Goal: Complete application form

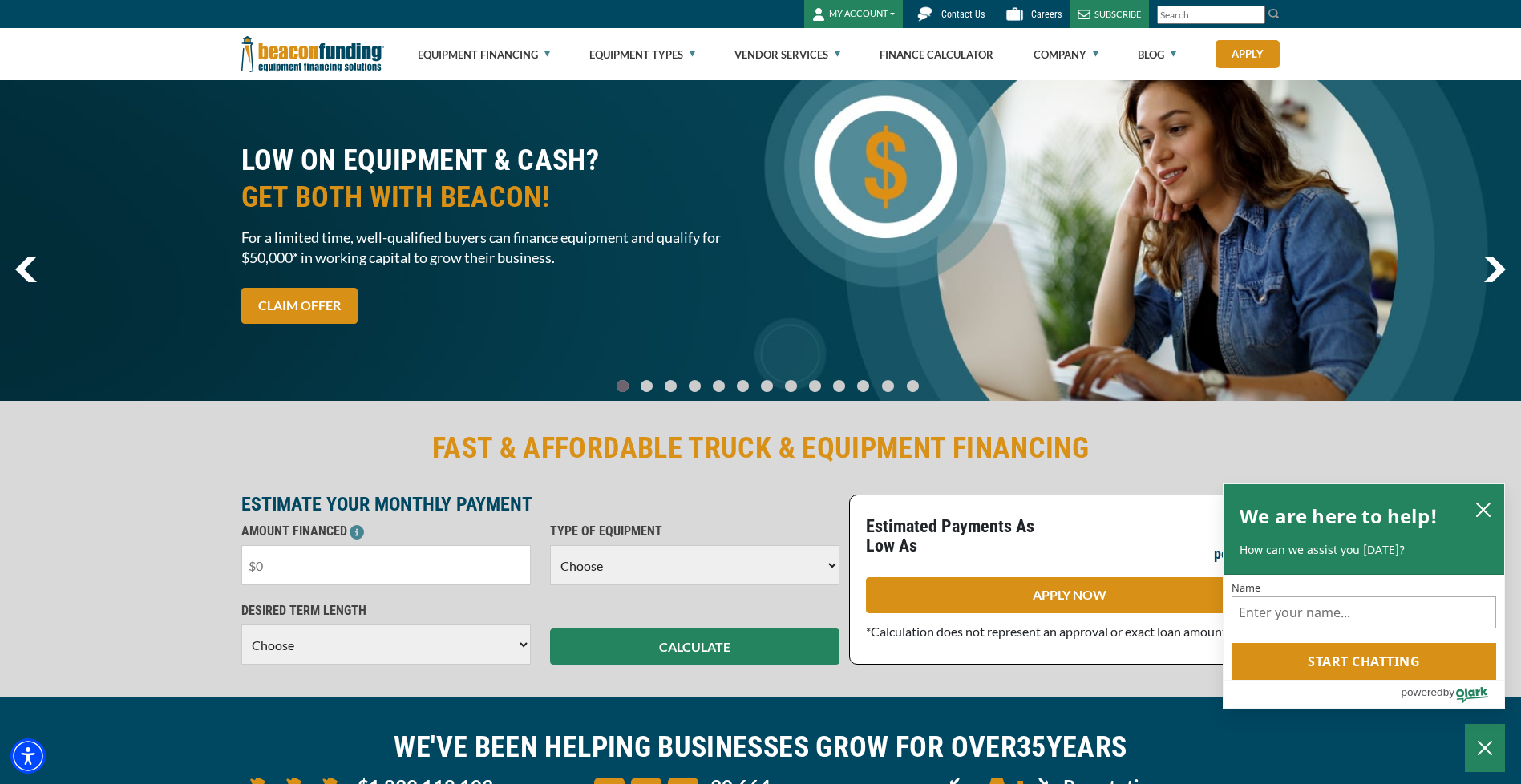
click at [360, 558] on input "text" at bounding box center [386, 564] width 289 height 40
type input "$55,000"
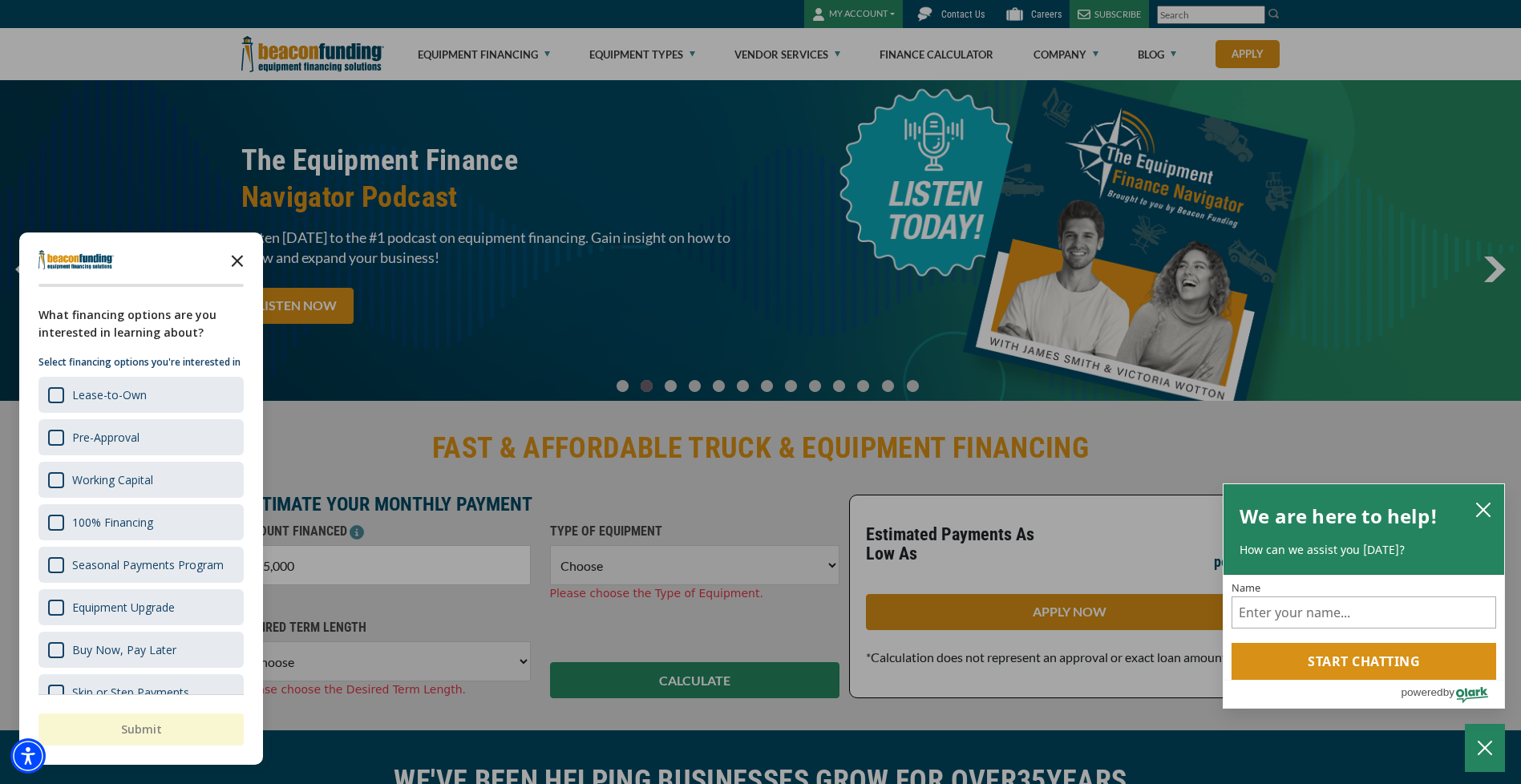
click at [245, 263] on icon "Close the survey" at bounding box center [237, 259] width 32 height 32
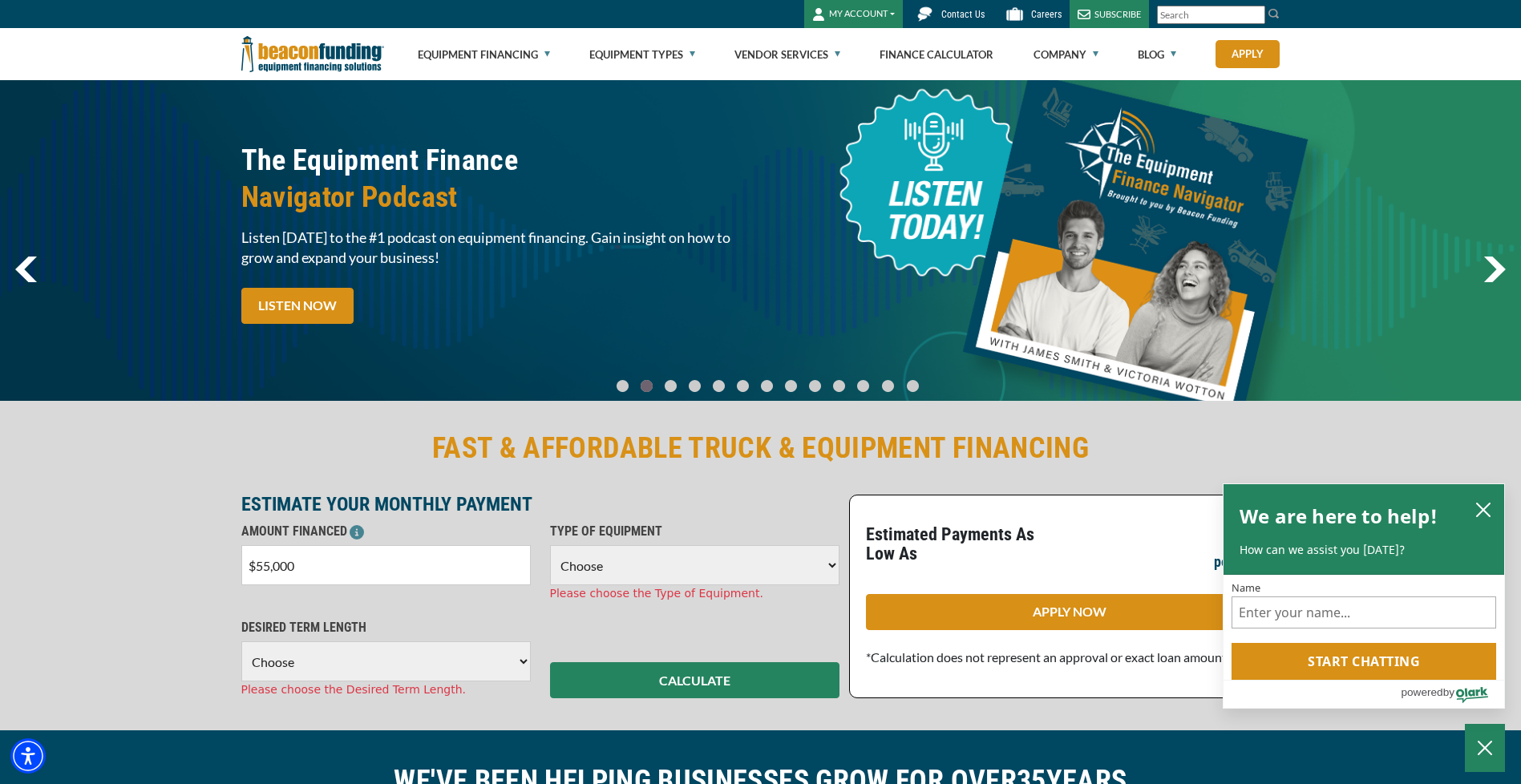
click at [658, 561] on select "Choose Backhoe Boom/Bucket Truck Chipper Commercial Mower Crane DTG/DTF Printin…" at bounding box center [695, 564] width 289 height 40
select select "5"
click at [551, 545] on select "Choose Backhoe Boom/Bucket Truck Chipper Commercial Mower Crane DTG/DTF Printin…" at bounding box center [695, 564] width 289 height 40
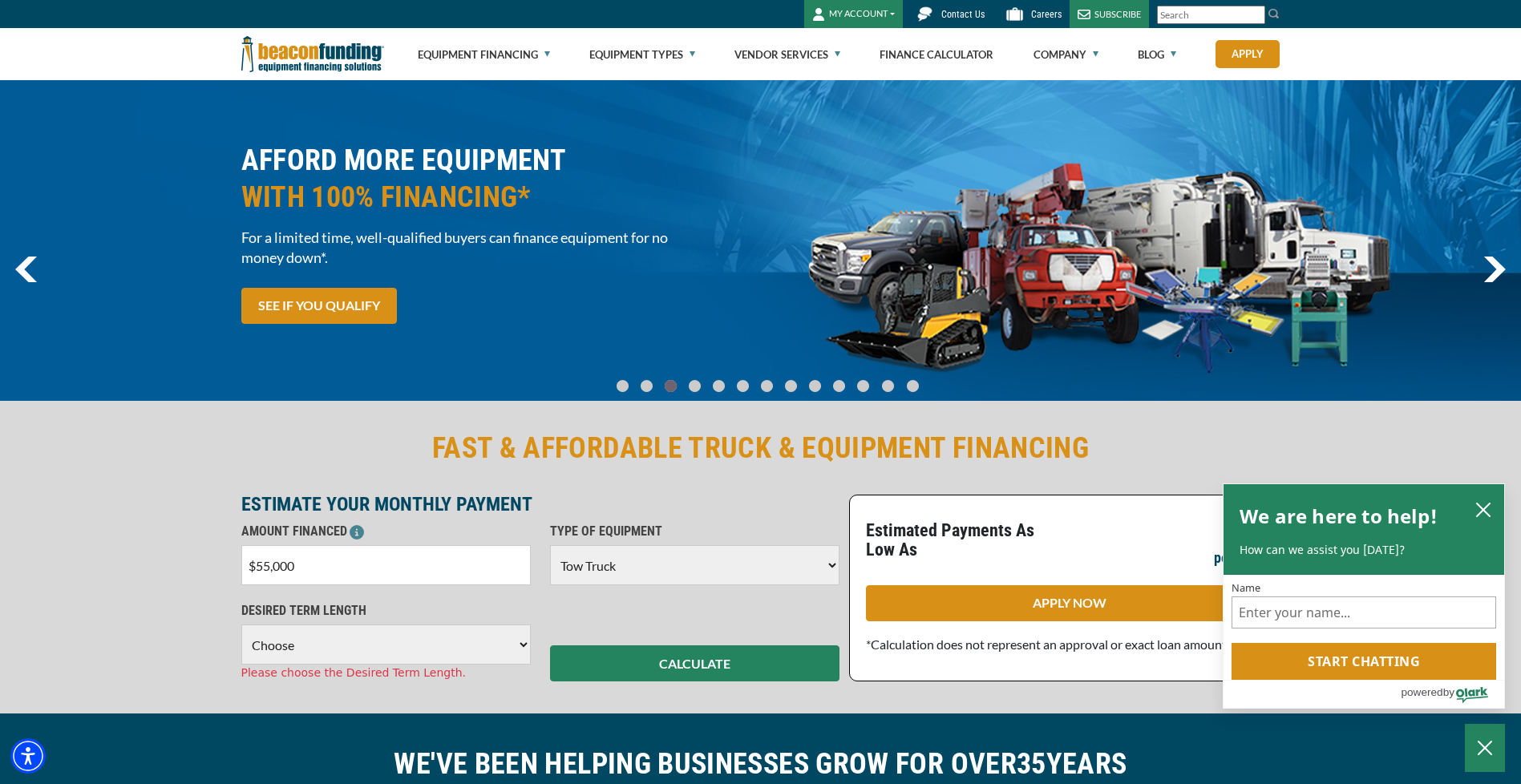
click at [524, 650] on select "Choose 36 Months 48 Months 60 Months" at bounding box center [386, 644] width 289 height 40
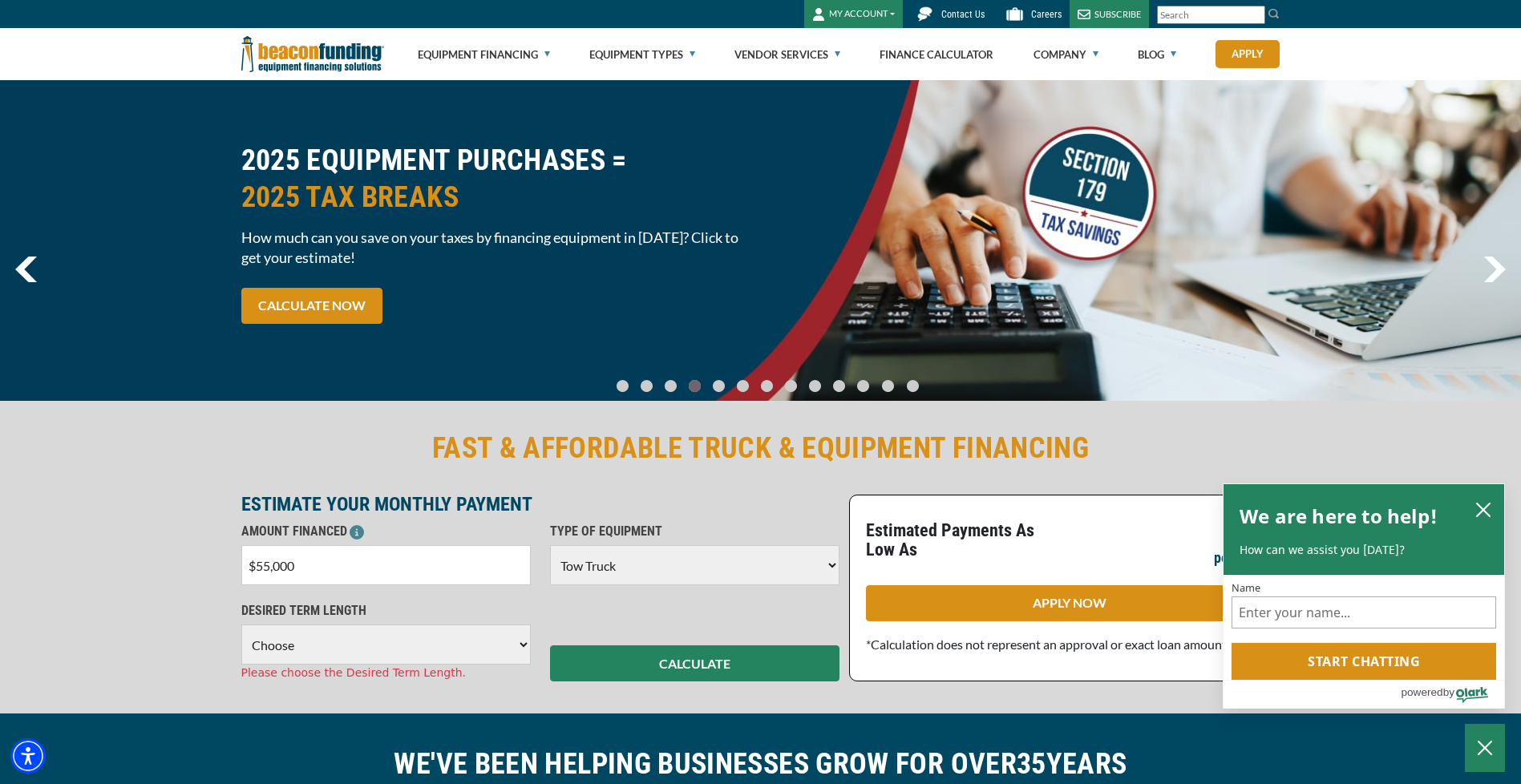
select select "36"
click at [241, 625] on select "Choose 36 Months 48 Months 60 Months" at bounding box center [386, 644] width 289 height 40
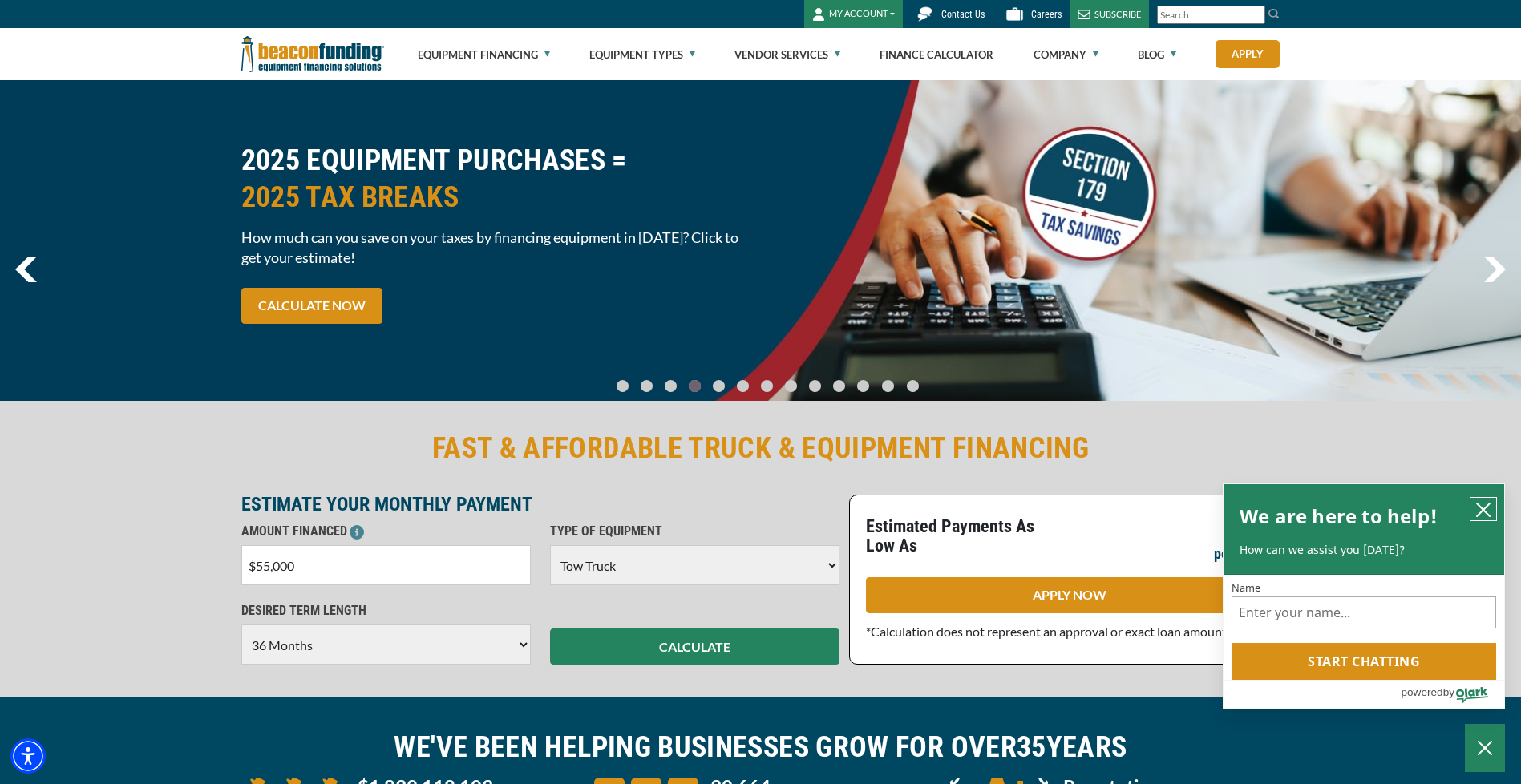
click at [1477, 508] on icon "close chatbox" at bounding box center [1483, 510] width 16 height 16
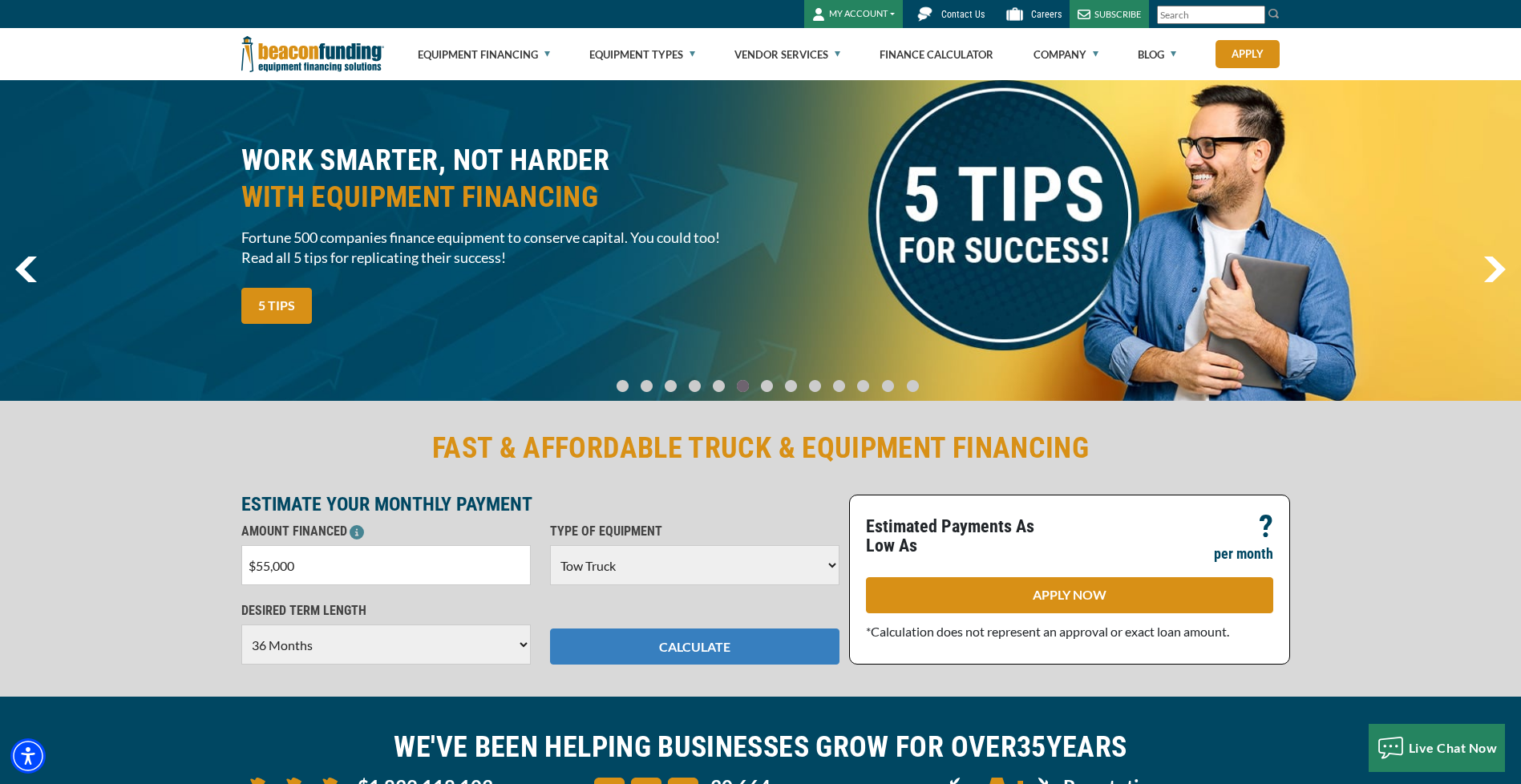
click at [816, 639] on button "CALCULATE" at bounding box center [695, 646] width 289 height 36
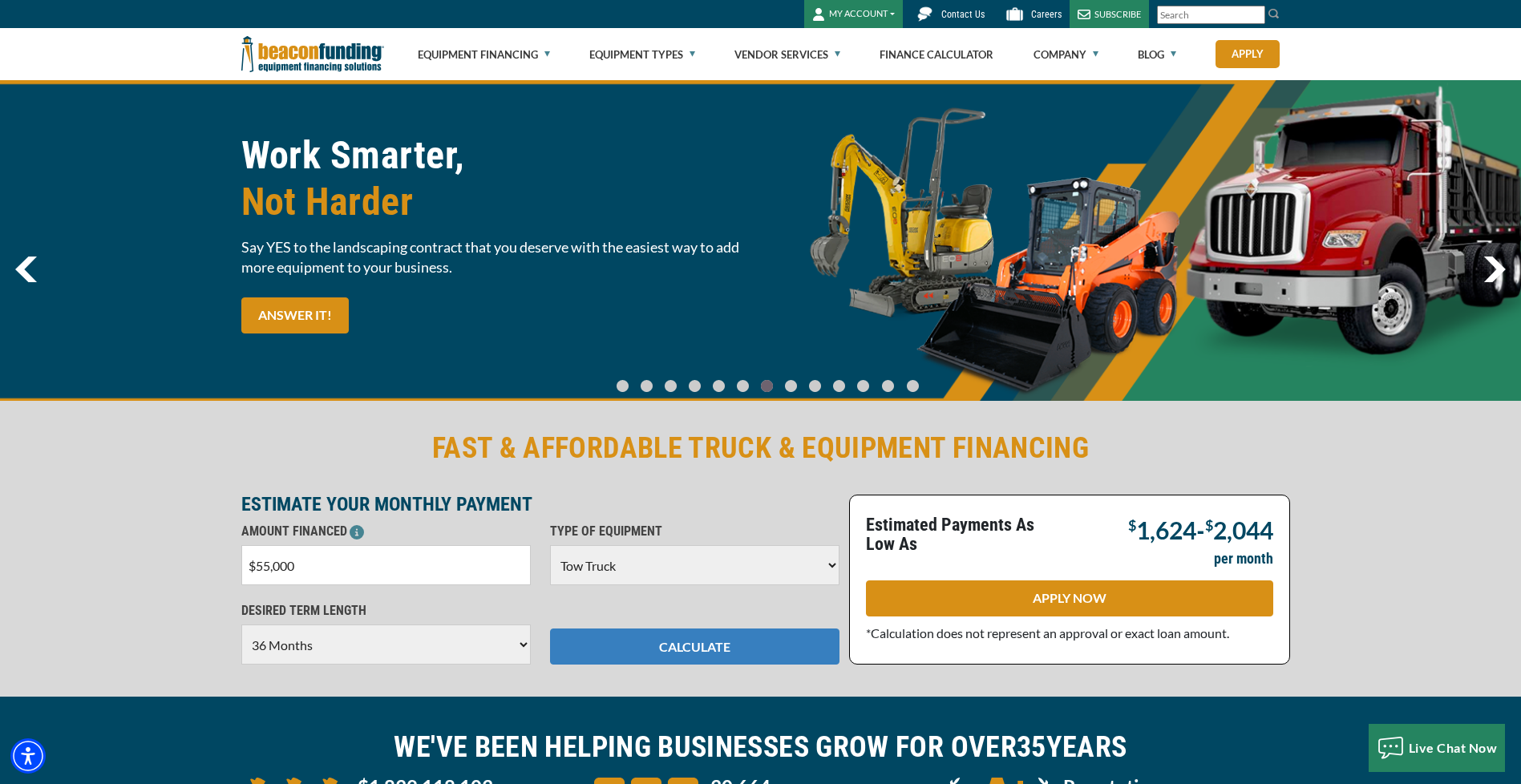
click at [715, 647] on button "CALCULATE" at bounding box center [695, 646] width 289 height 36
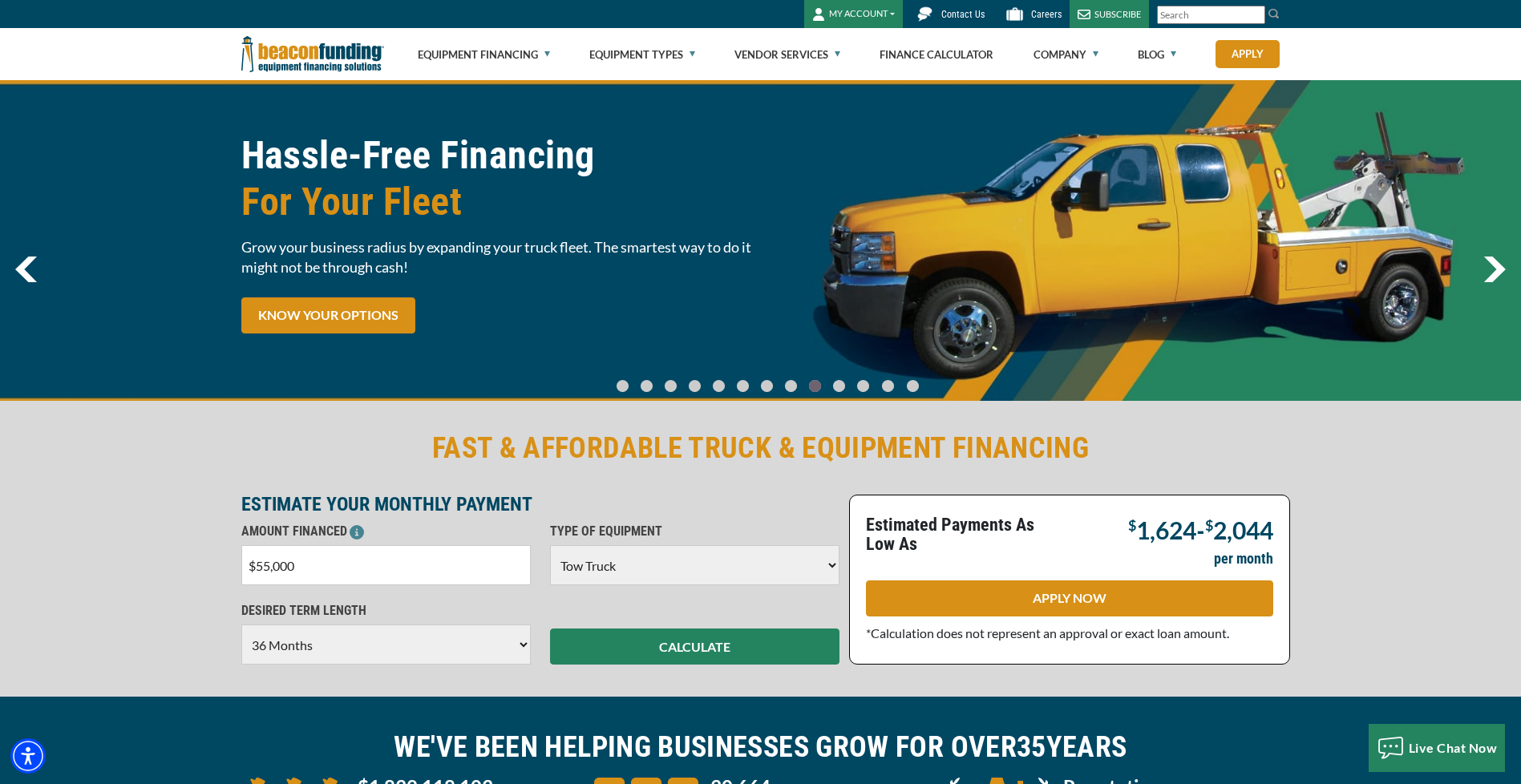
click at [310, 563] on input "$55,000" at bounding box center [386, 564] width 289 height 40
type input "$5"
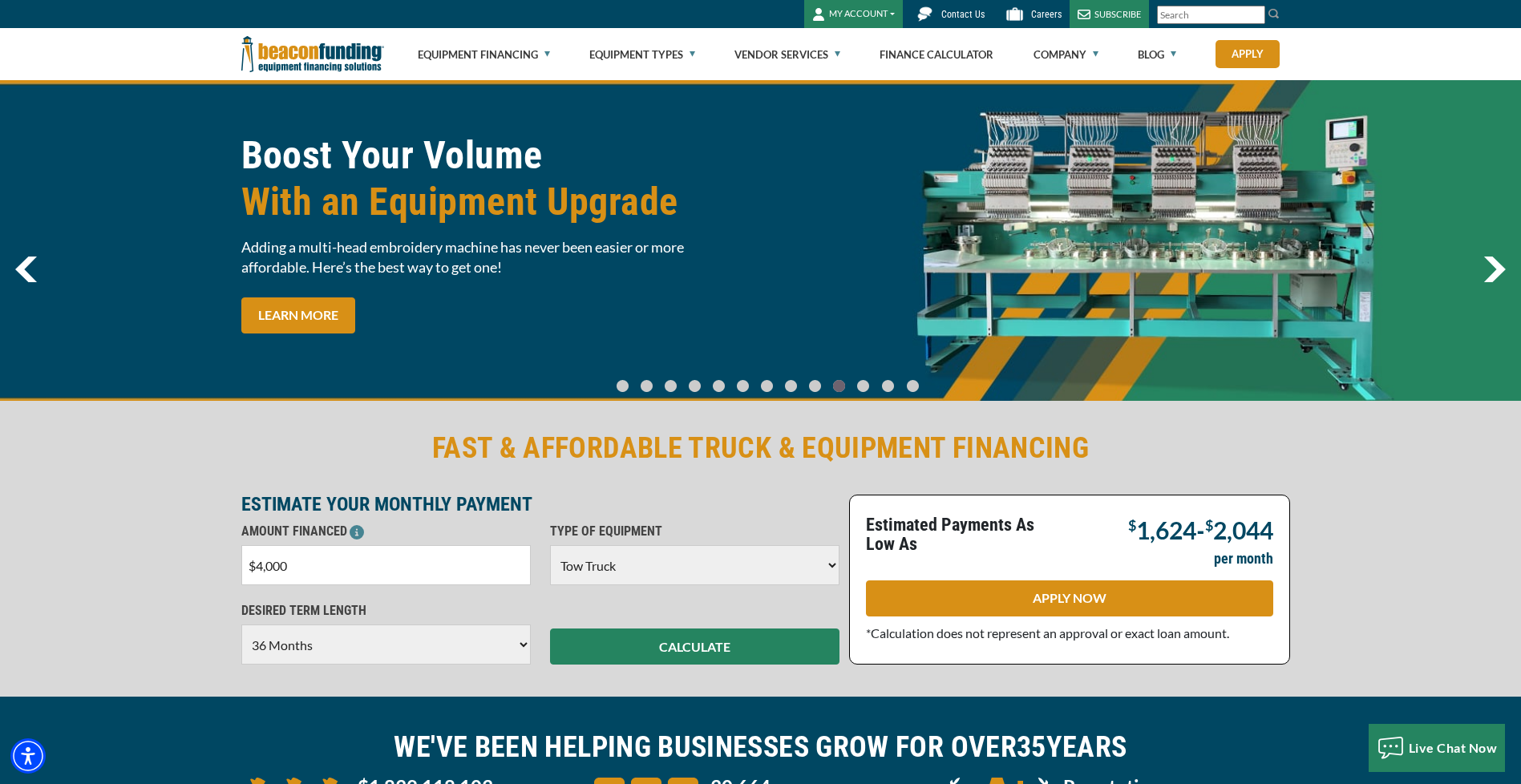
type input "$40,000"
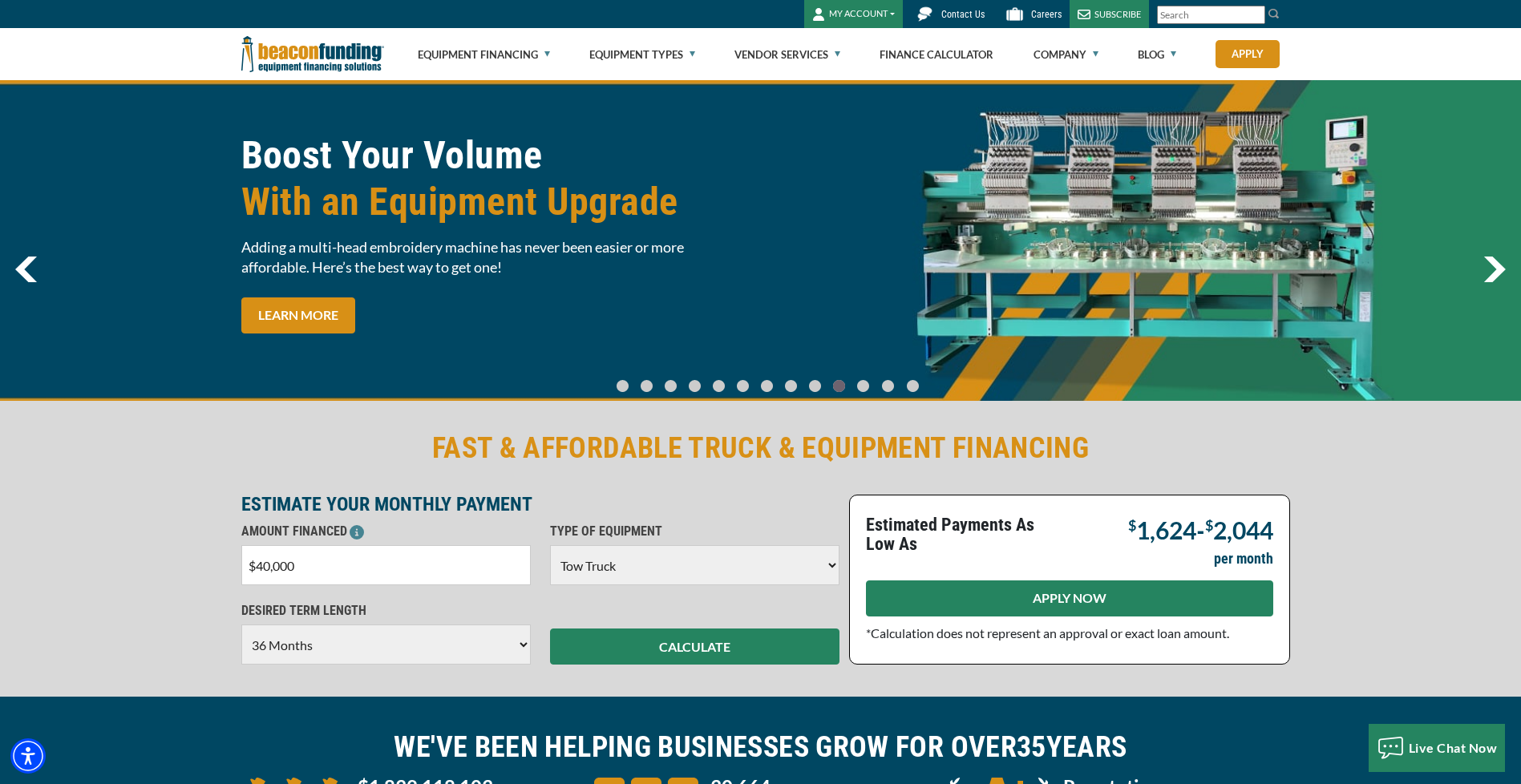
click at [1038, 596] on link "APPLY NOW" at bounding box center [1070, 598] width 408 height 36
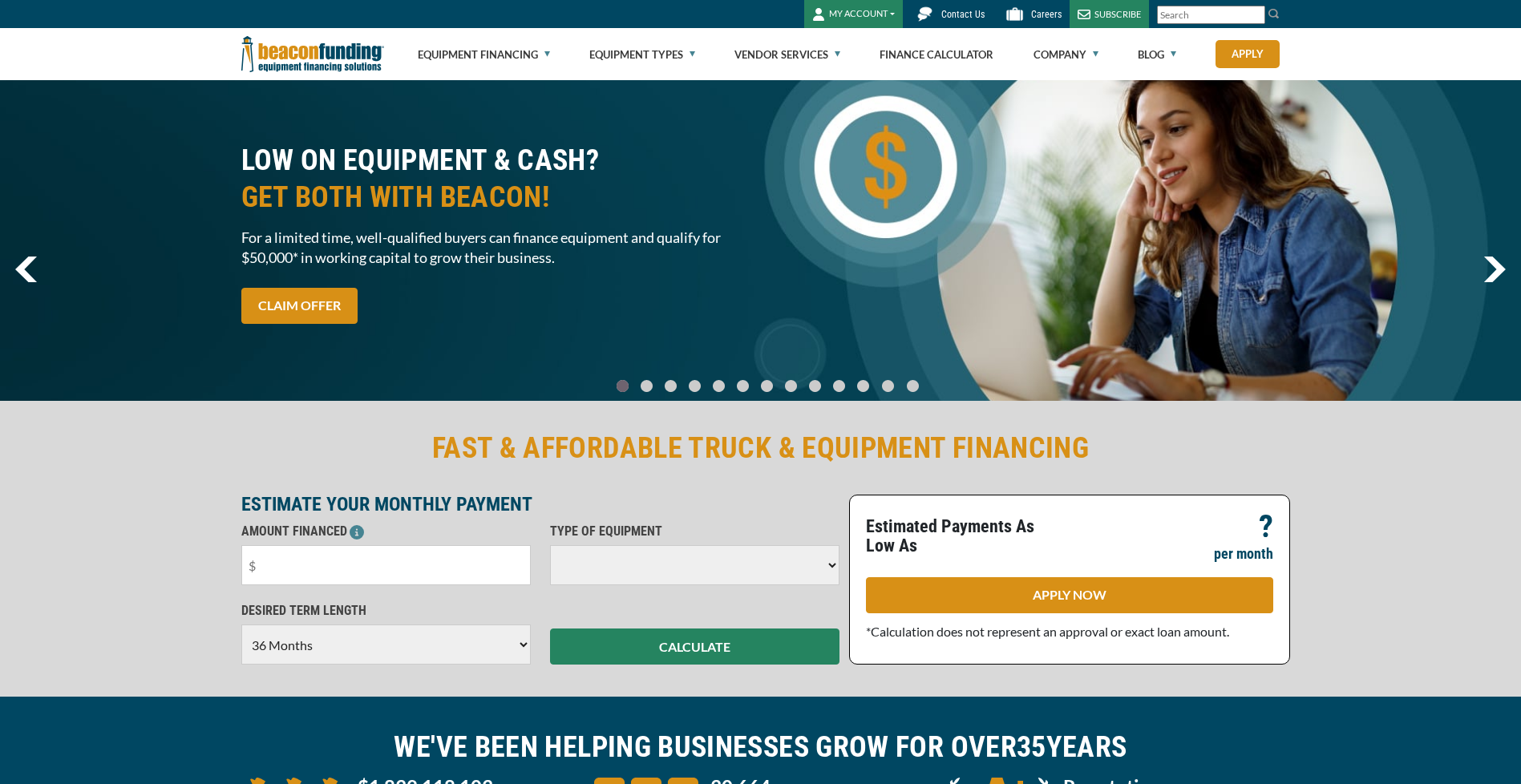
select select "36"
click at [708, 645] on button "CALCULATE" at bounding box center [695, 646] width 289 height 36
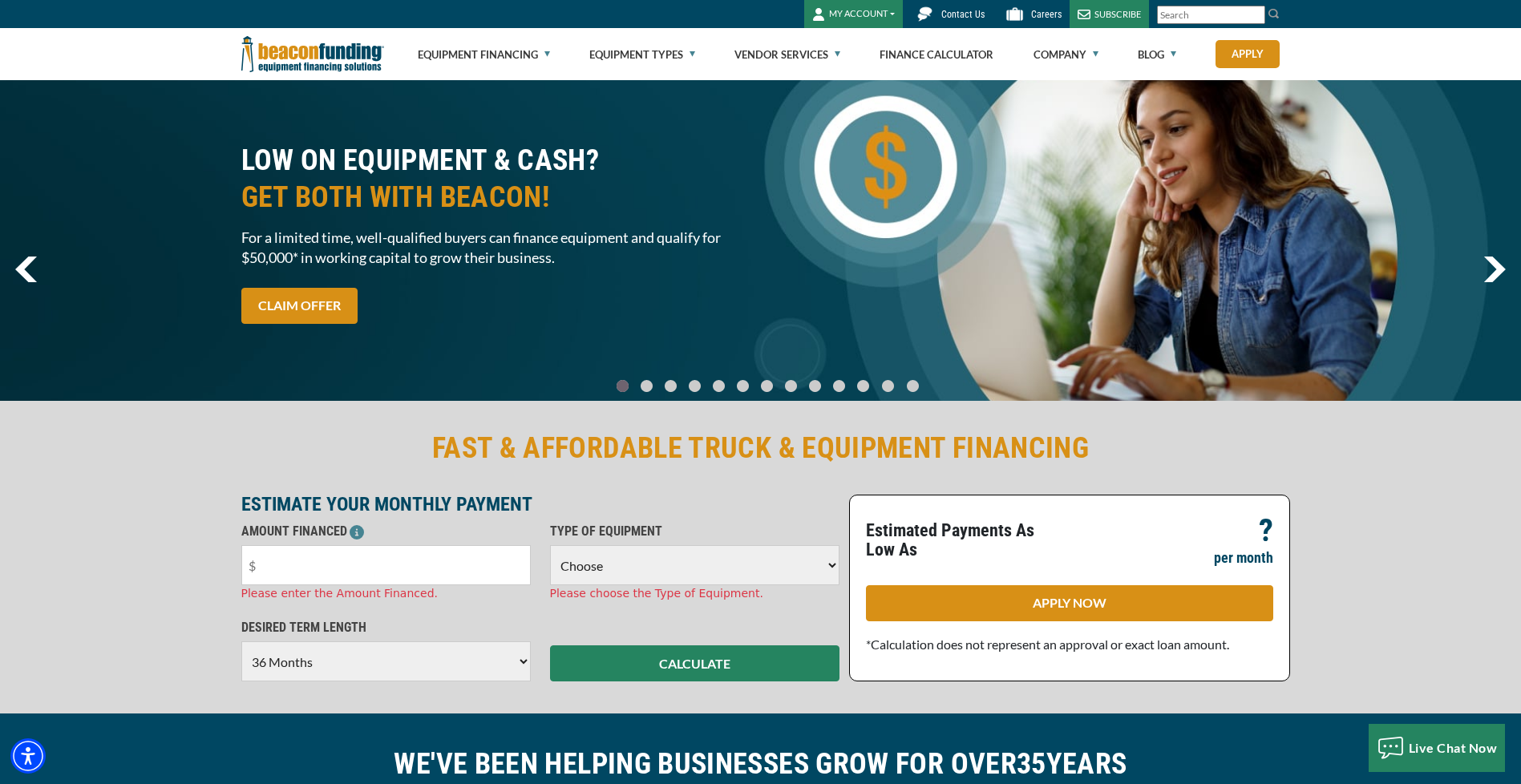
click at [645, 574] on select "Choose Backhoe Boom/Bucket Truck Chipper Commercial Mower Crane DTG/DTF Printin…" at bounding box center [695, 564] width 289 height 40
select select "5"
click at [551, 545] on select "Choose Backhoe Boom/Bucket Truck Chipper Commercial Mower Crane DTG/DTF Printin…" at bounding box center [695, 564] width 289 height 40
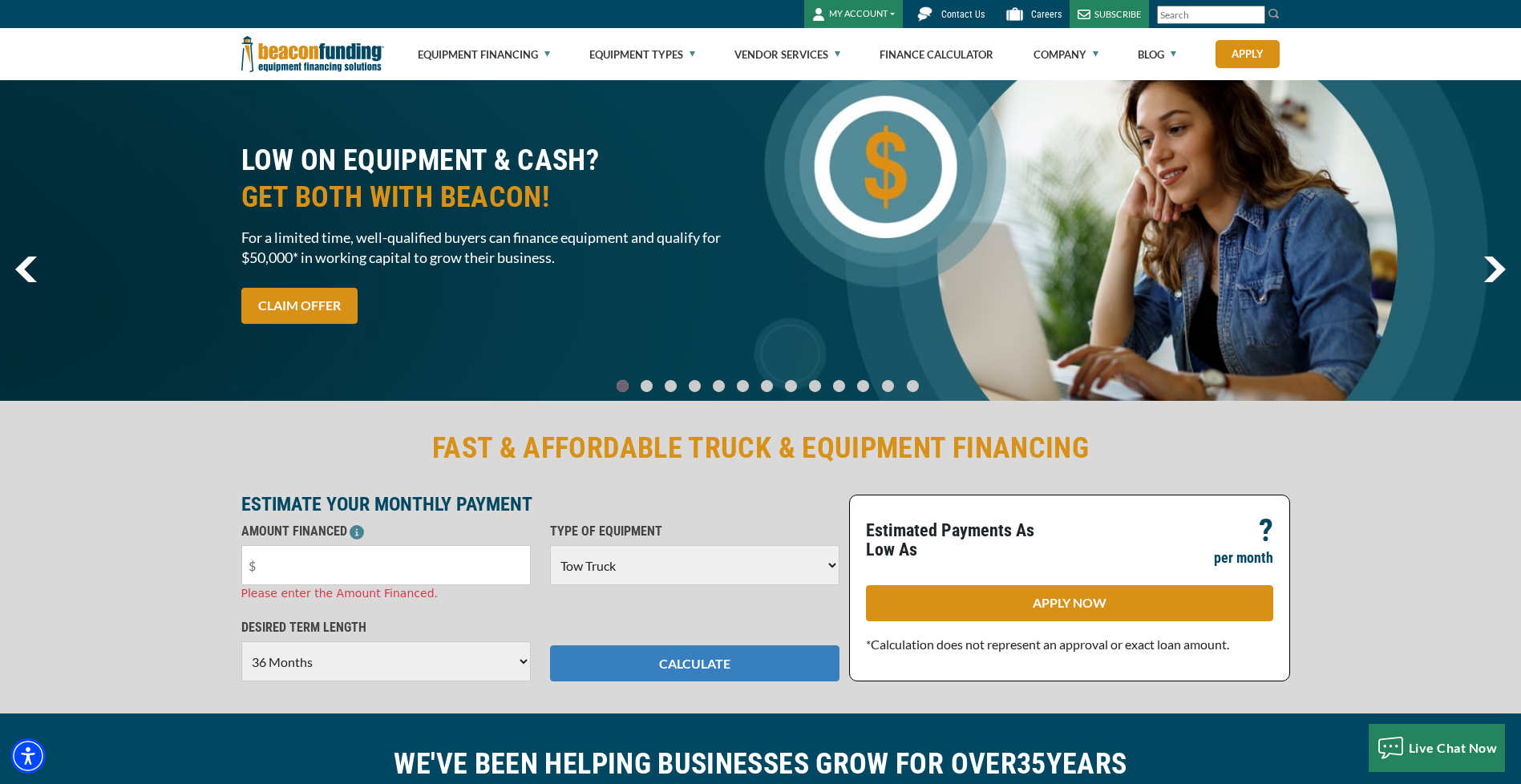
click at [657, 656] on button "CALCULATE" at bounding box center [695, 664] width 289 height 36
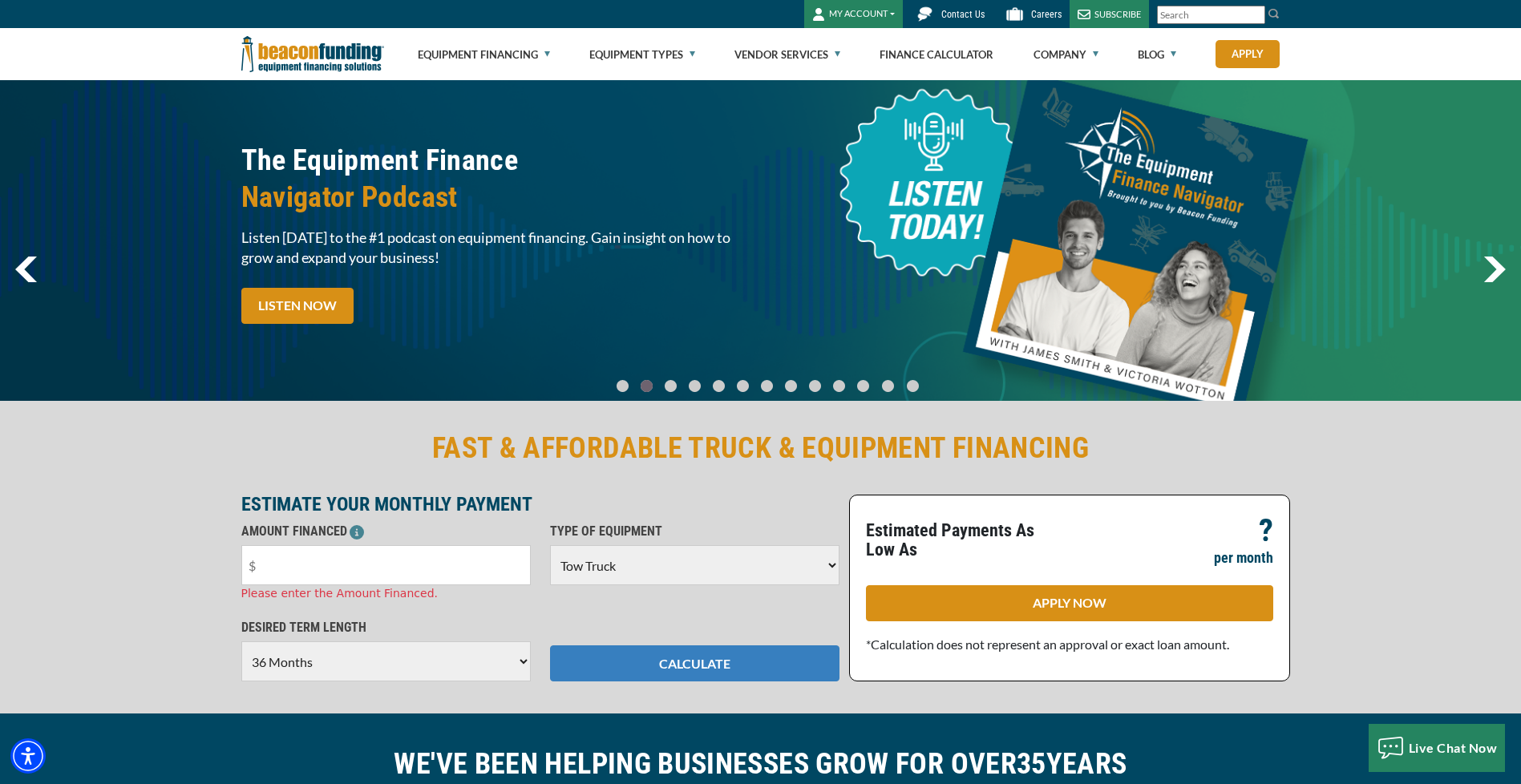
click at [647, 658] on button "CALCULATE" at bounding box center [695, 664] width 289 height 36
click at [383, 563] on input "text" at bounding box center [386, 564] width 289 height 40
type input "$40,000"
click at [666, 619] on div "CALCULATE" at bounding box center [694, 650] width 309 height 63
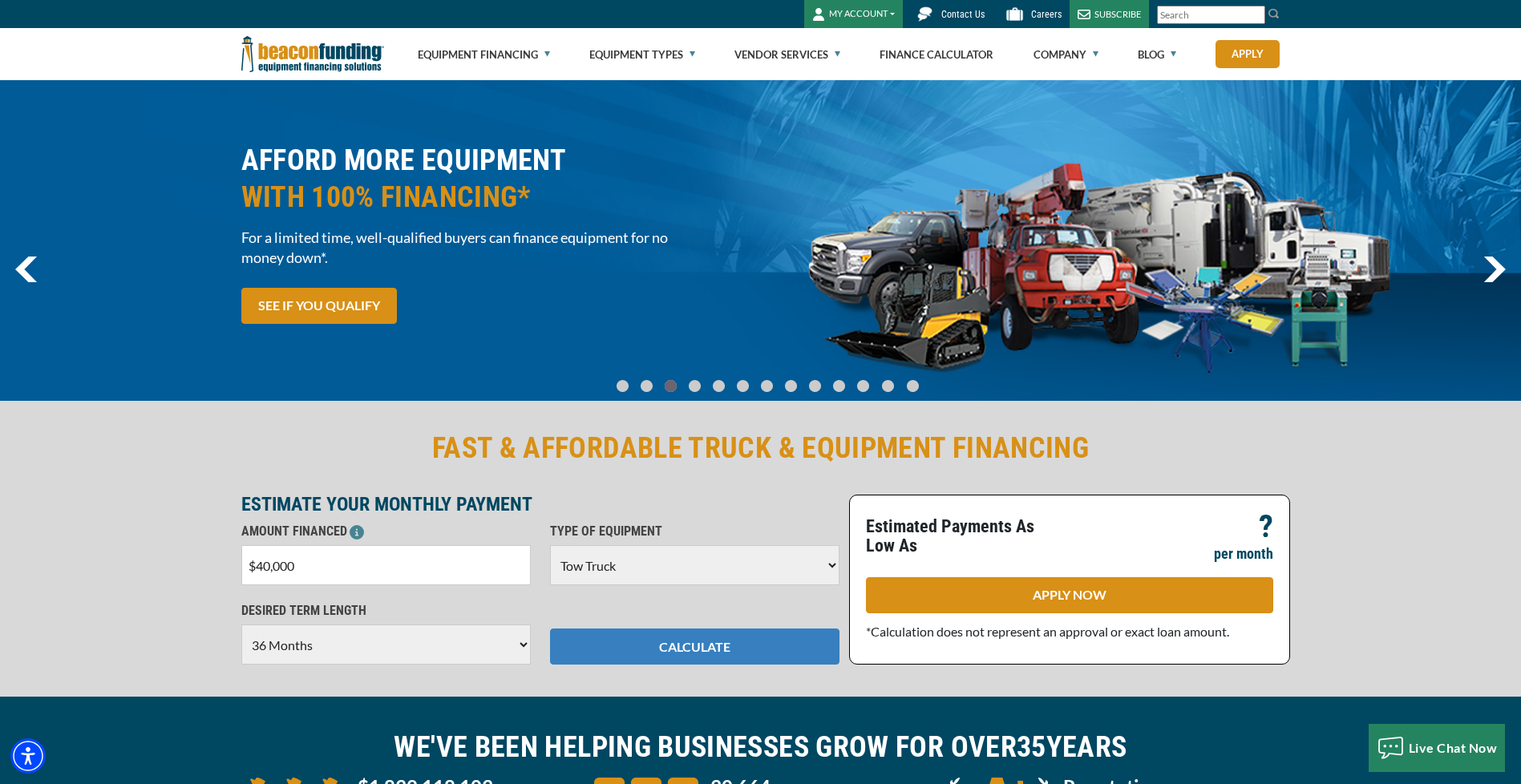
click at [664, 638] on button "CALCULATE" at bounding box center [695, 646] width 289 height 36
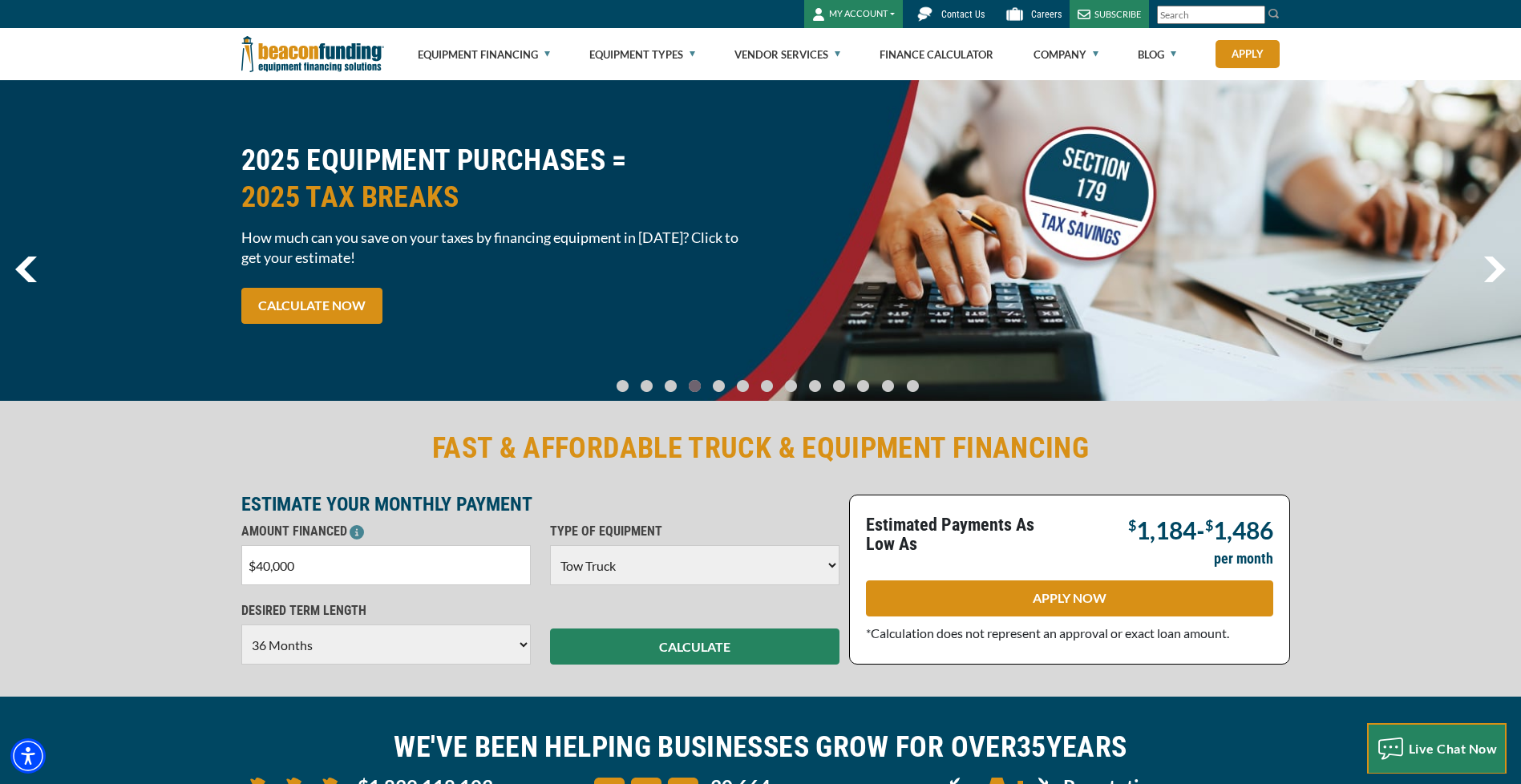
click at [1414, 740] on div "Live Chat Now" at bounding box center [1438, 749] width 137 height 26
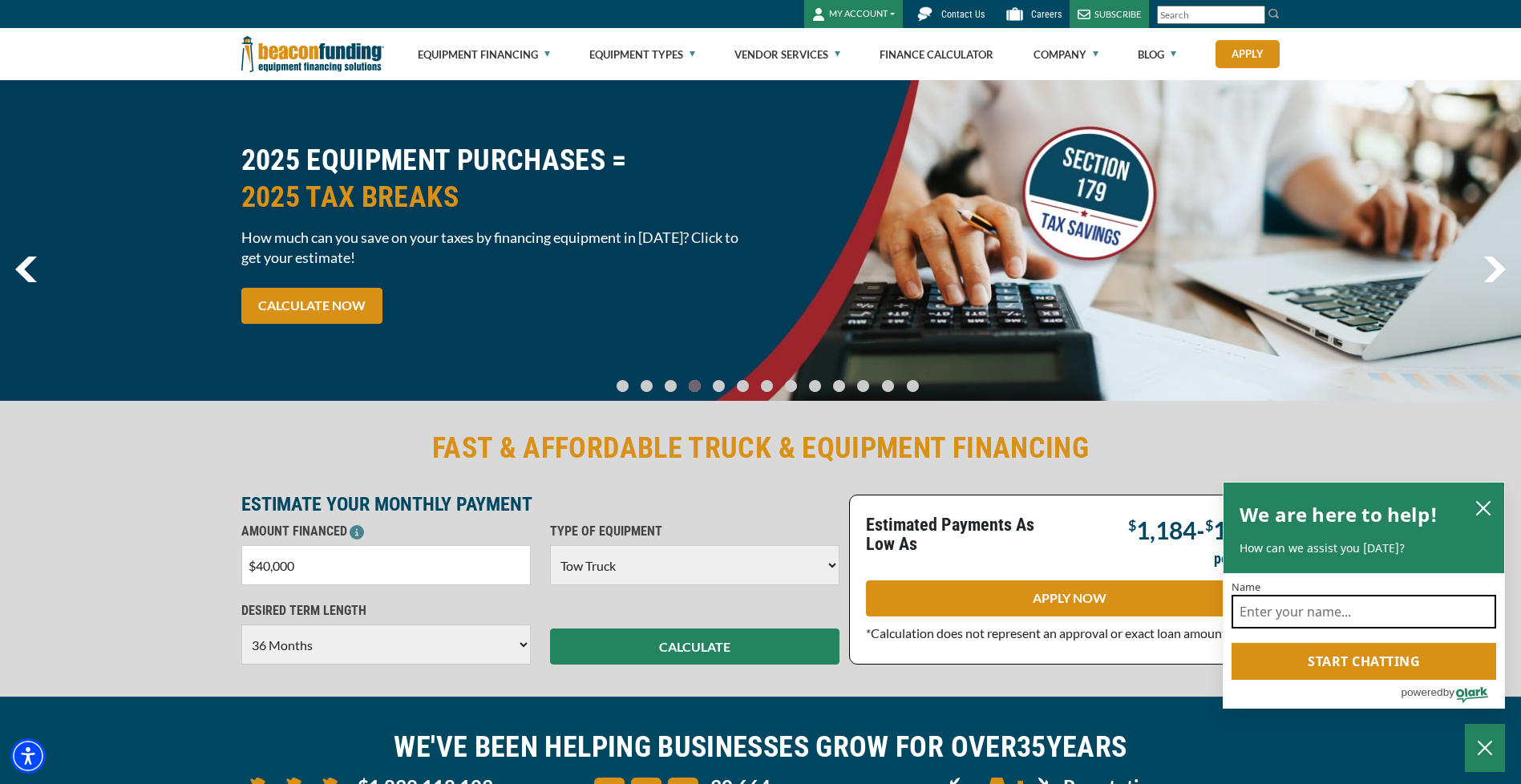
click at [1334, 609] on input "Name" at bounding box center [1364, 612] width 265 height 33
type input "[PERSON_NAME]"
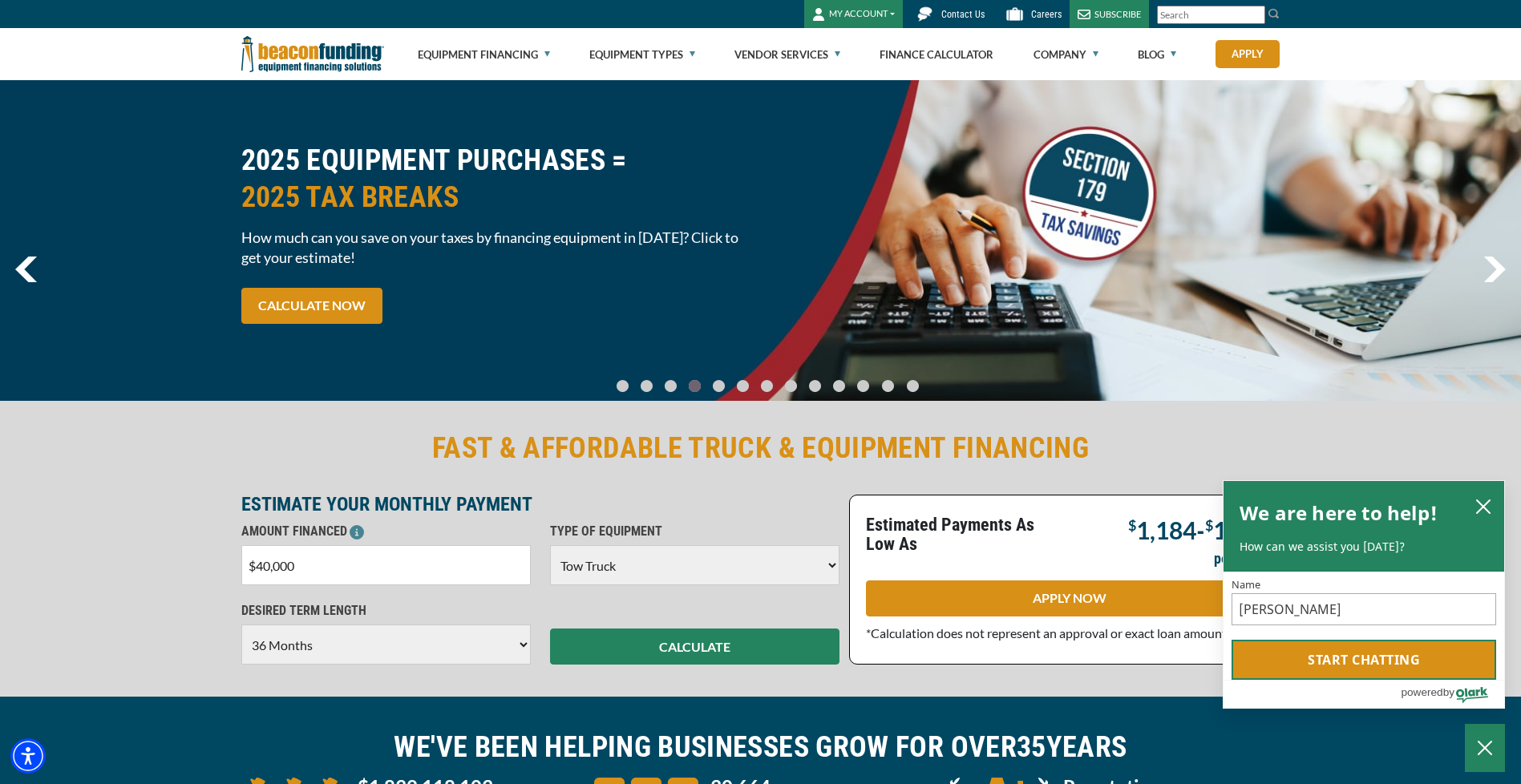
click at [1326, 667] on button "Start chatting" at bounding box center [1364, 659] width 265 height 40
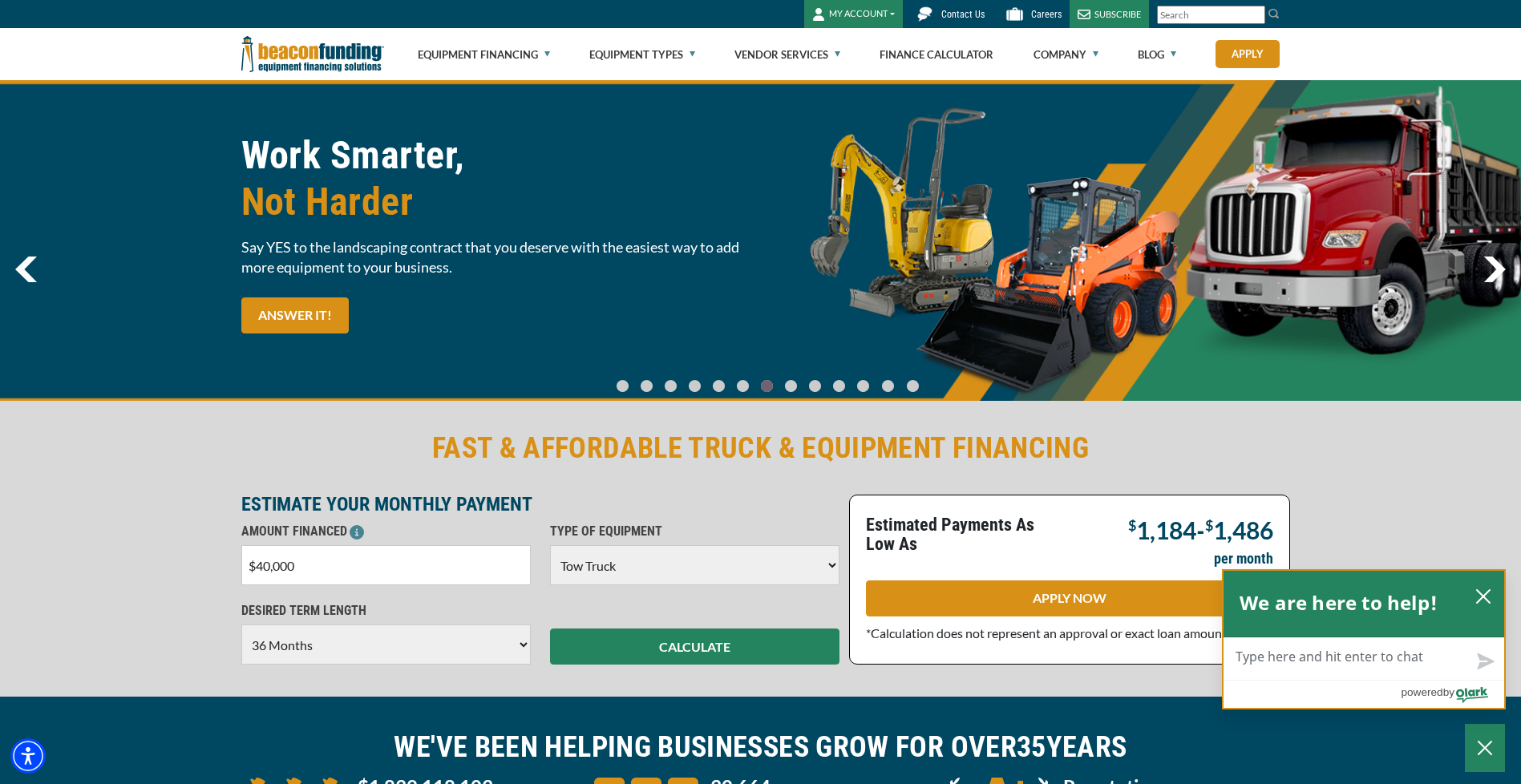
click at [1349, 612] on h2 "We are here to help!" at bounding box center [1339, 602] width 198 height 32
drag, startPoint x: 1269, startPoint y: 660, endPoint x: 1294, endPoint y: 659, distance: 25.0
click at [1271, 660] on textarea "Live Chat Now" at bounding box center [1363, 659] width 281 height 42
click at [1312, 664] on textarea "Live Chat Now" at bounding box center [1363, 659] width 281 height 42
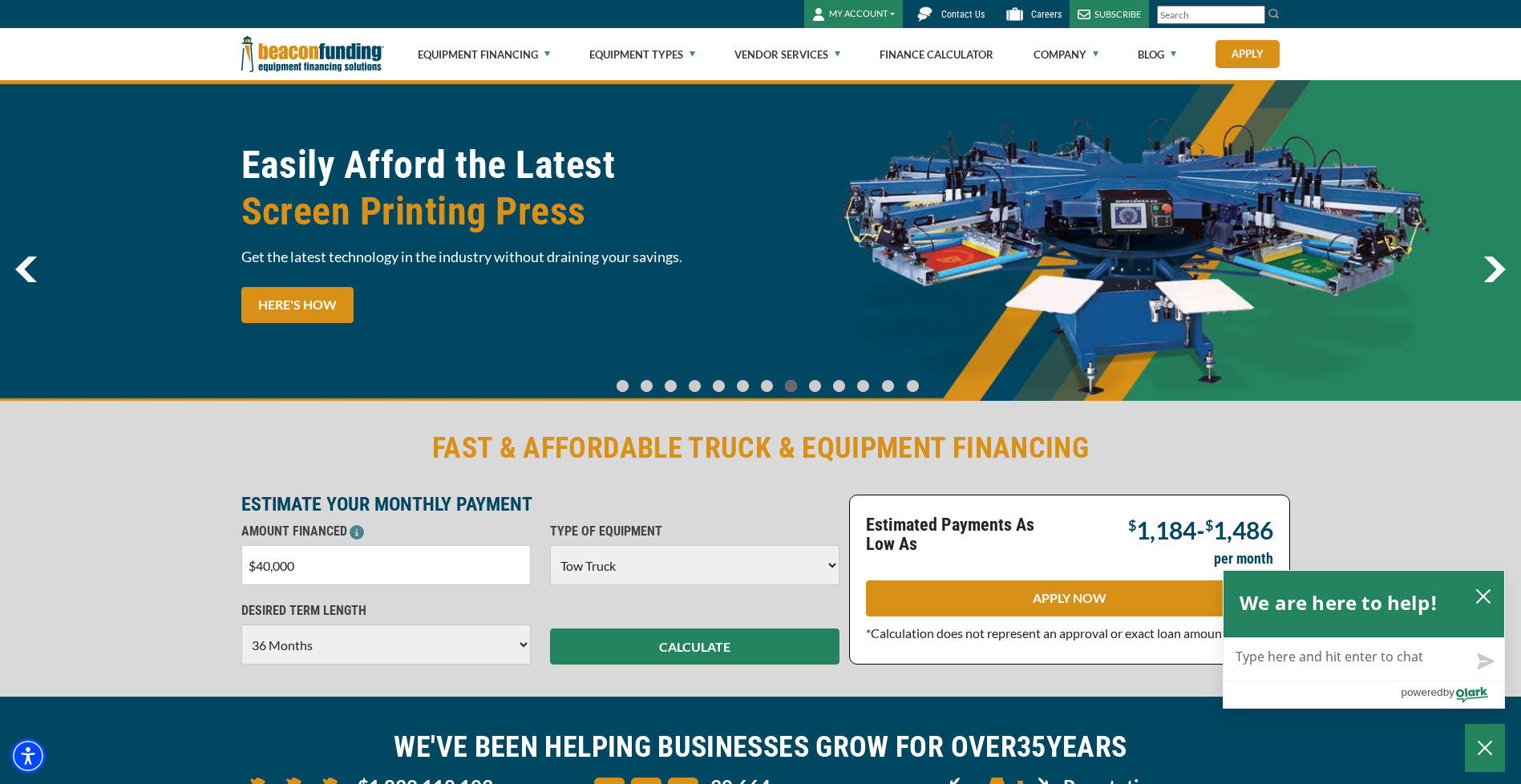
type textarea "g"
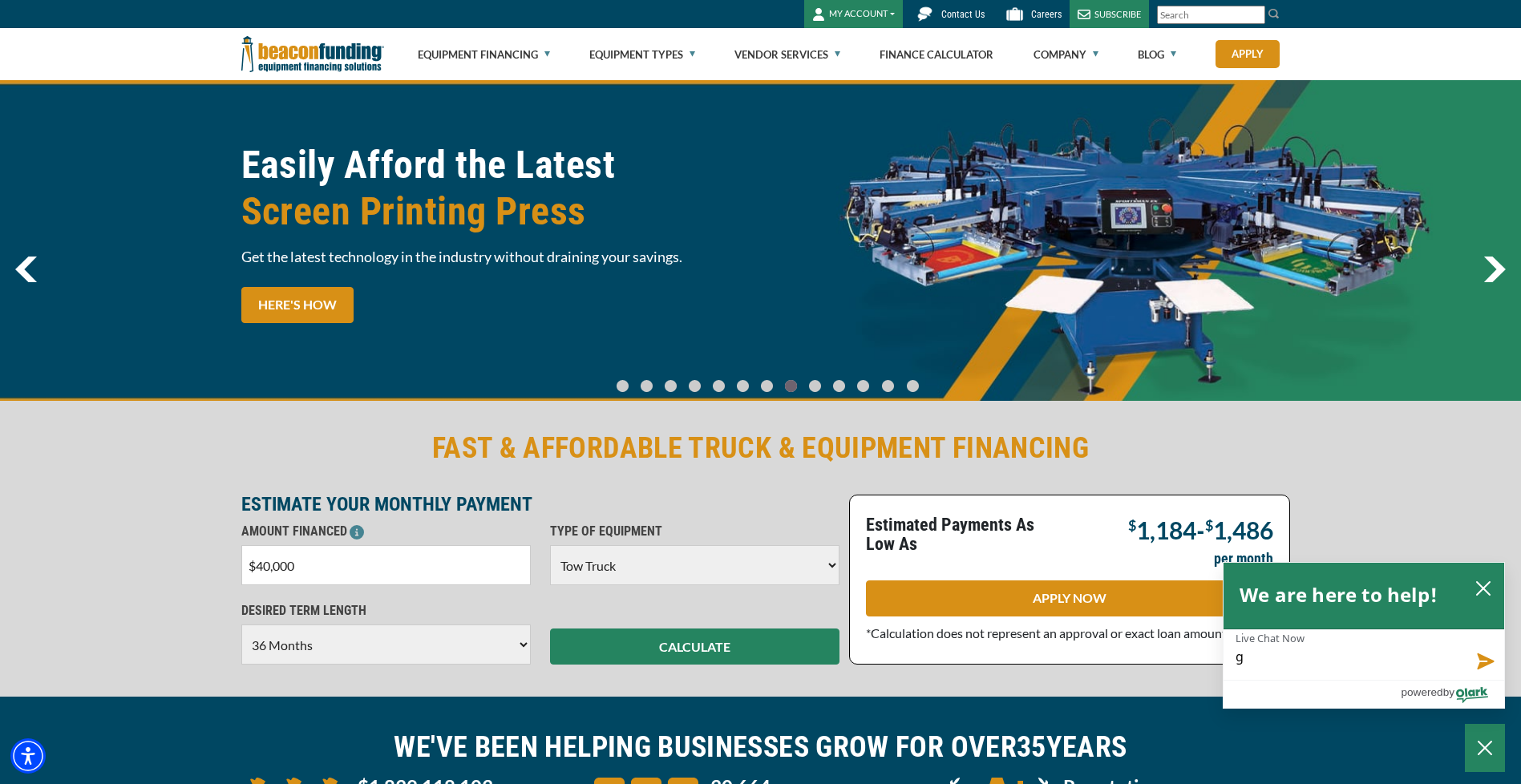
type textarea "go"
type textarea "goo"
type textarea "good"
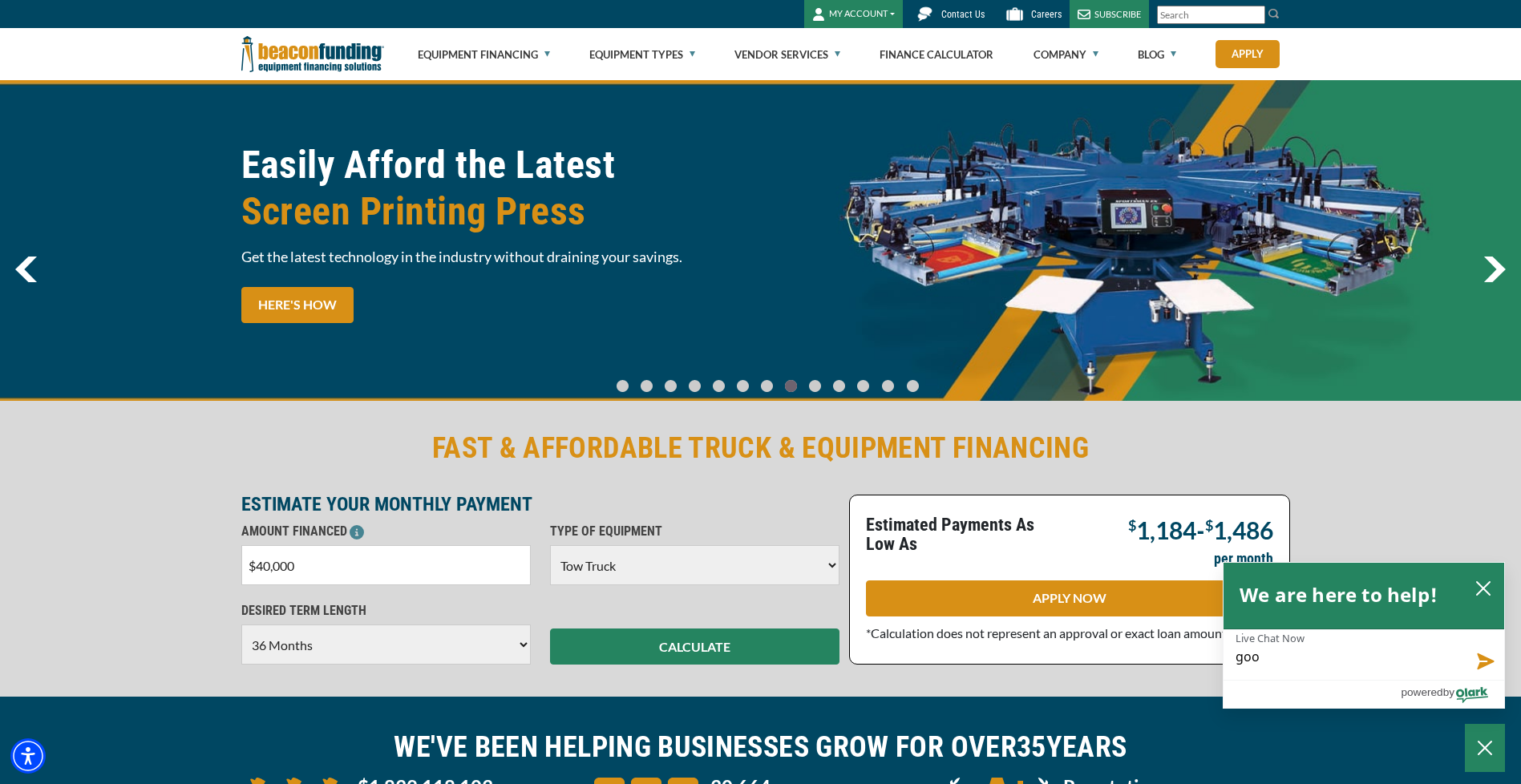
type textarea "good"
type textarea "good m"
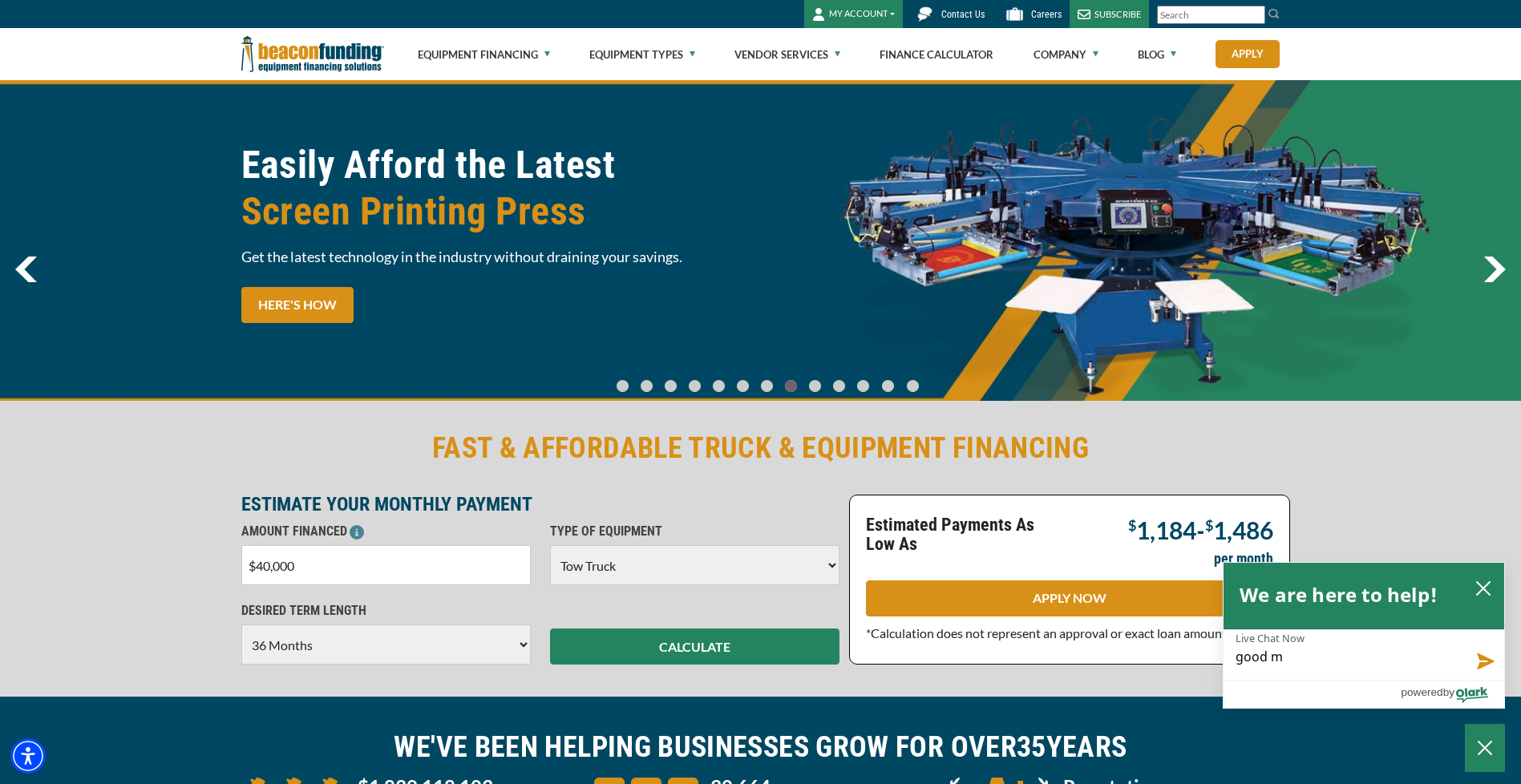
type textarea "good mo"
type textarea "good mor"
type textarea "good morn"
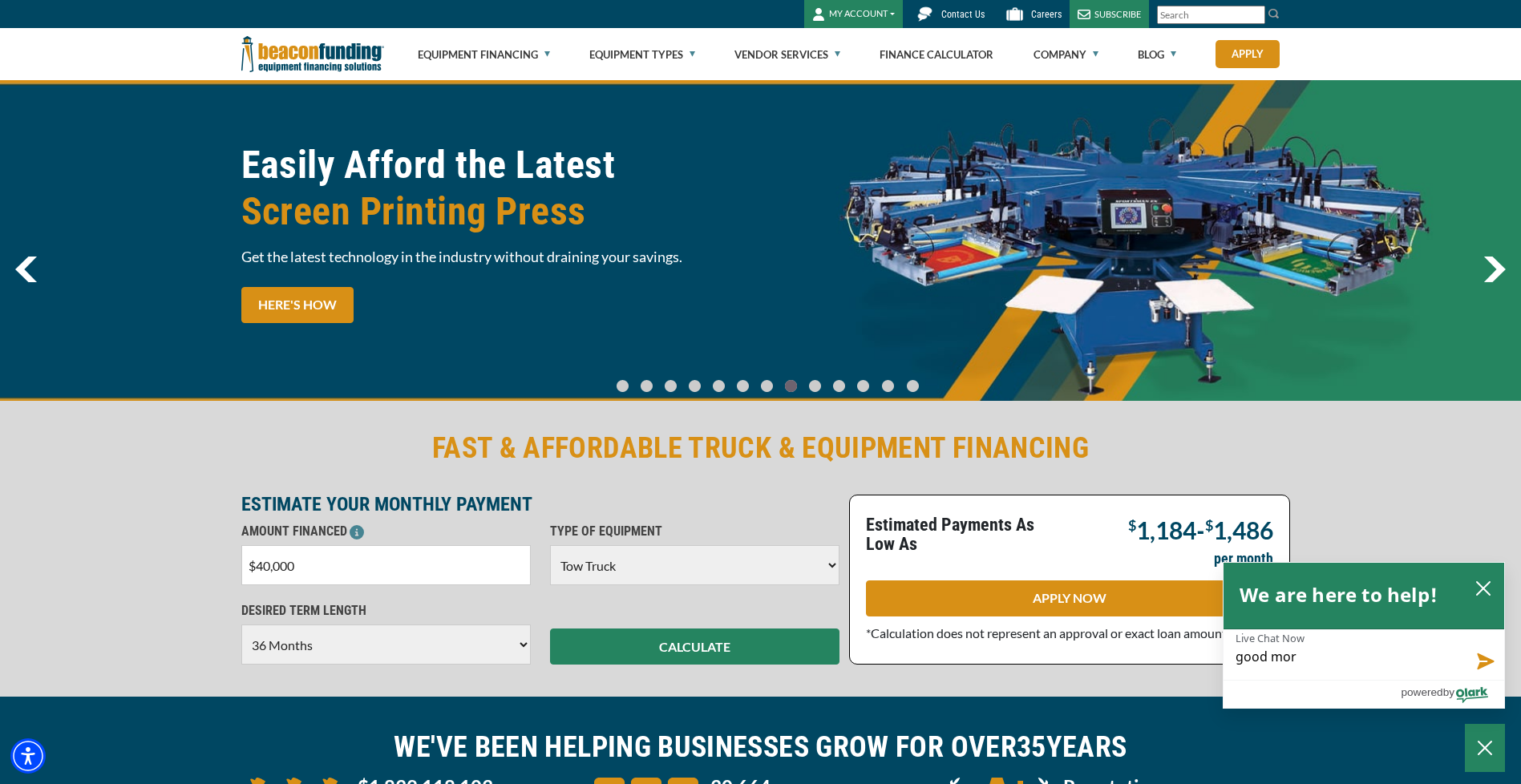
type textarea "good morn"
type textarea "good morni"
type textarea "good mornin"
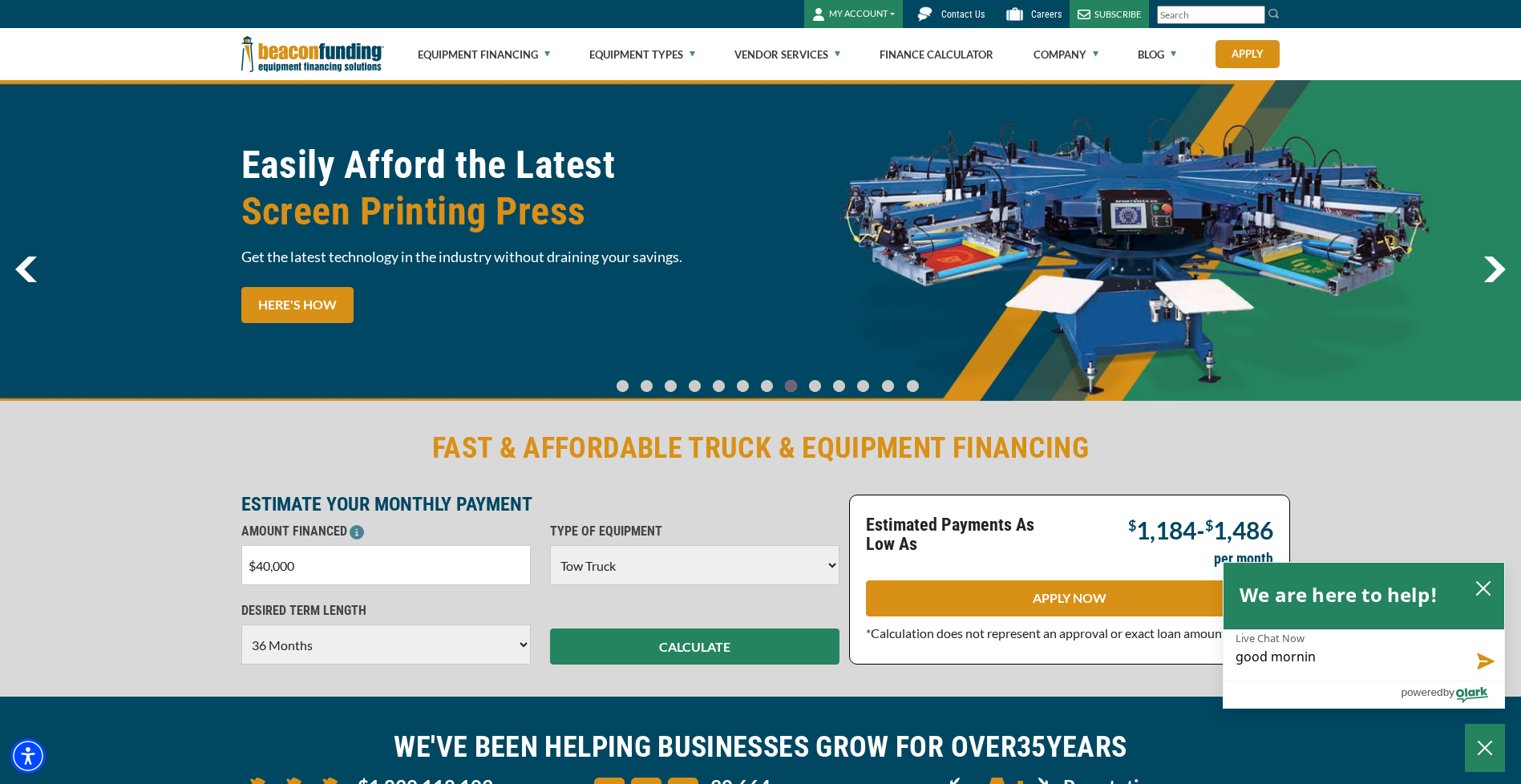
type textarea "good morning"
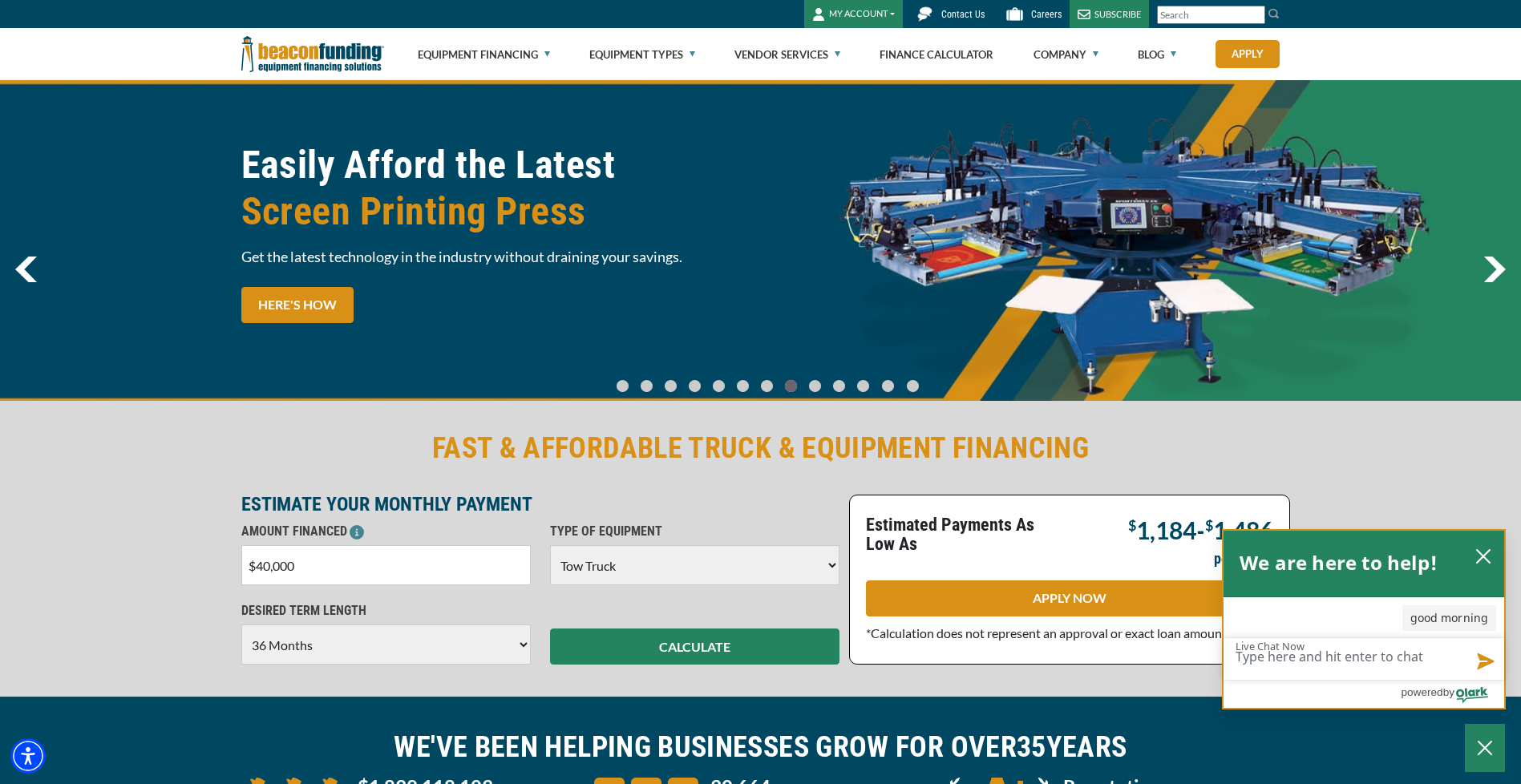
click at [1394, 564] on h2 "We are here to help!" at bounding box center [1339, 563] width 198 height 32
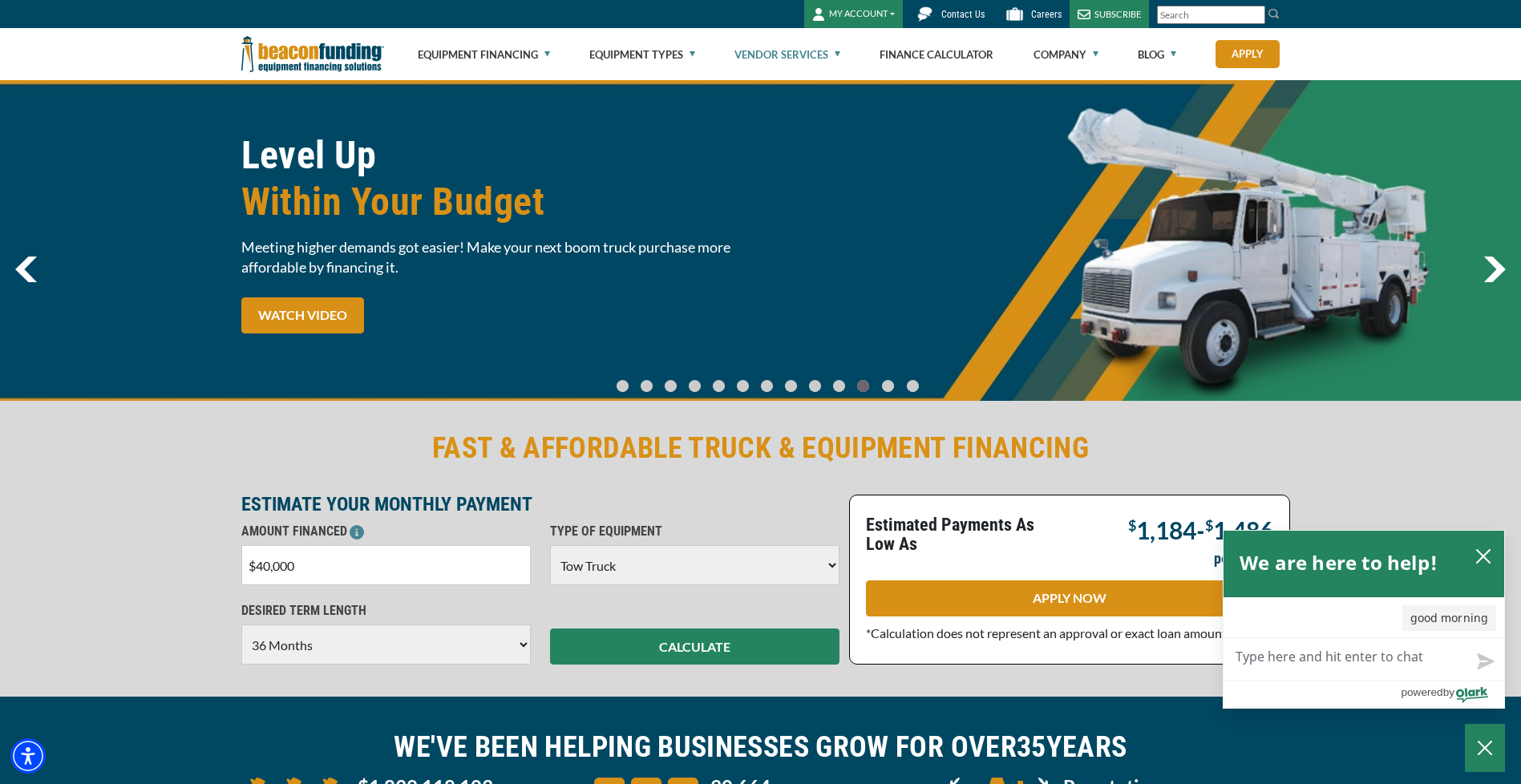
click at [818, 57] on link "Vendor Services" at bounding box center [788, 54] width 106 height 51
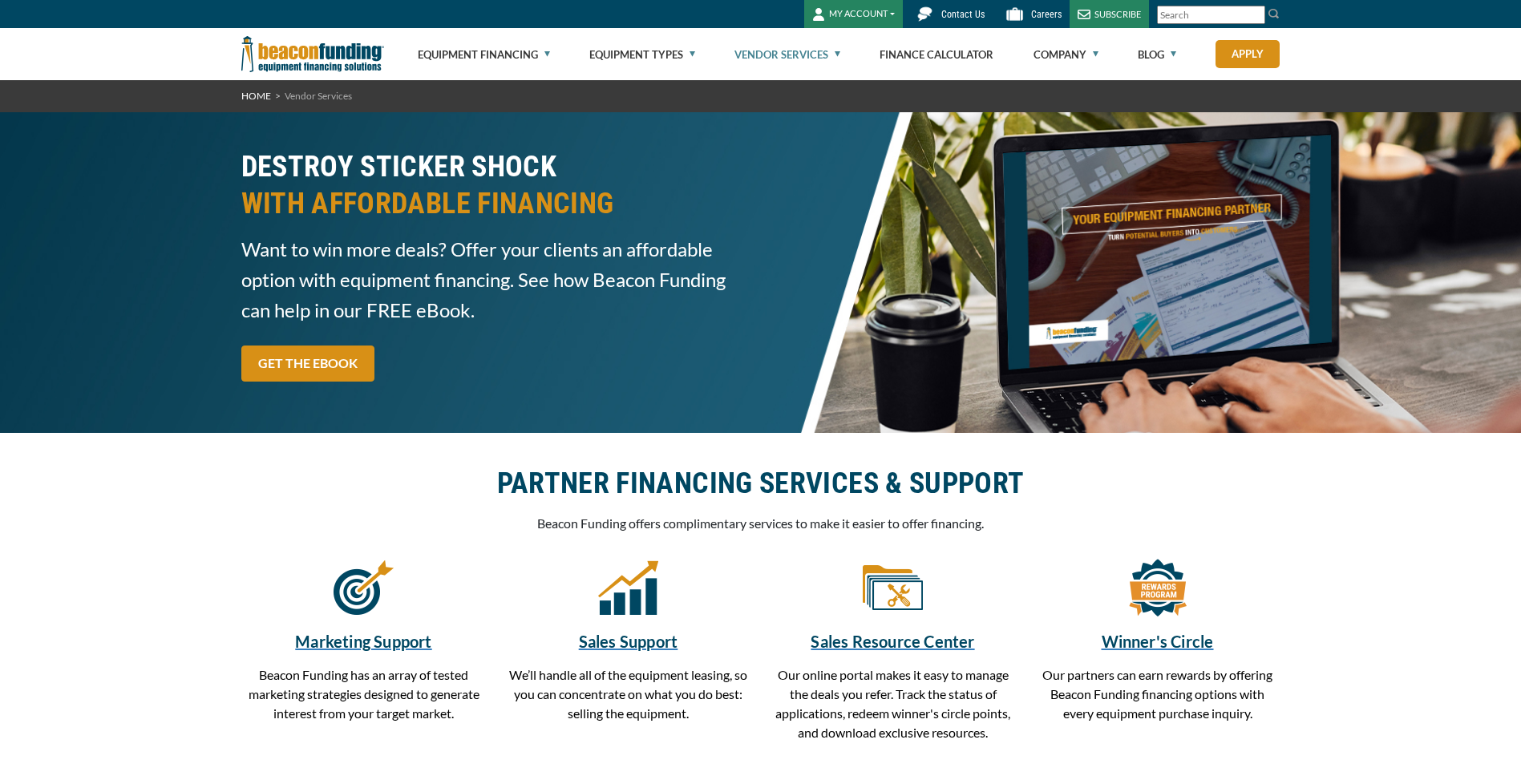
click at [836, 52] on link "Vendor Services" at bounding box center [788, 54] width 106 height 51
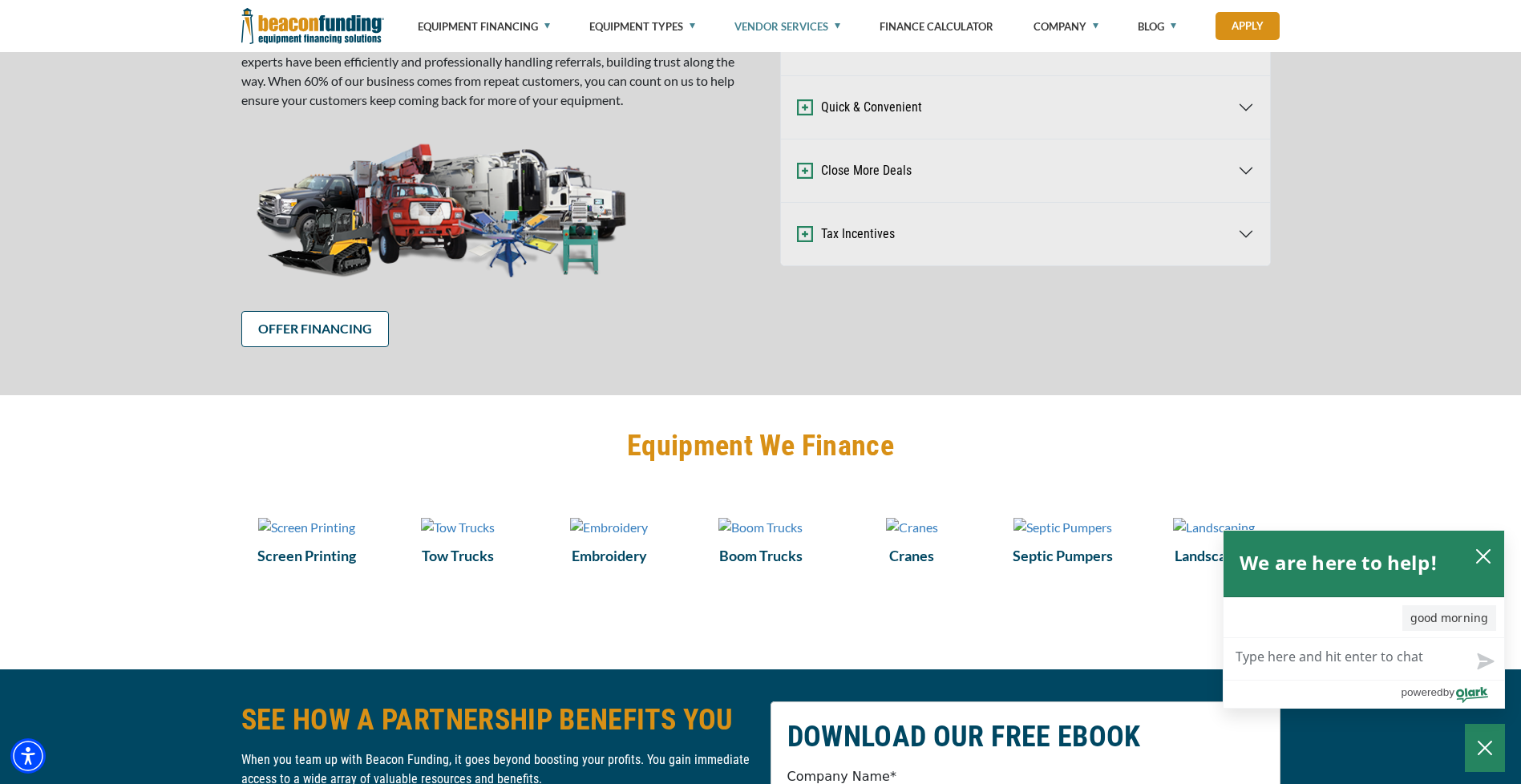
scroll to position [962, 0]
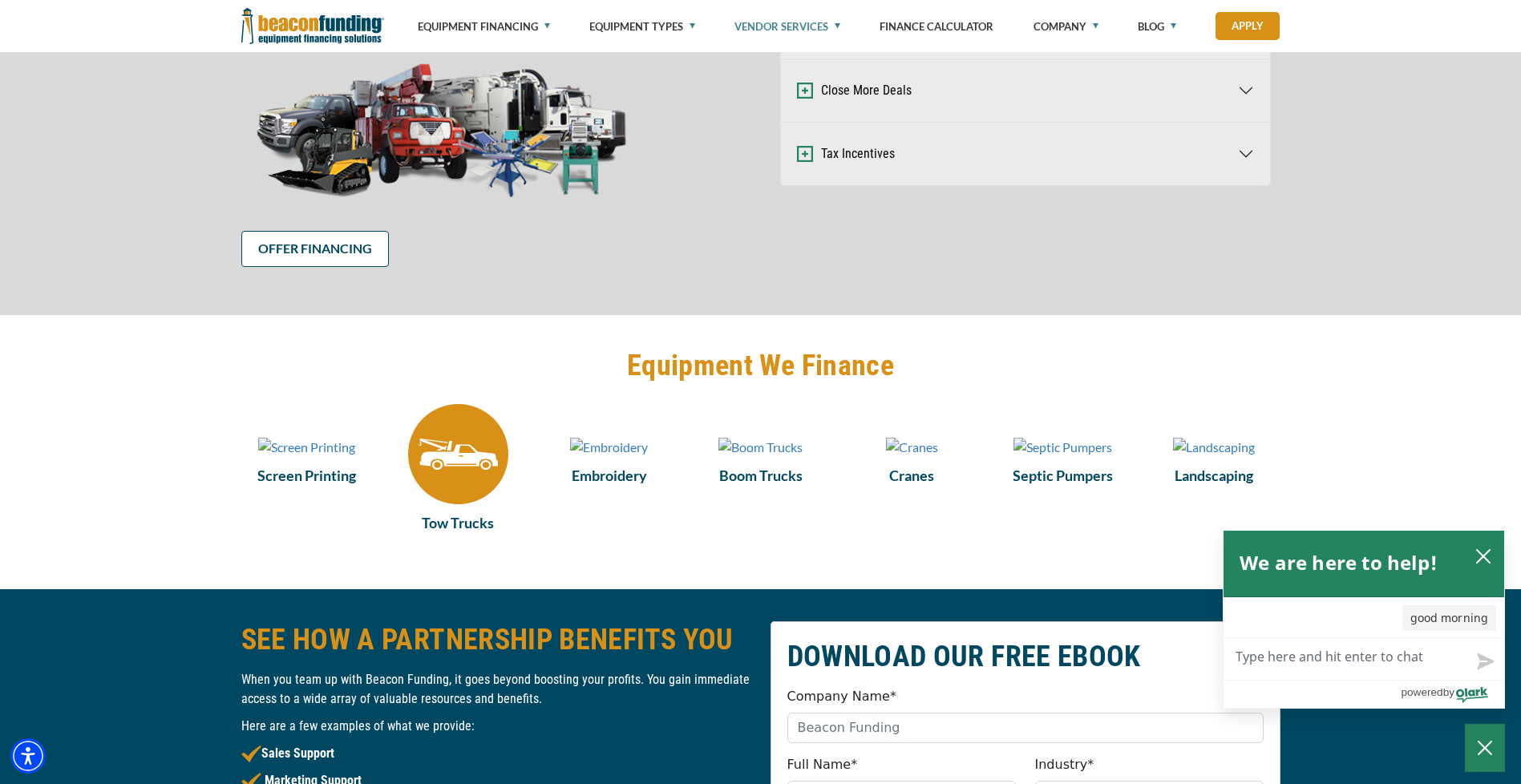
click at [469, 465] on img at bounding box center [458, 454] width 100 height 100
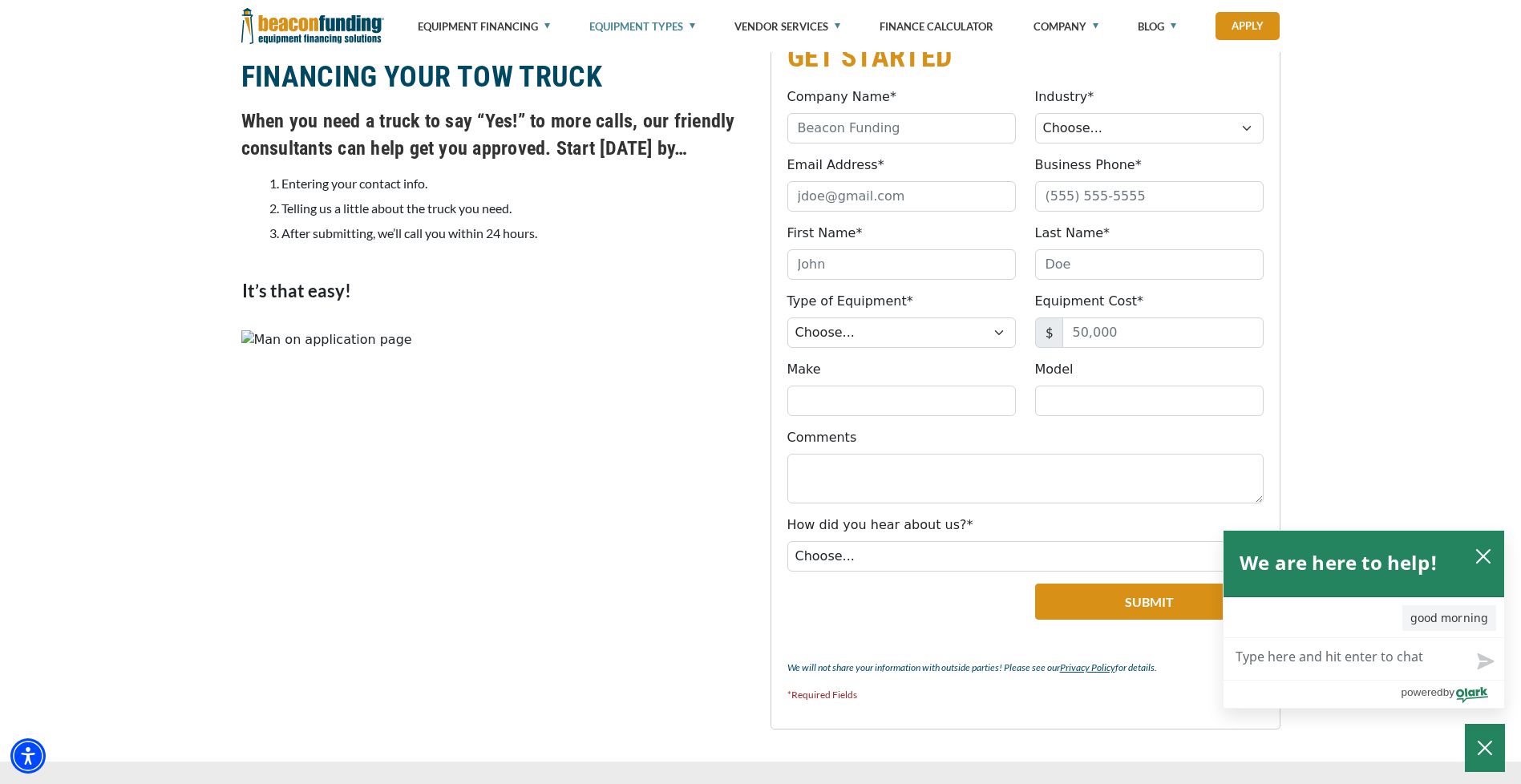
scroll to position [1283, 0]
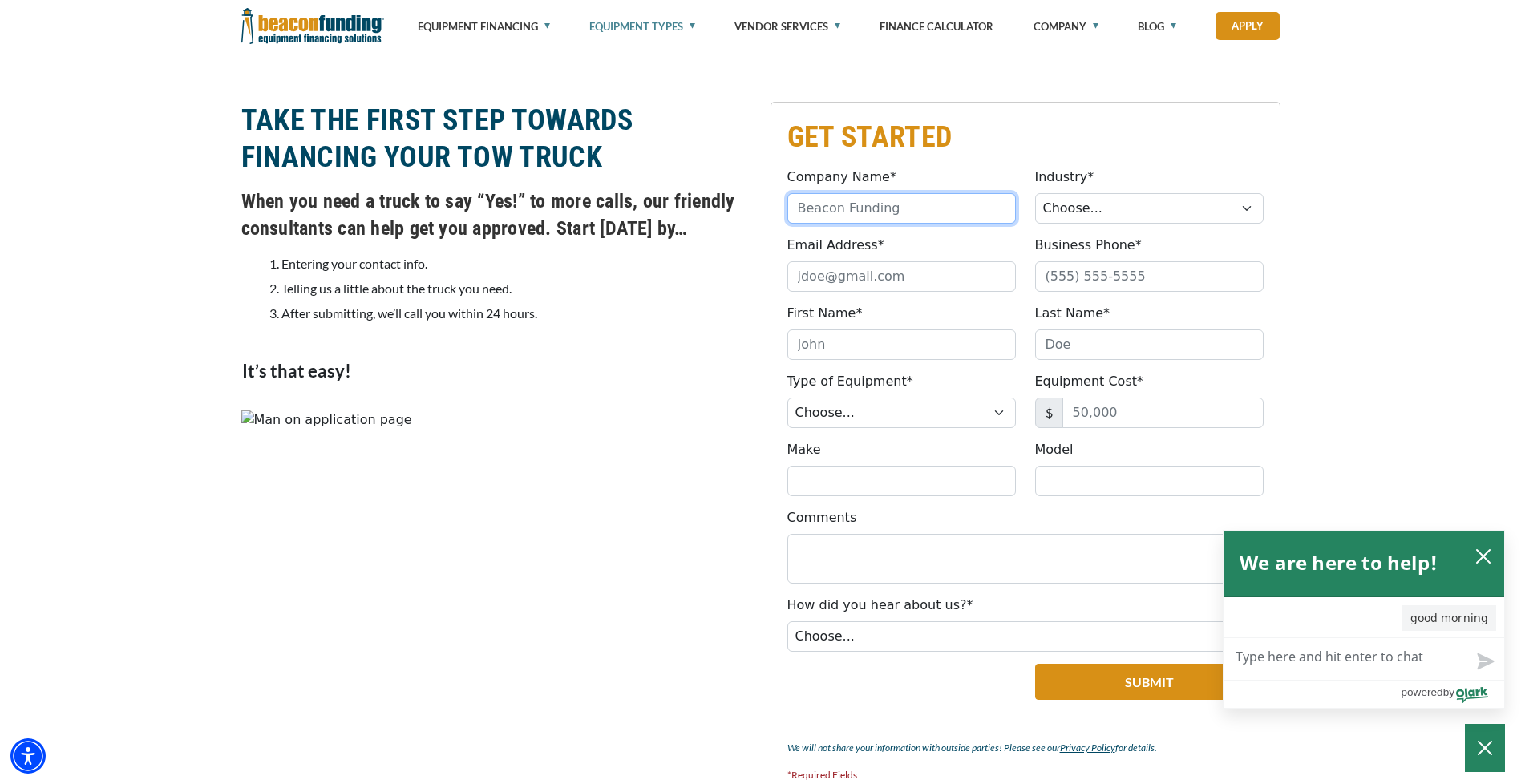
click at [935, 201] on input "Company Name*" at bounding box center [902, 209] width 229 height 31
type input "LW Services and Solutions"
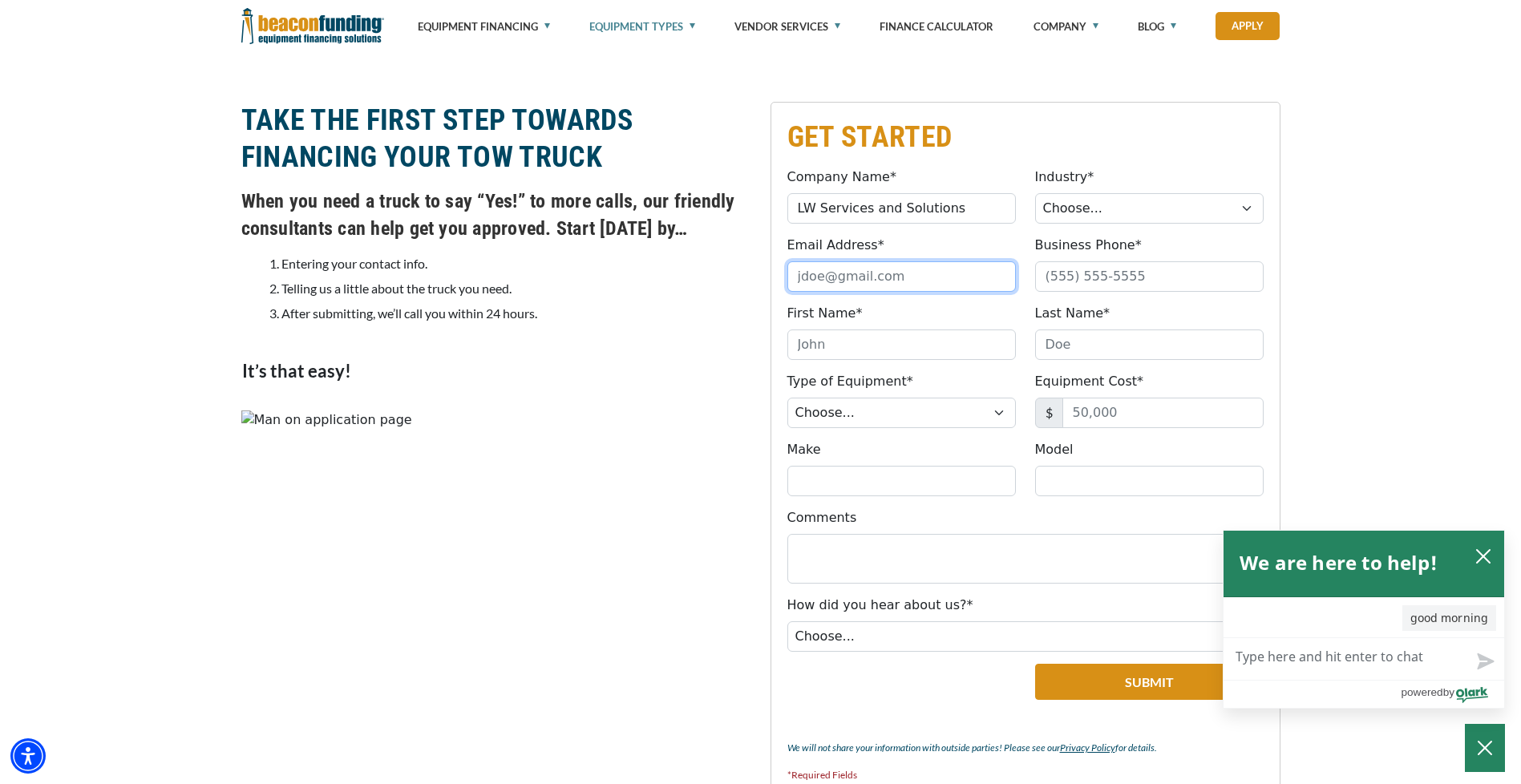
click at [874, 280] on input "Email Address*" at bounding box center [902, 276] width 229 height 31
type input "[EMAIL_ADDRESS][DOMAIN_NAME]"
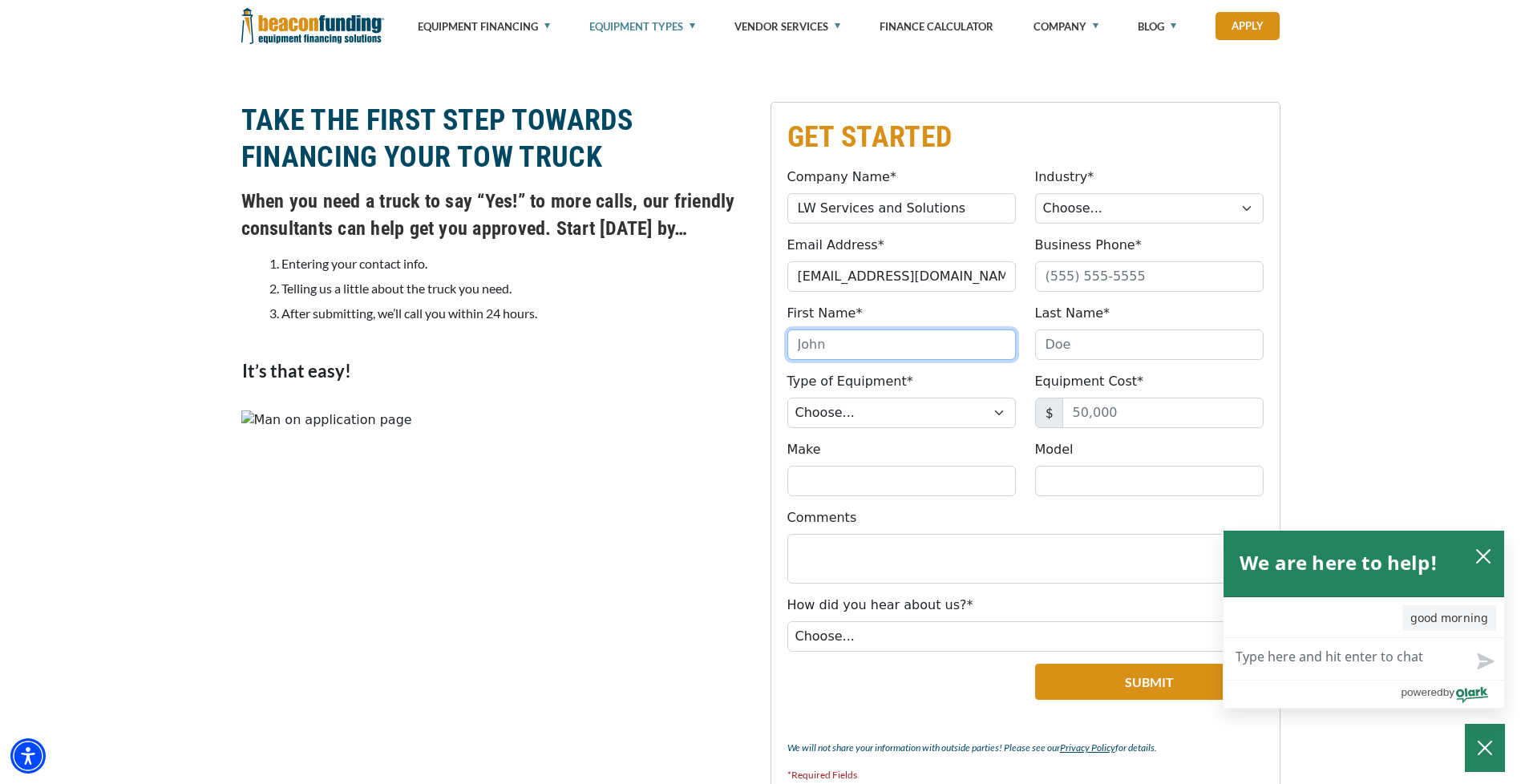
click at [888, 341] on input "First Name*" at bounding box center [902, 345] width 229 height 31
type input "[PERSON_NAME]"
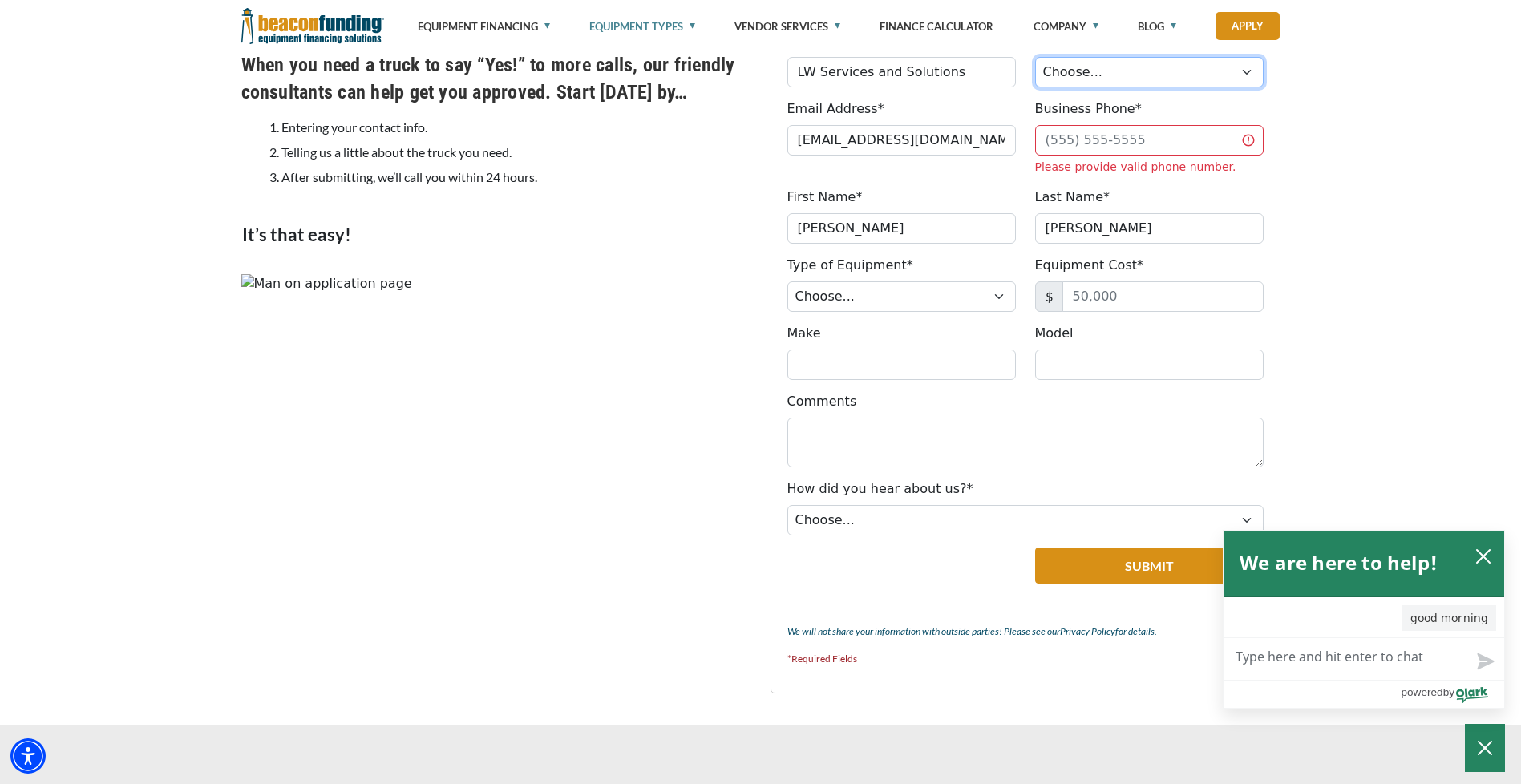
scroll to position [1444, 0]
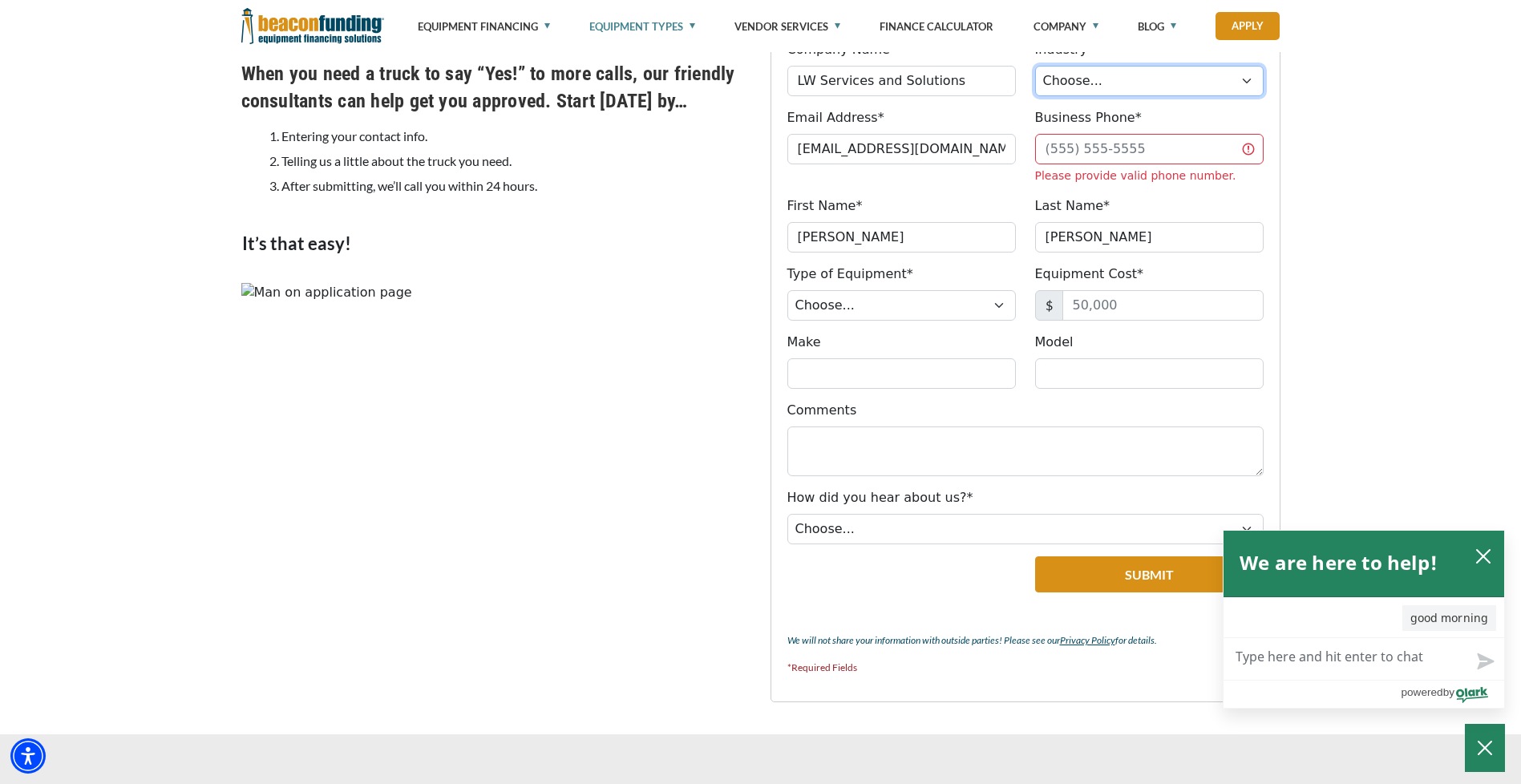
click at [1108, 78] on select "Choose... Towing Landscape/Hardscape Decorated Apparel Septic Light Constructio…" at bounding box center [1149, 81] width 229 height 31
select select "1"
click at [1035, 66] on select "Choose... Towing Landscape/Hardscape Decorated Apparel Septic Light Constructio…" at bounding box center [1149, 81] width 229 height 31
click at [1117, 154] on input "Business Phone*" at bounding box center [1149, 148] width 229 height 31
type input "[PHONE_NUMBER]"
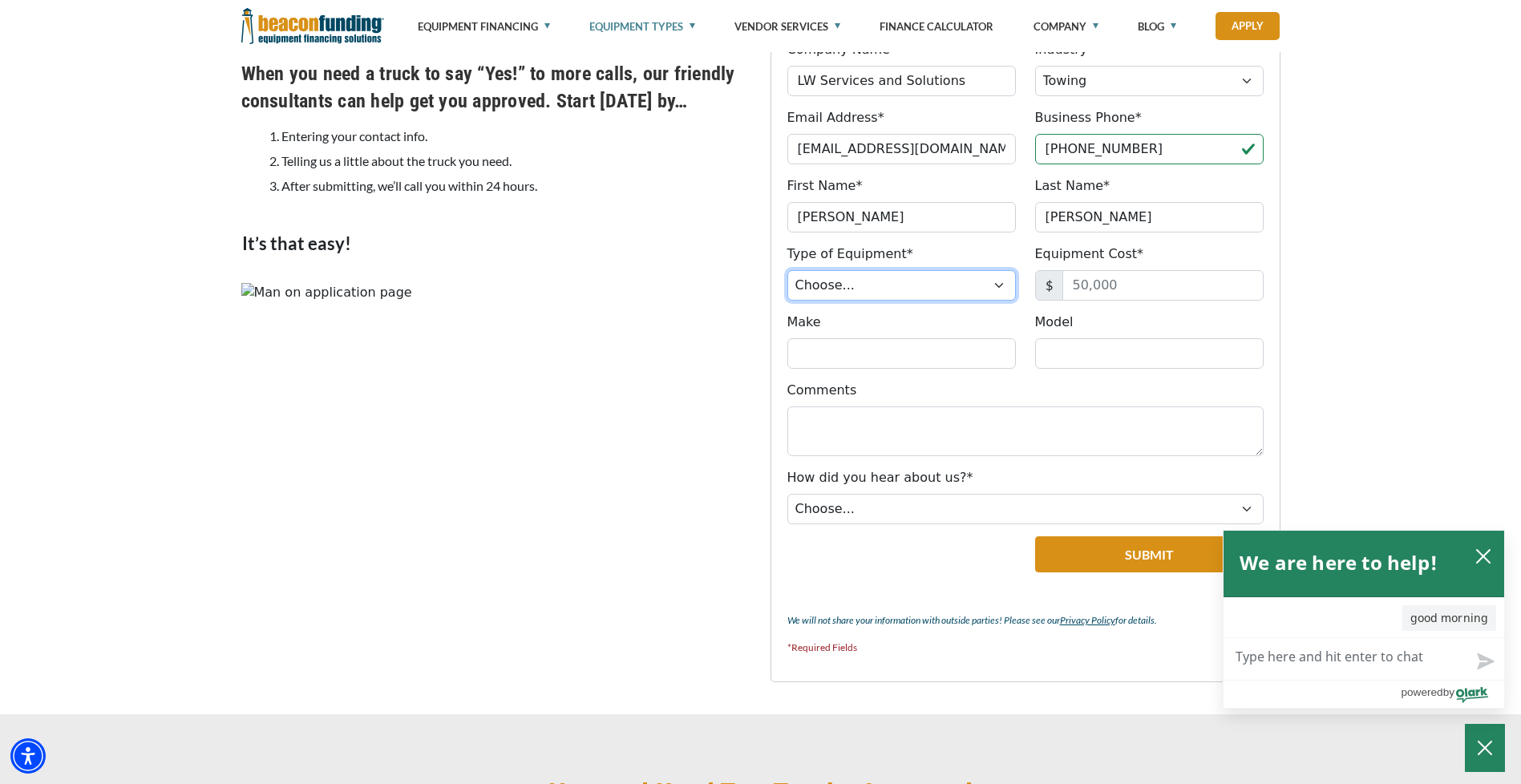
click at [975, 303] on fieldset "GET STARTED Company Name* LW Services and Solutions Please provide a valid comp…" at bounding box center [1025, 328] width 510 height 708
select select "5"
click at [788, 271] on select "Choose... Backhoe Boom/Bucket Truck Chipper Commercial Mower Crane DTG/DTF Prin…" at bounding box center [902, 285] width 229 height 31
click at [1188, 283] on input "Equipment Cost*" at bounding box center [1162, 285] width 201 height 31
type input "55,000"
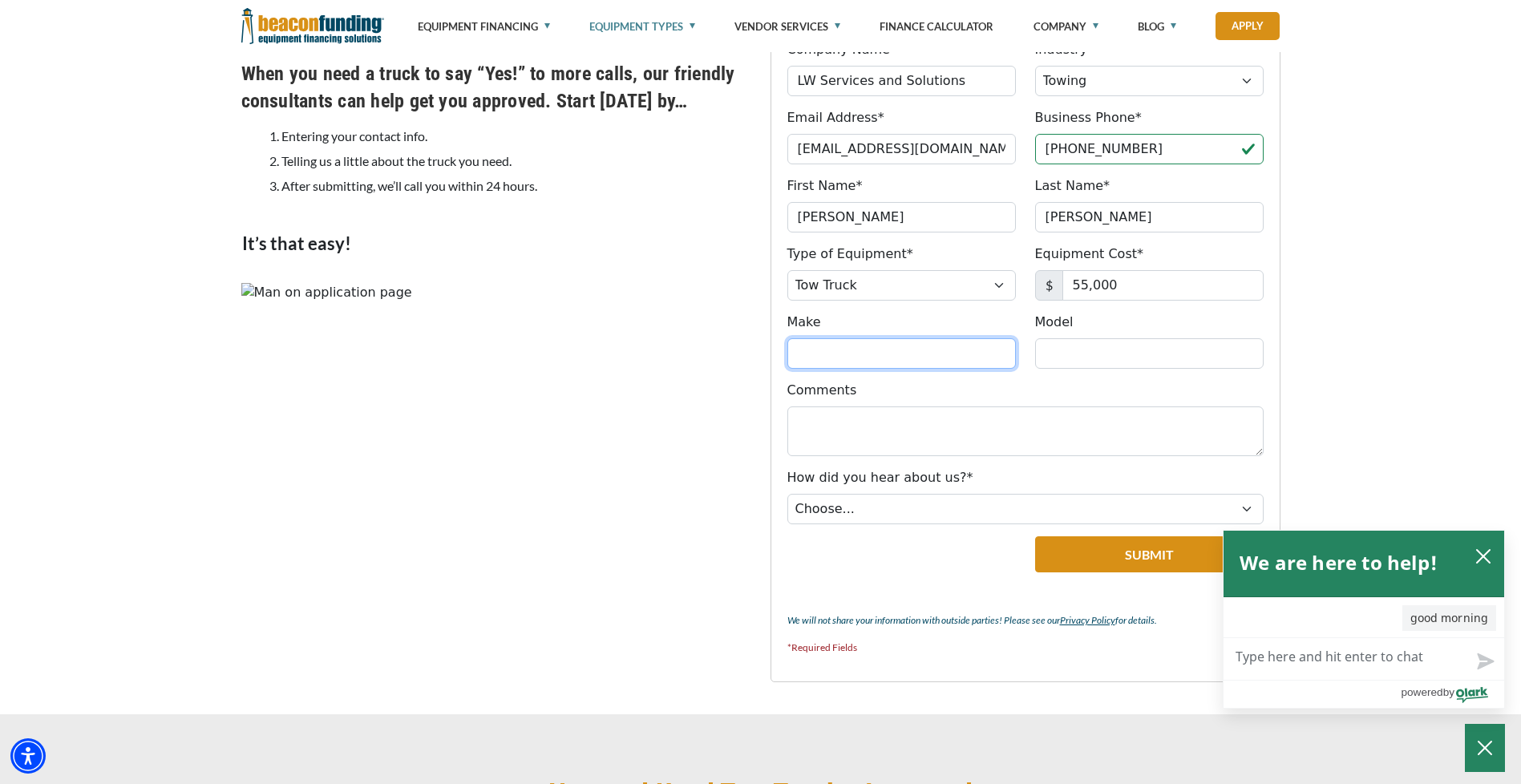
click at [860, 347] on input "Make" at bounding box center [902, 353] width 229 height 31
type input "ford"
click at [1056, 343] on input "Model" at bounding box center [1149, 353] width 229 height 31
type input "f550"
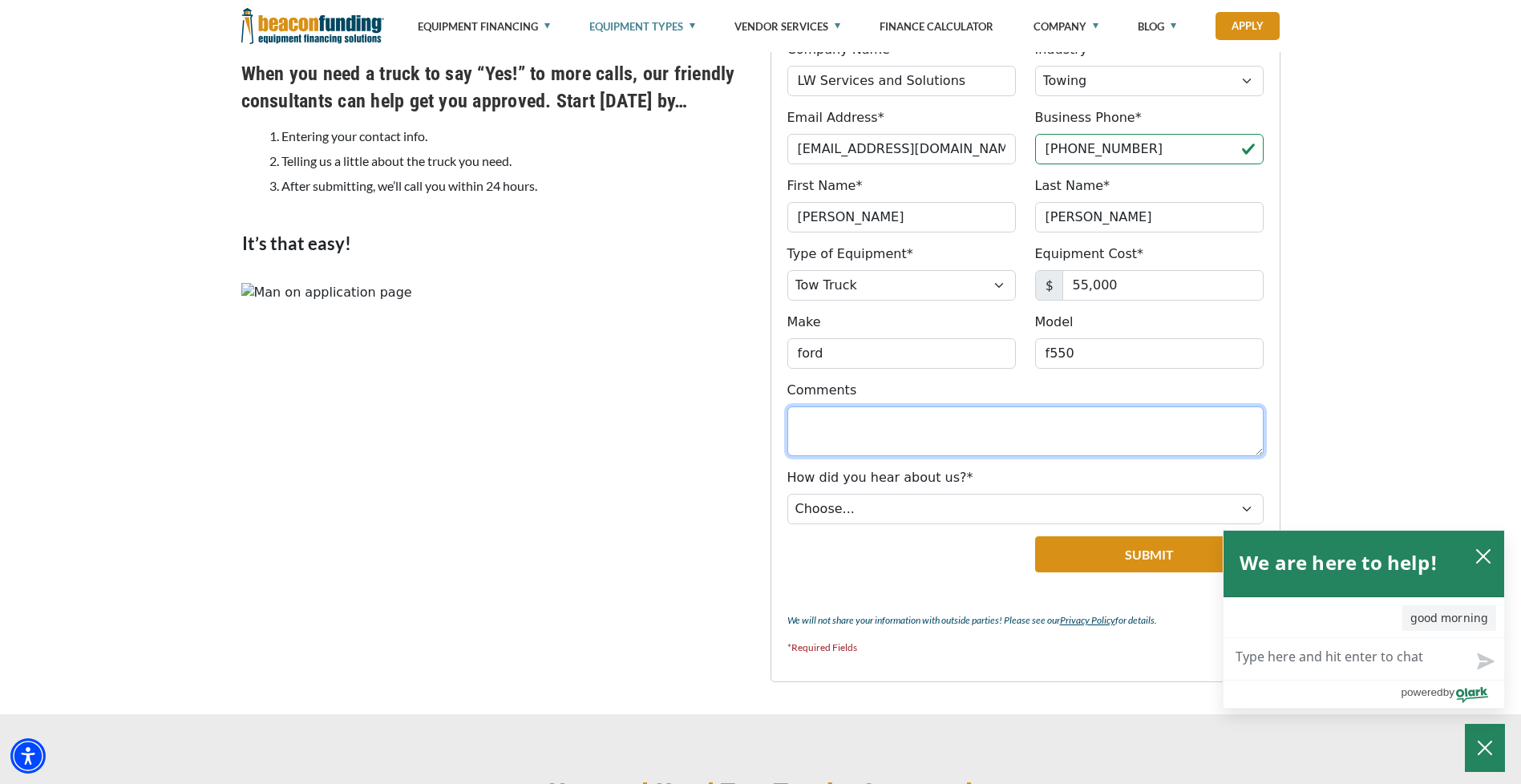
click at [844, 421] on textarea "Comments" at bounding box center [1026, 432] width 476 height 50
paste textarea "Hello [PERSON_NAME], My name is [PERSON_NAME], and I am reaching out regarding …"
type textarea "Hello [PERSON_NAME], My name is [PERSON_NAME], and I am reaching out regarding …"
drag, startPoint x: 880, startPoint y: 435, endPoint x: 758, endPoint y: 362, distance: 142.2
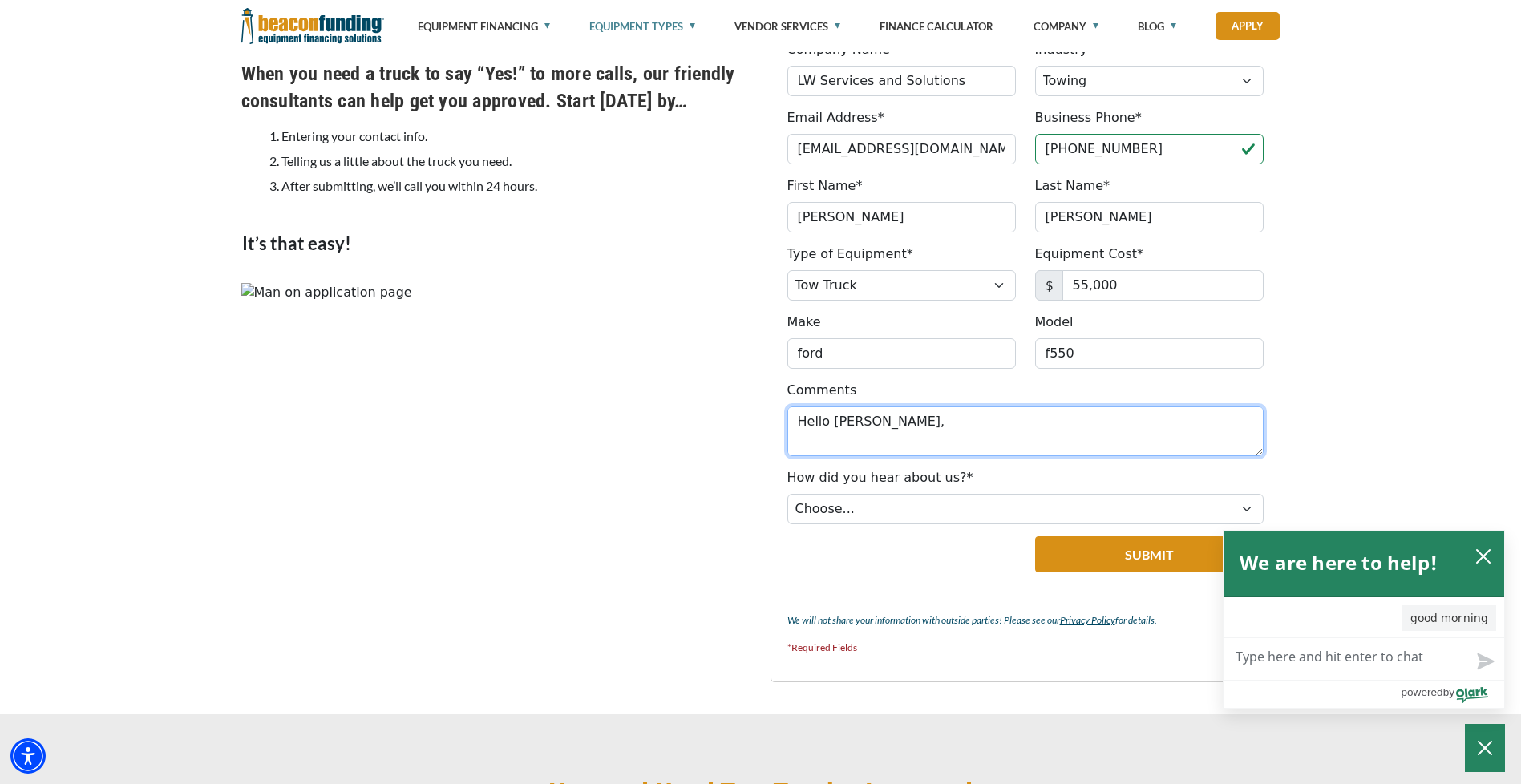
click at [759, 363] on div "GET STARTED Company Name* LW Services and Solutions Please provide a valid comp…" at bounding box center [761, 328] width 1058 height 708
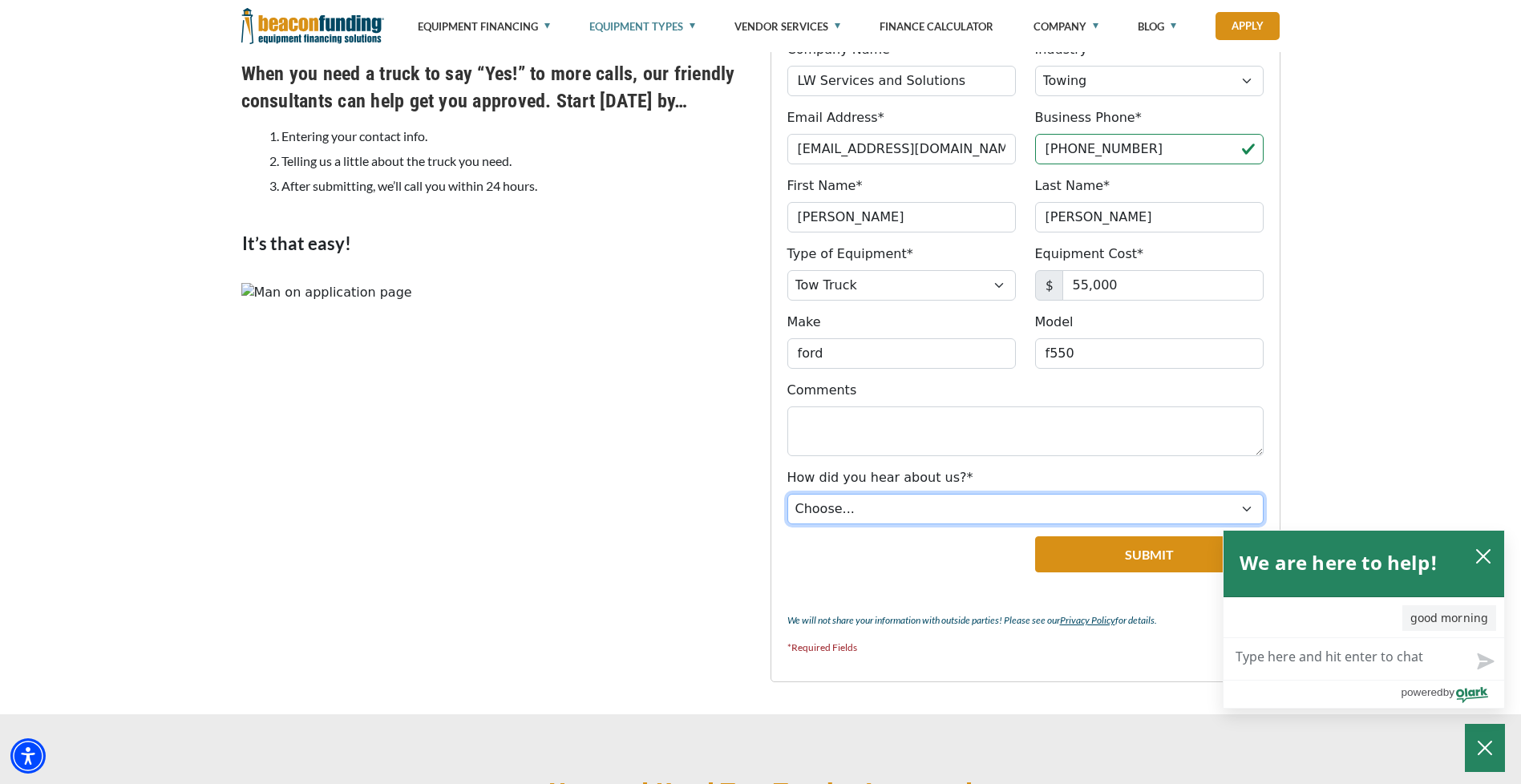
click at [1015, 497] on select "Choose... Internet Search Vendor Referral Word of Mouth Client Referral Email E…" at bounding box center [1026, 509] width 476 height 31
select select "279640001"
click at [788, 494] on select "Choose... Internet Search Vendor Referral Word of Mouth Client Referral Email E…" at bounding box center [1026, 509] width 476 height 31
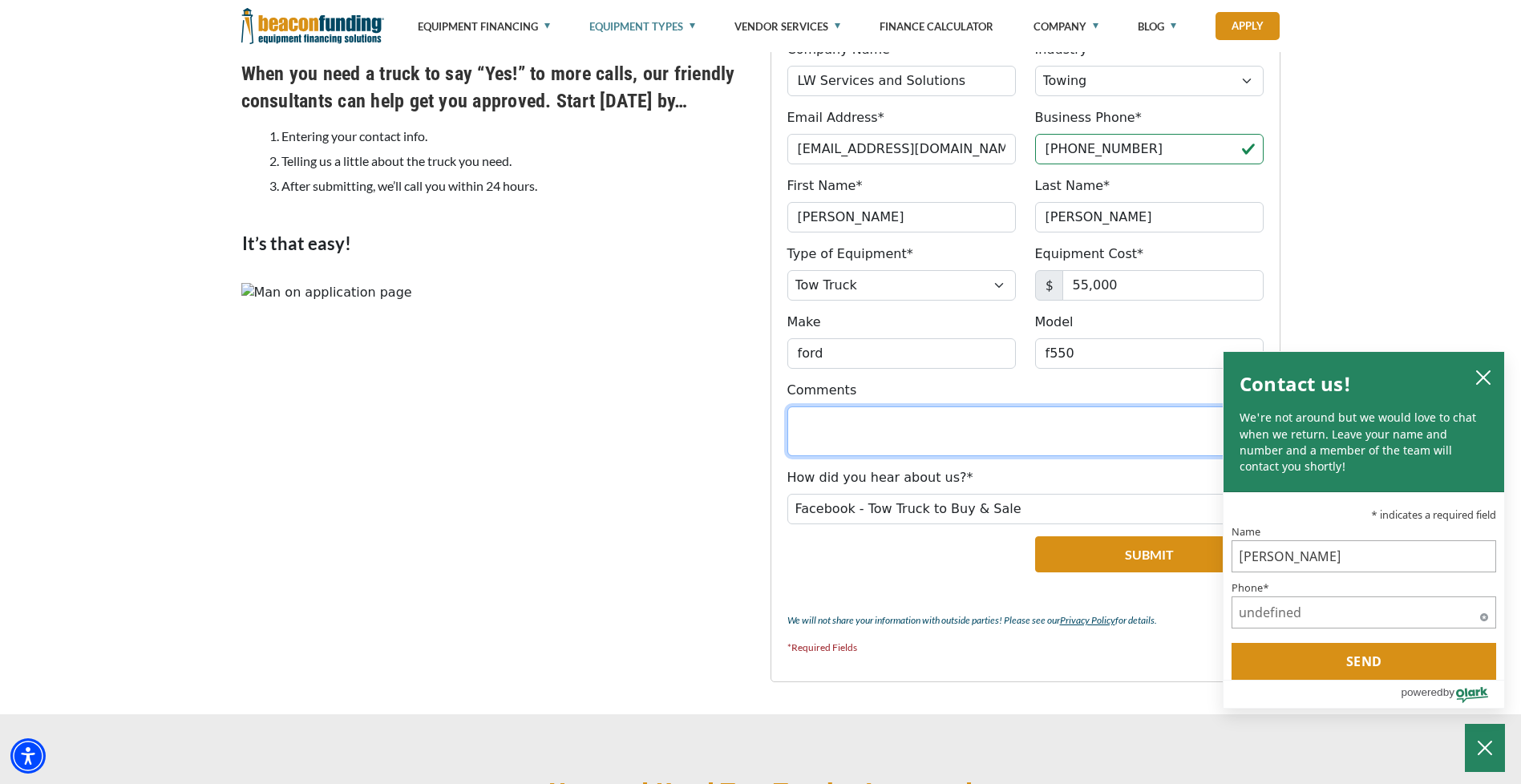
drag, startPoint x: 861, startPoint y: 411, endPoint x: 818, endPoint y: 421, distance: 44.1
paste textarea "Hello [PERSON_NAME], My name is [PERSON_NAME], and I am the owner of LW Service…"
type textarea "Hello [PERSON_NAME], My name is [PERSON_NAME], and I am the owner of LW Service…"
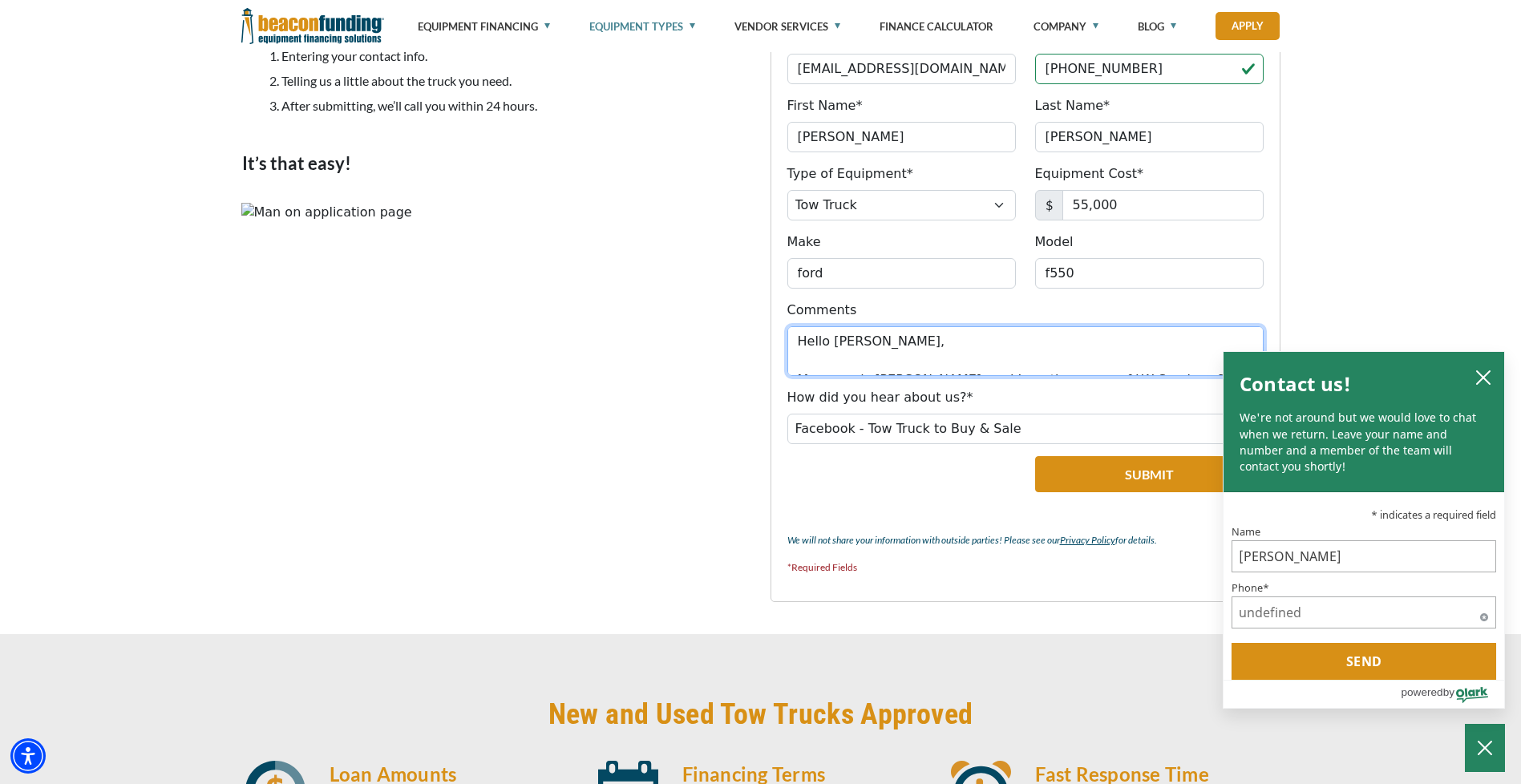
drag, startPoint x: 1092, startPoint y: 360, endPoint x: 727, endPoint y: 298, distance: 370.2
click at [727, 298] on div "GET STARTED Company Name* LW Services and Solutions Please provide a valid comp…" at bounding box center [761, 248] width 1058 height 708
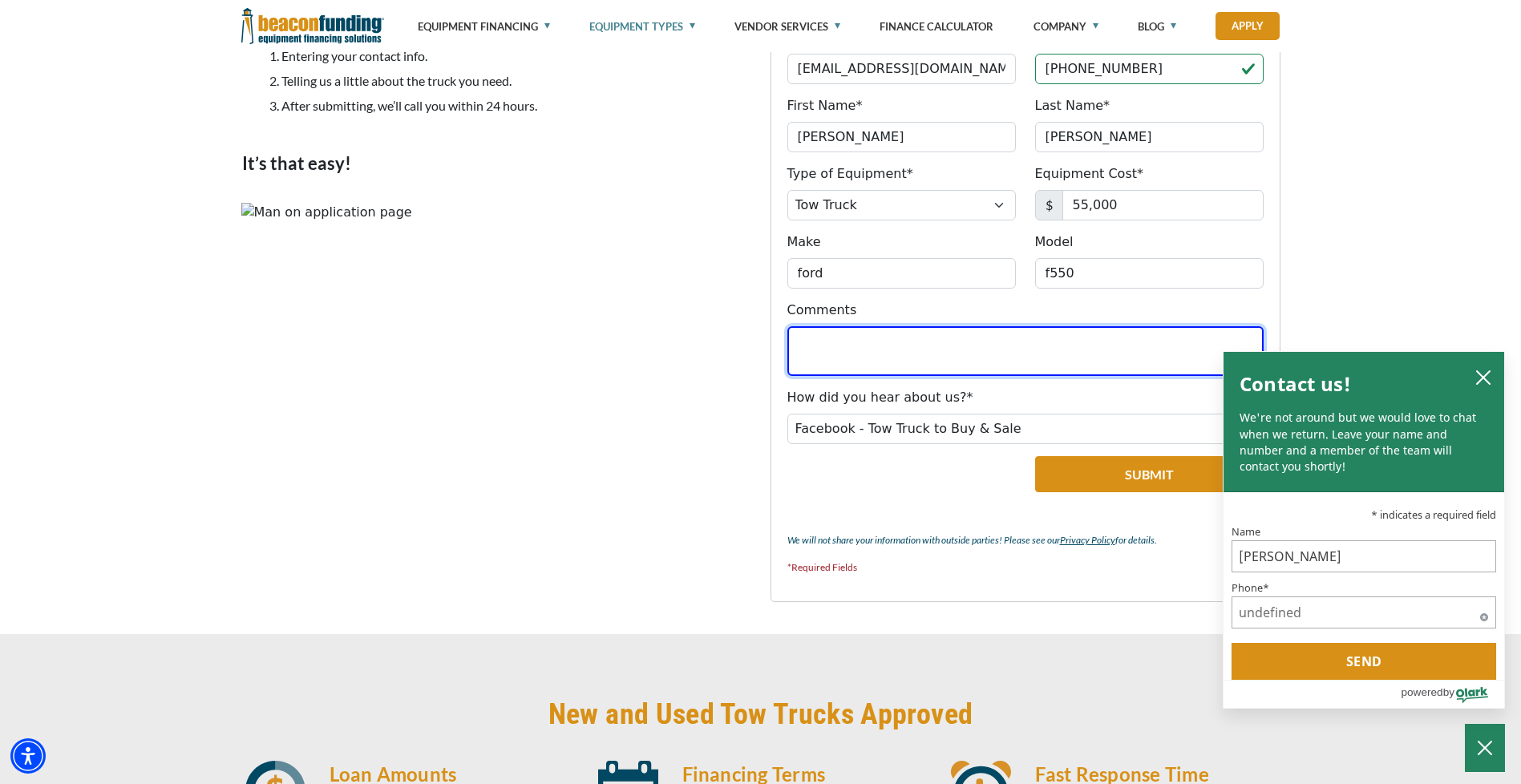
paste textarea "Hello [PERSON_NAME], this is [PERSON_NAME]. I own LW Services & Solutions LLC, …"
click at [835, 359] on textarea "Hello [PERSON_NAME], this is [PERSON_NAME]. I own LW Services & Solutions LLC, …" at bounding box center [1026, 351] width 476 height 50
click at [834, 348] on textarea "Hello [PERSON_NAME], this is [PERSON_NAME]. I own LW Services & Solutions LLC, …" at bounding box center [1026, 351] width 476 height 50
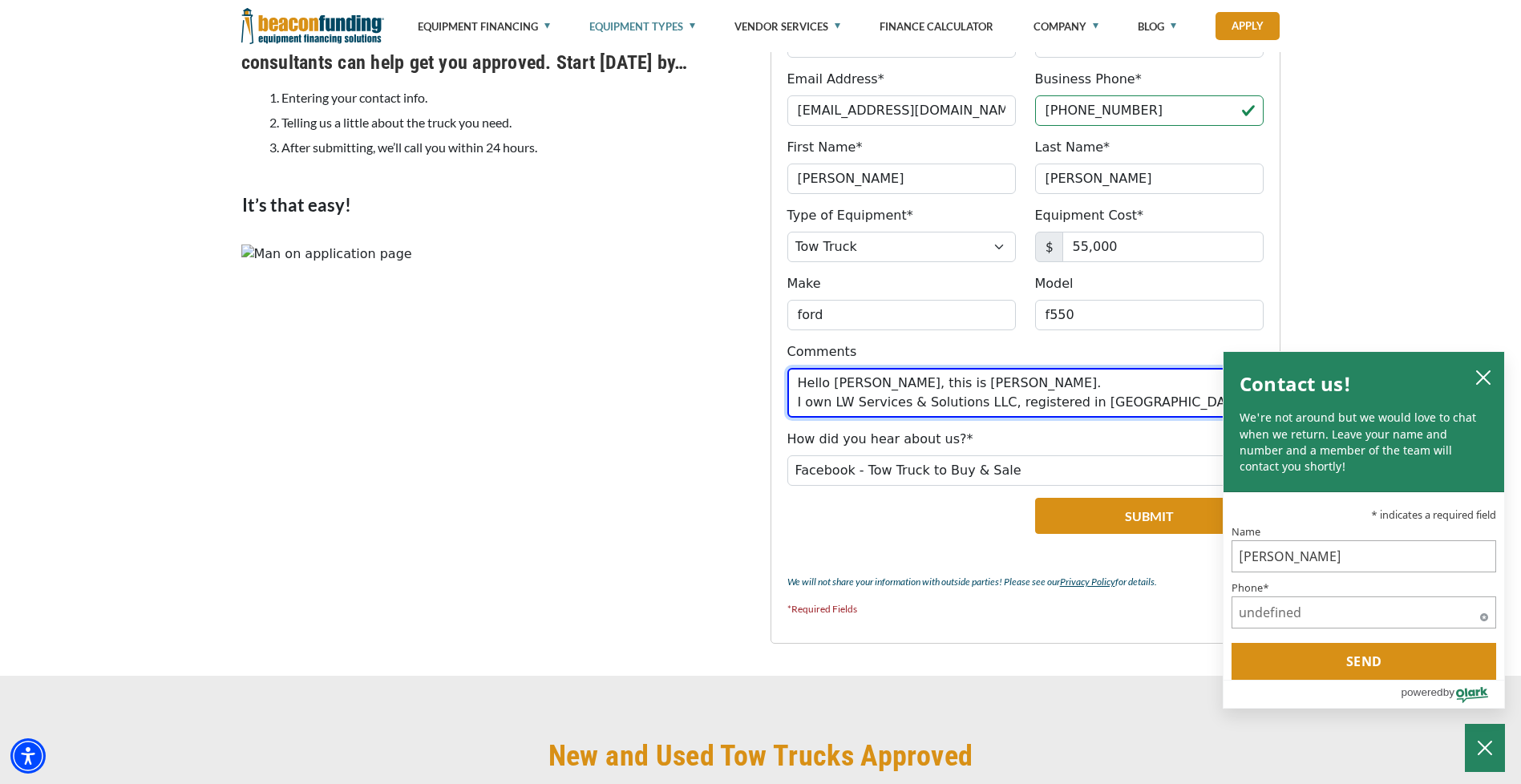
scroll to position [1444, 0]
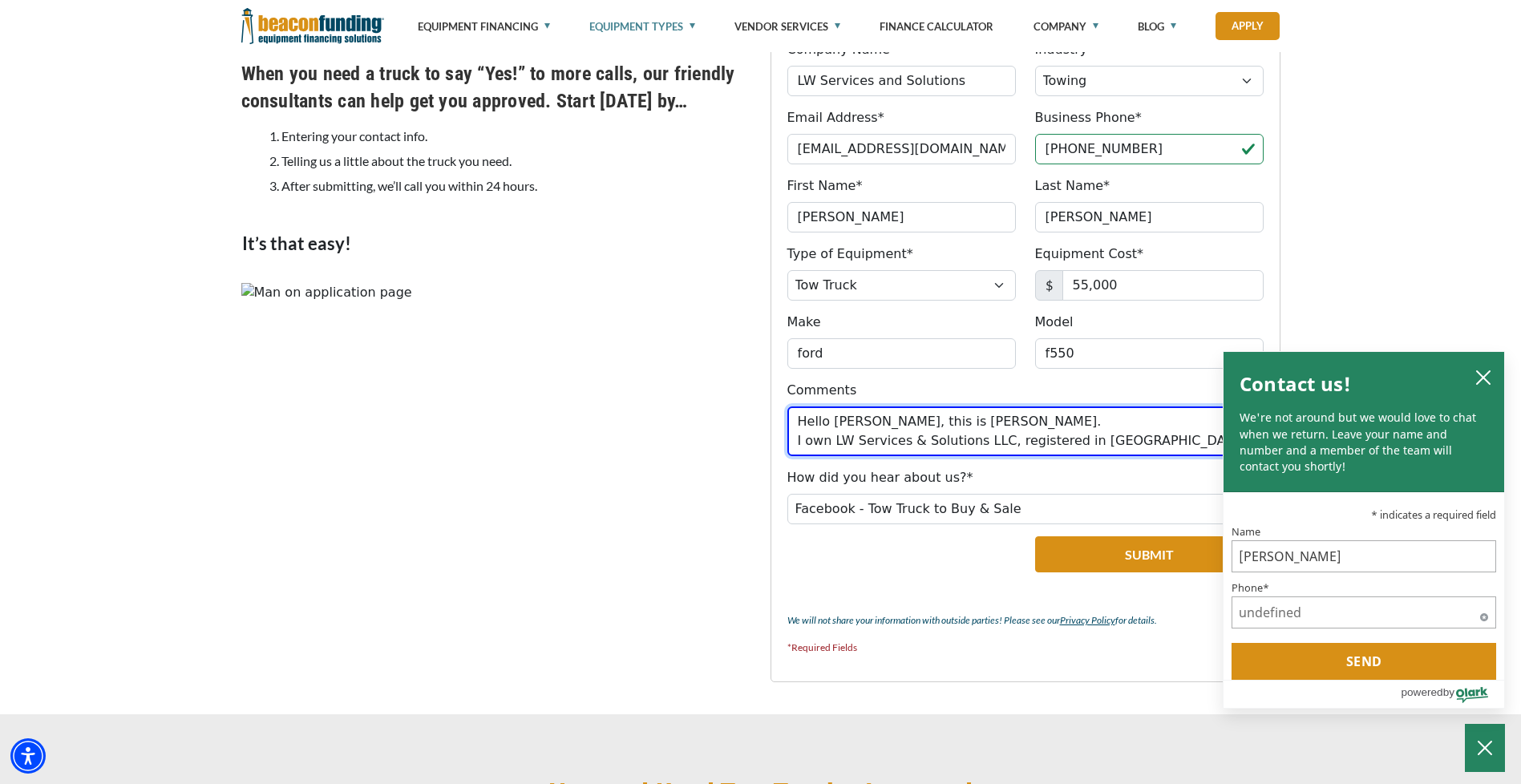
click at [860, 422] on textarea "Hello [PERSON_NAME], this is [PERSON_NAME]. I own LW Services & Solutions LLC, …" at bounding box center [1026, 432] width 476 height 50
click at [869, 422] on textarea "Hello [PERSON_NAME], this is [PERSON_NAME]. I own LW Services & Solutions LLC, …" at bounding box center [1026, 432] width 476 height 50
type textarea "Hello, this is [PERSON_NAME]. I own LW Services & Solutions LLC, registered in …"
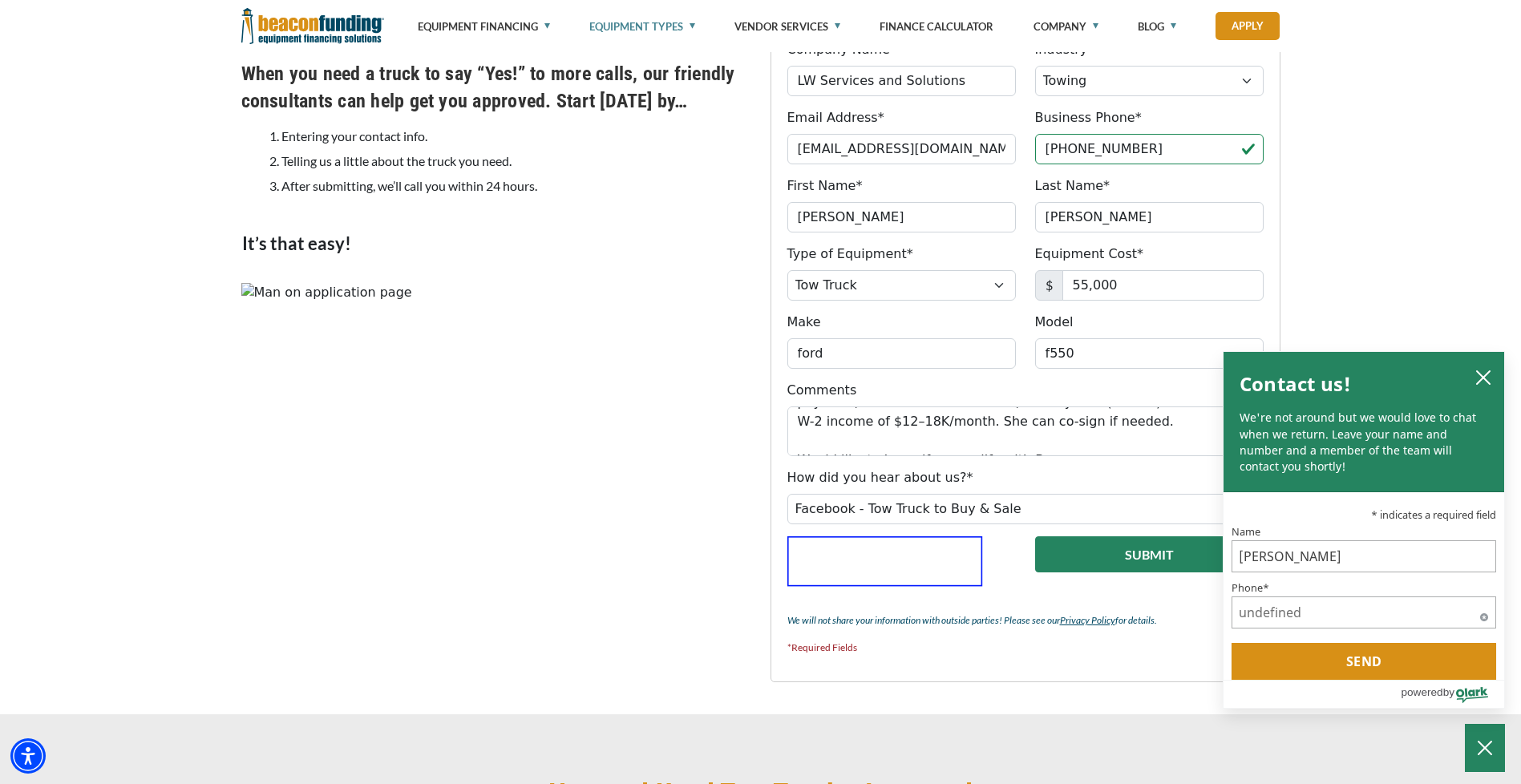
click at [1091, 549] on button "Submit" at bounding box center [1149, 554] width 229 height 36
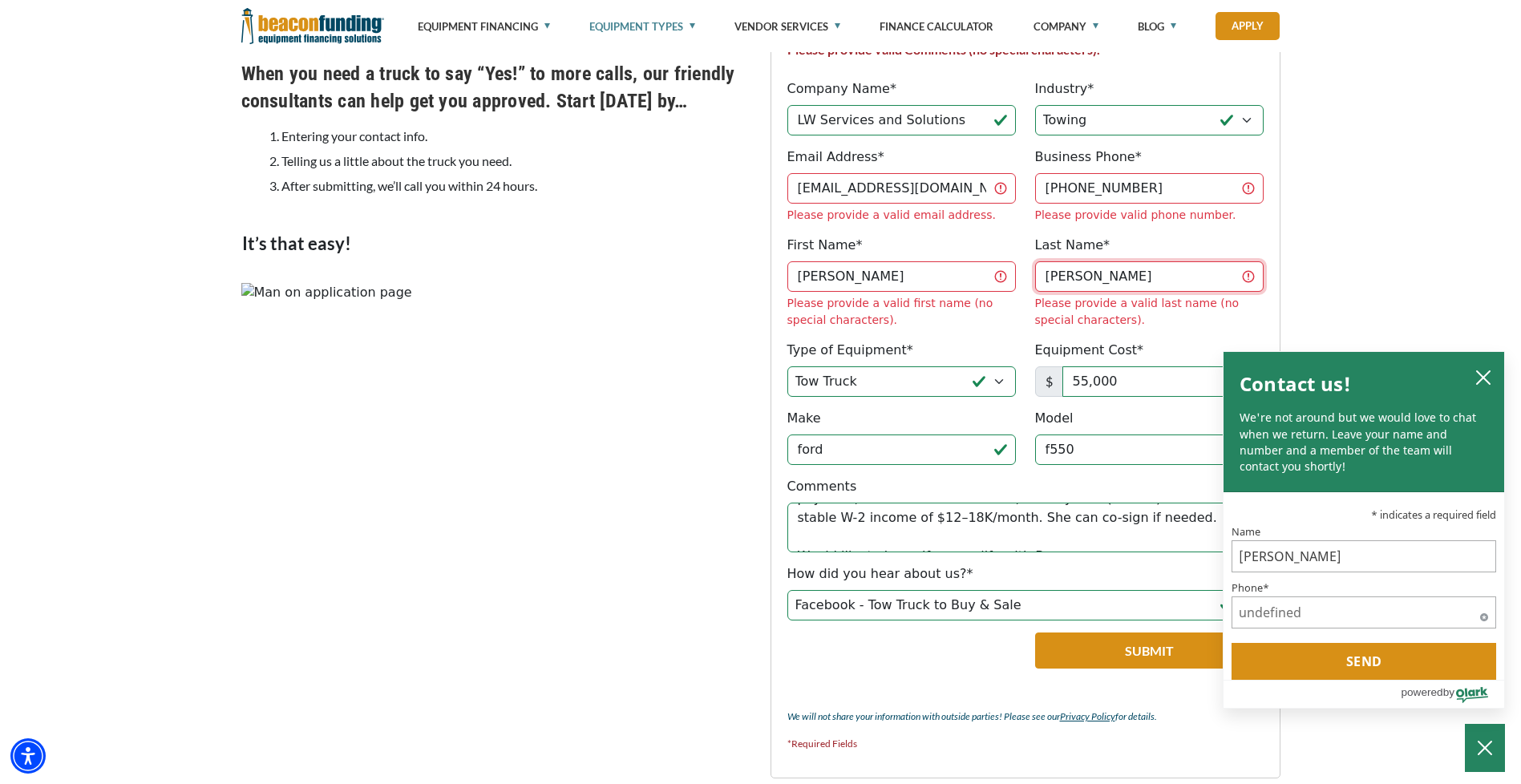
click at [1068, 268] on input "[PERSON_NAME]" at bounding box center [1149, 276] width 229 height 31
click at [1094, 261] on input "[PERSON_NAME]" at bounding box center [1149, 276] width 229 height 31
type input "L"
type input "Werneck"
click at [1333, 288] on div "GET STARTED Please provide valid Comments (no special characters). Company Name…" at bounding box center [760, 376] width 1521 height 868
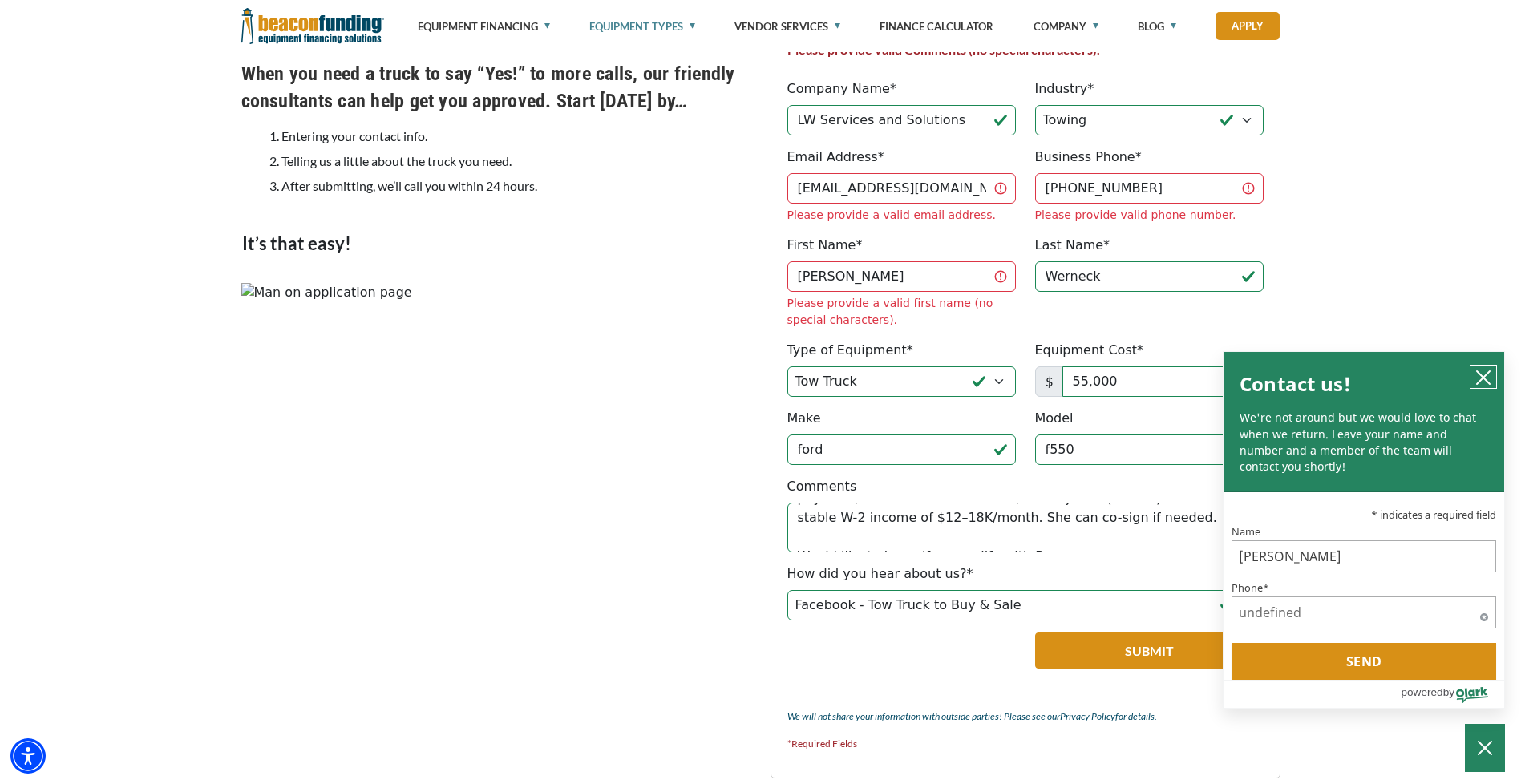
click at [1488, 375] on icon "close chatbox" at bounding box center [1483, 377] width 16 height 16
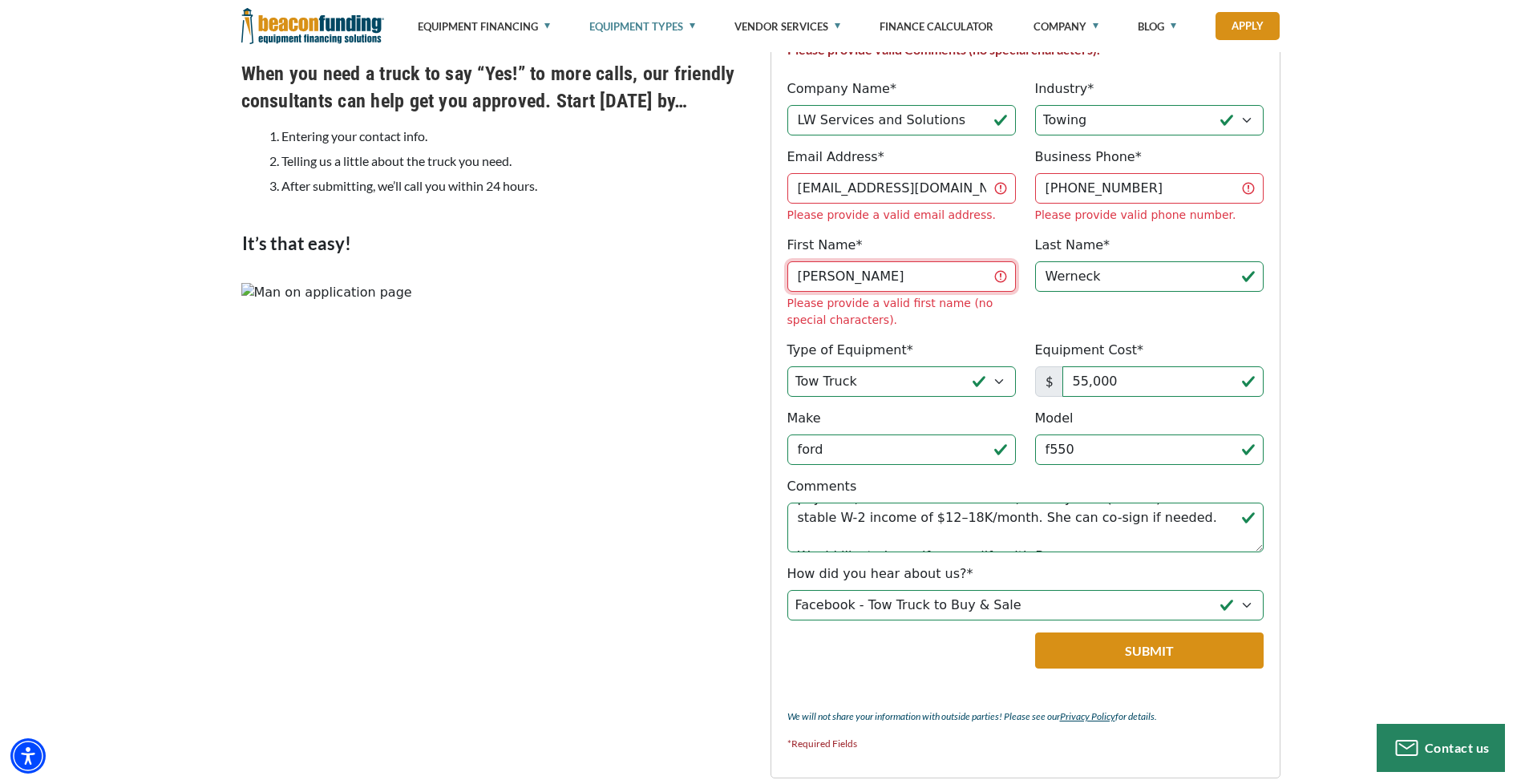
click at [895, 261] on input "[PERSON_NAME]" at bounding box center [902, 276] width 229 height 31
click at [1175, 409] on div "Model f550 Please provide a valid model (no special characters)." at bounding box center [1149, 436] width 247 height 57
click at [1117, 633] on button "Submit" at bounding box center [1149, 651] width 229 height 36
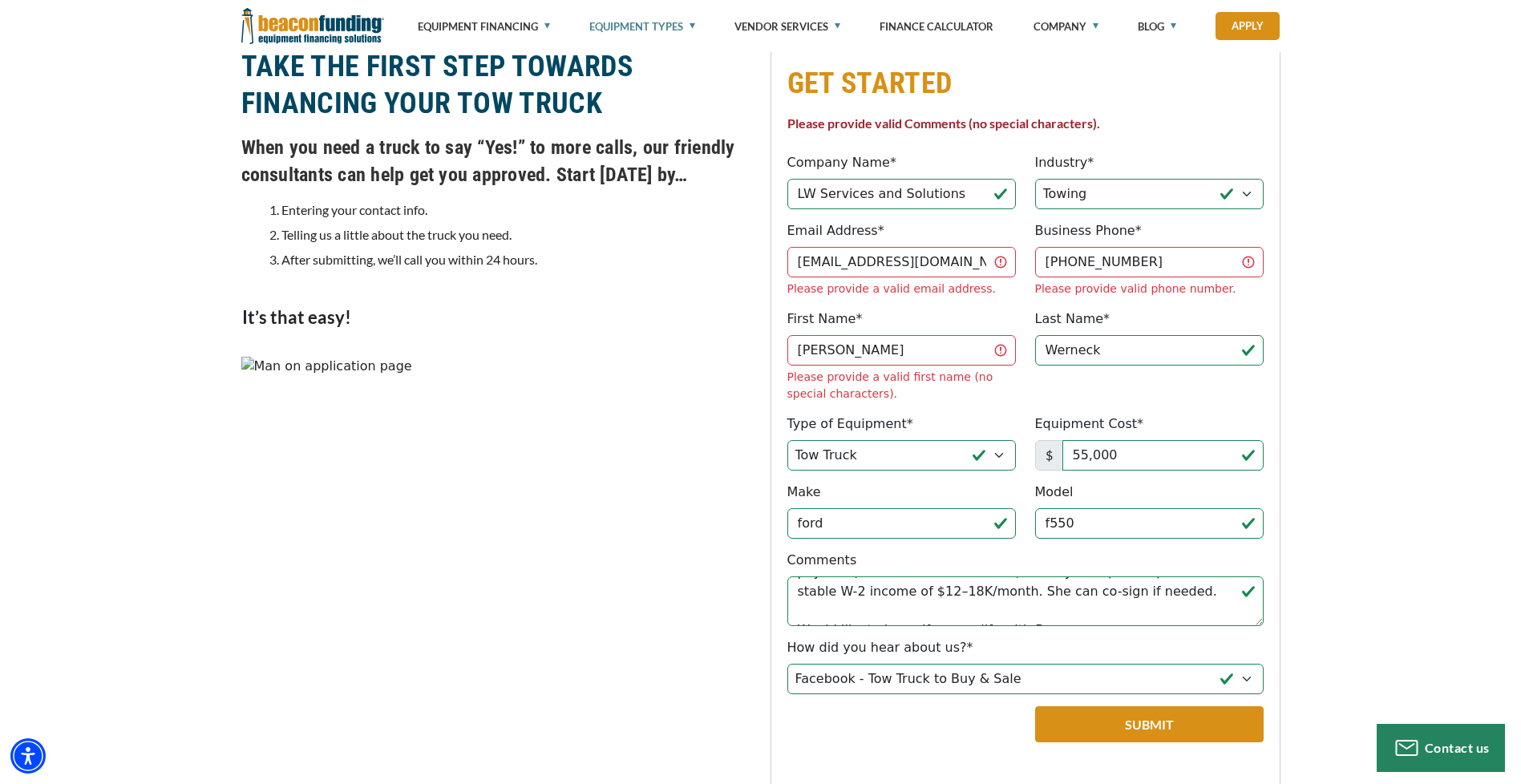
scroll to position [1364, 0]
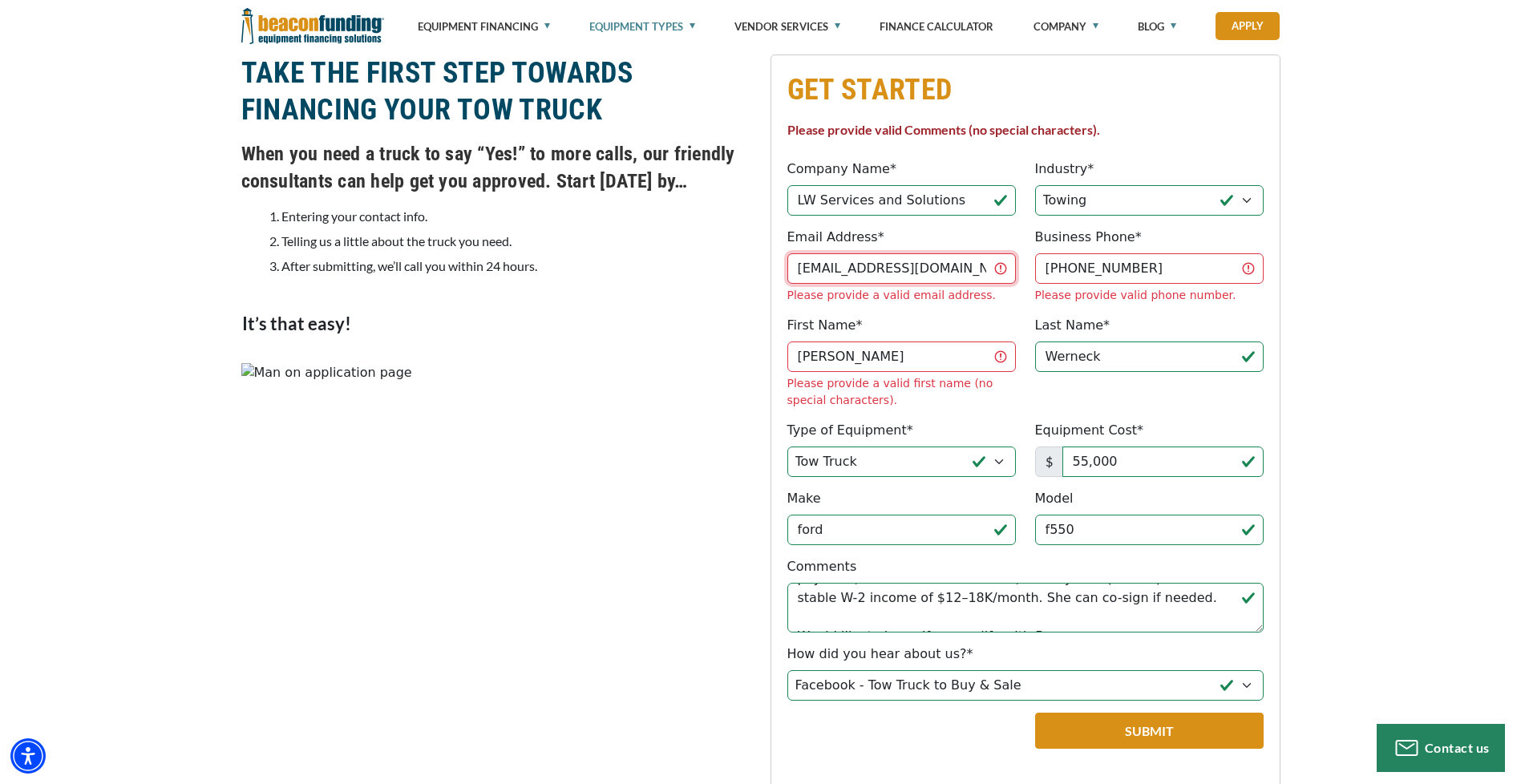
click at [987, 271] on input "[EMAIL_ADDRESS][DOMAIN_NAME]" at bounding box center [902, 268] width 229 height 31
drag, startPoint x: 850, startPoint y: 257, endPoint x: 693, endPoint y: 275, distance: 158.0
click at [693, 275] on div "GET STARTED Please provide valid Comments (no special characters). Company Name…" at bounding box center [761, 457] width 1058 height 804
type input "[EMAIL_ADDRESS][DOMAIN_NAME]"
drag, startPoint x: 1336, startPoint y: 425, endPoint x: 1294, endPoint y: 412, distance: 44.0
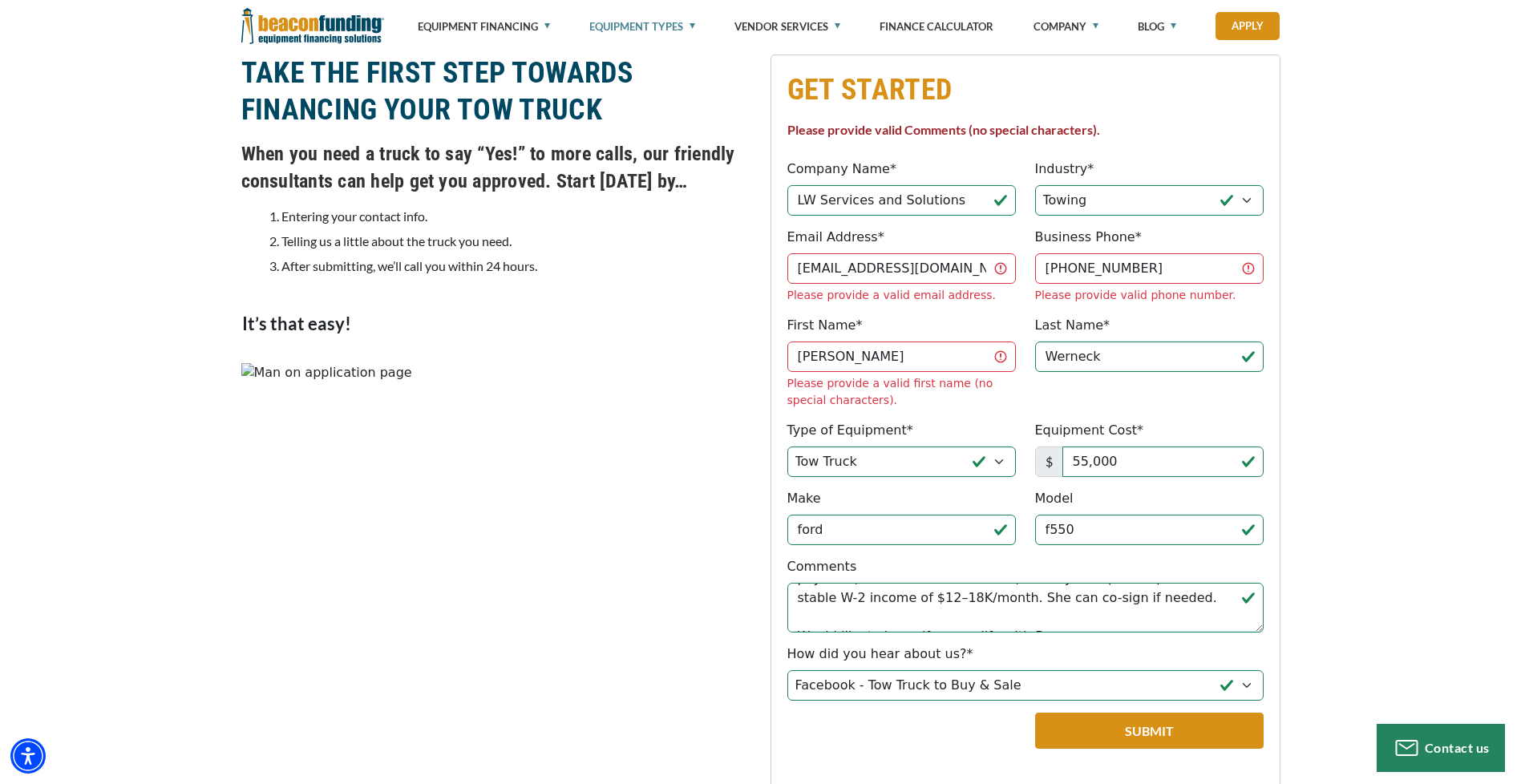
click at [1336, 423] on div "GET STARTED Please provide valid Comments (no special characters). Company Name…" at bounding box center [760, 456] width 1521 height 868
drag, startPoint x: 827, startPoint y: 336, endPoint x: 732, endPoint y: 337, distance: 95.0
click at [732, 337] on div "GET STARTED Please provide valid Comments (no special characters). Company Name…" at bounding box center [761, 457] width 1058 height 804
type input "[PERSON_NAME]"
drag, startPoint x: 1127, startPoint y: 336, endPoint x: 917, endPoint y: 336, distance: 210.0
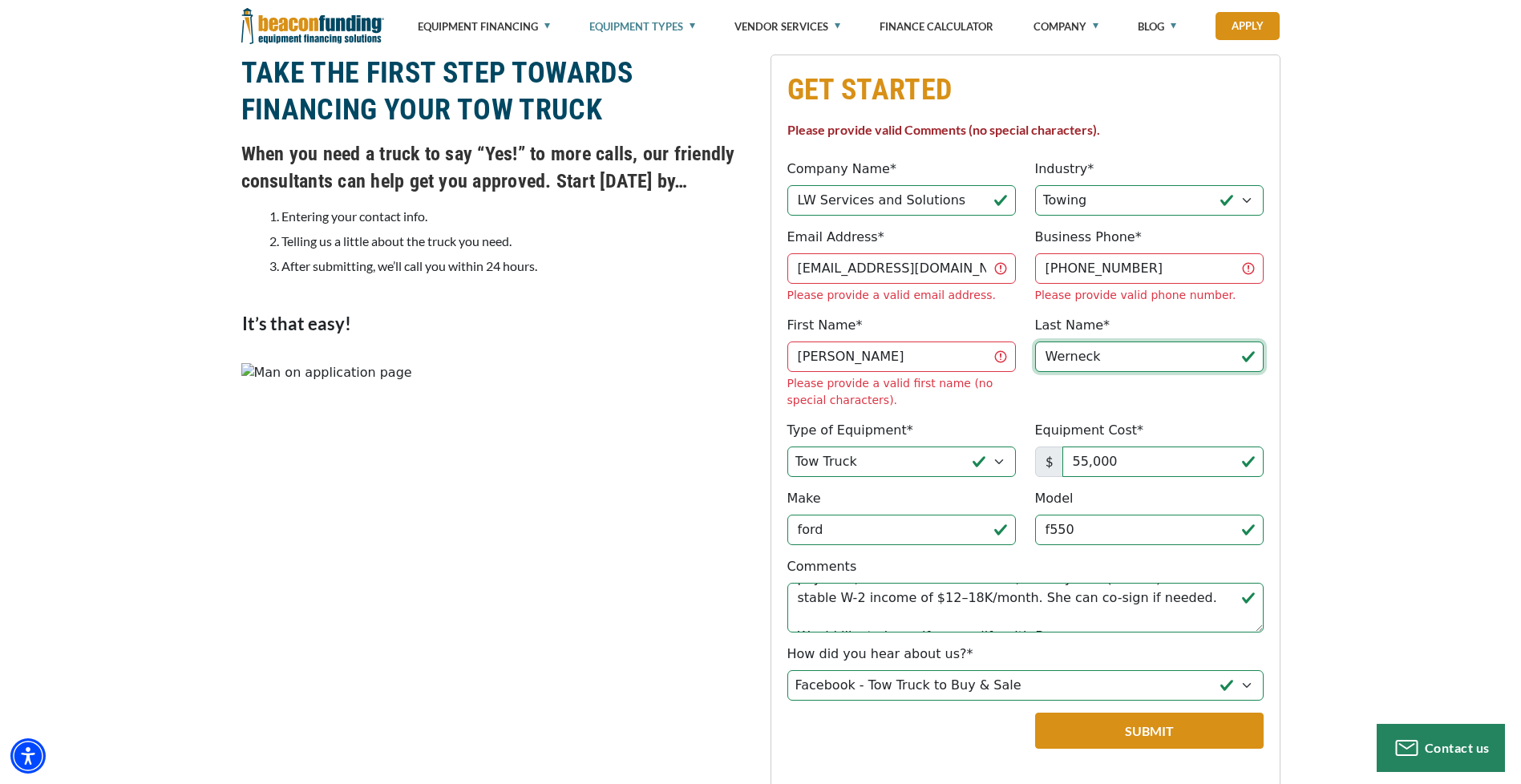
click at [921, 336] on div "First Name* [PERSON_NAME] Please provide a valid first name (no special charact…" at bounding box center [1025, 362] width 496 height 93
type input "Werneck"
click at [1423, 302] on div "GET STARTED Please provide valid Comments (no special characters). Company Name…" at bounding box center [760, 456] width 1521 height 868
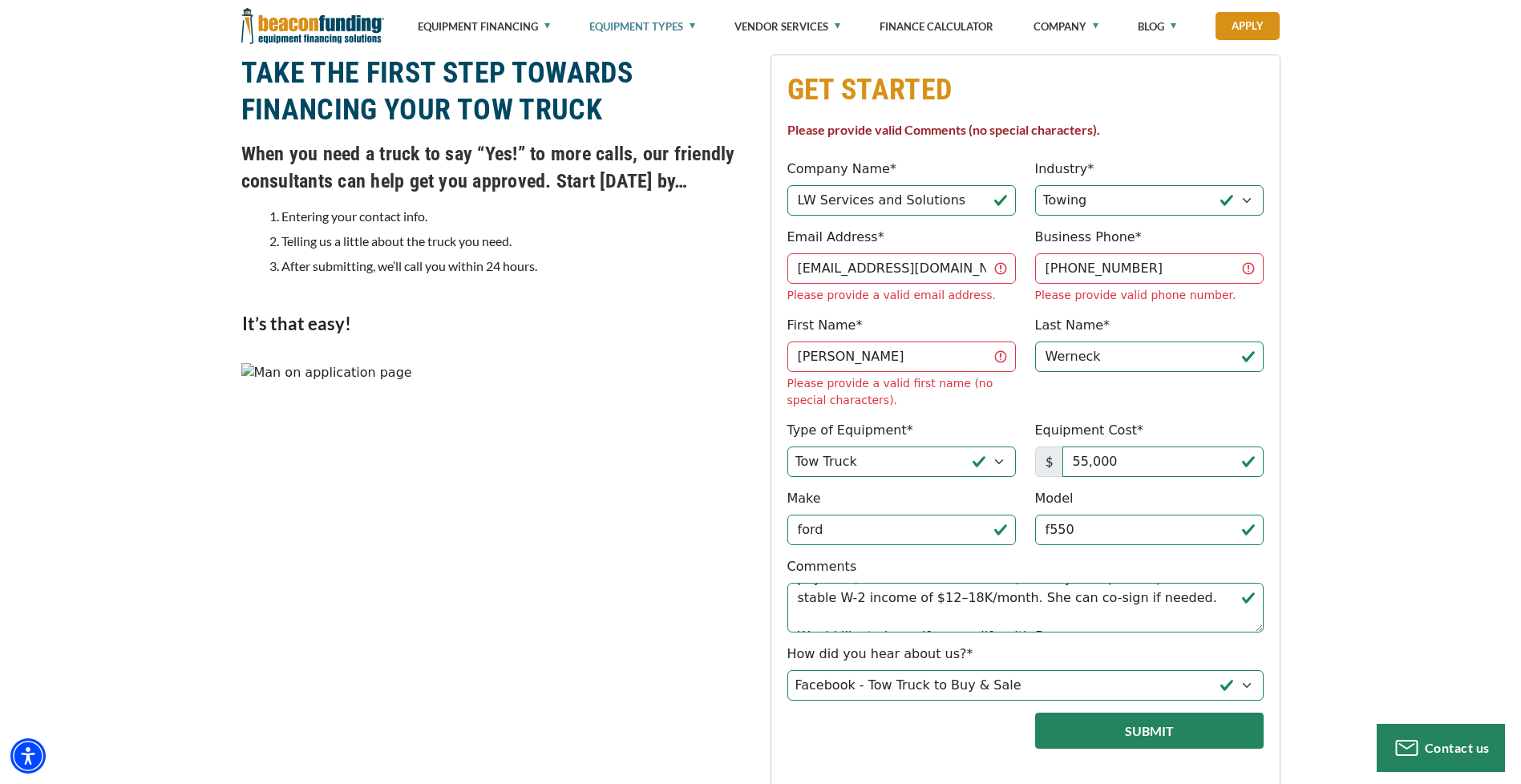
click at [1134, 713] on button "Submit" at bounding box center [1149, 730] width 229 height 36
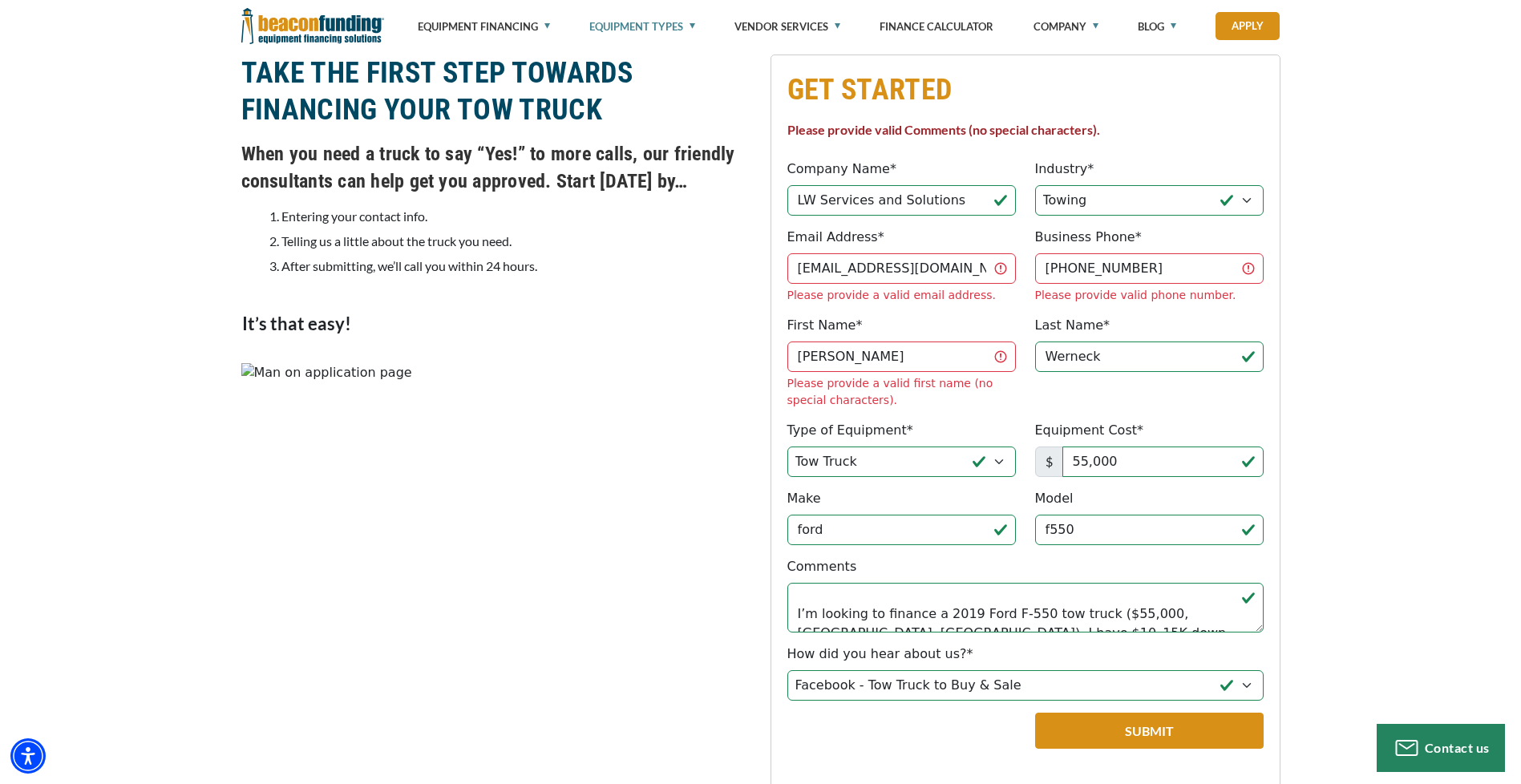
scroll to position [160, 0]
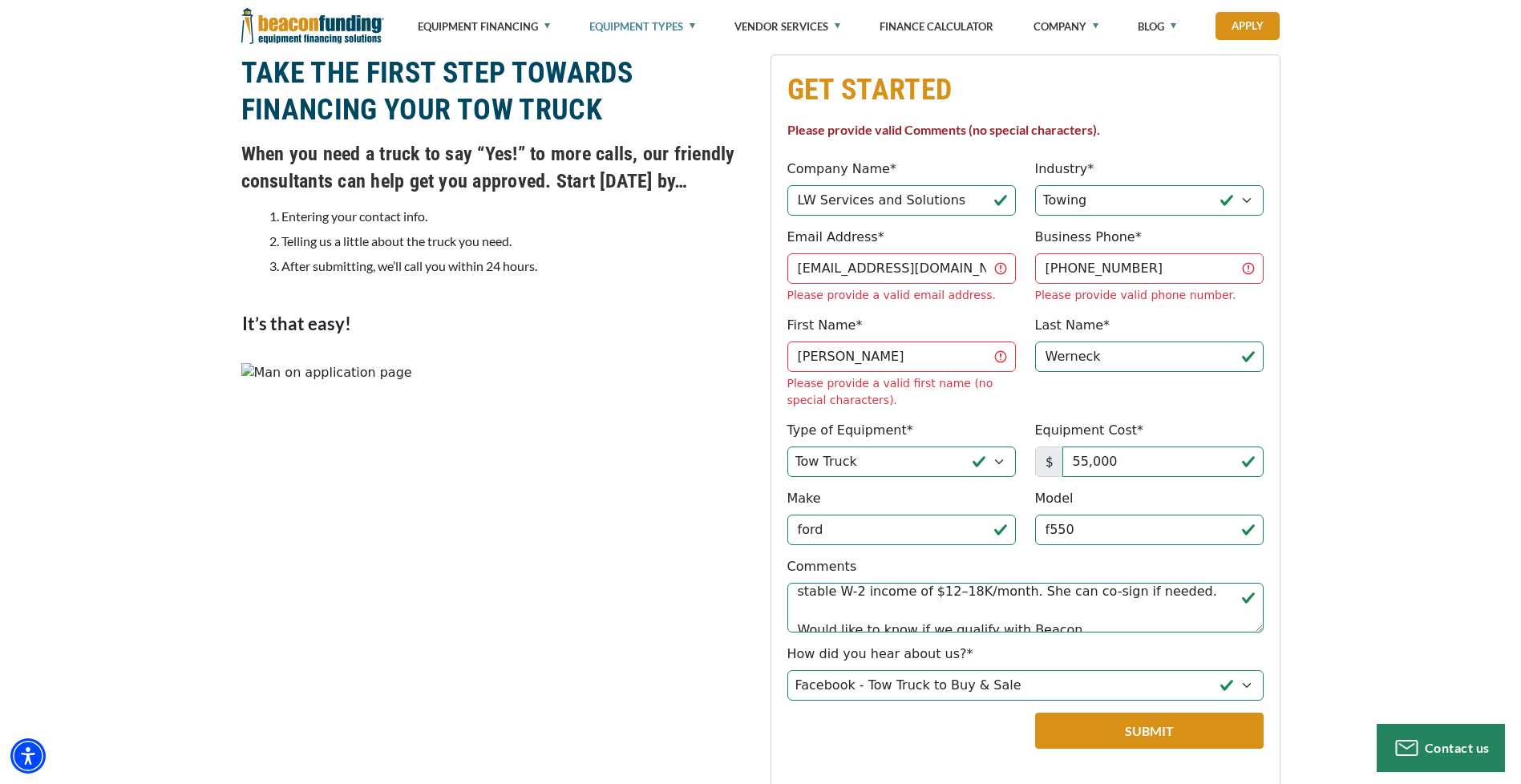
click at [1071, 713] on button "Submit" at bounding box center [1149, 730] width 229 height 36
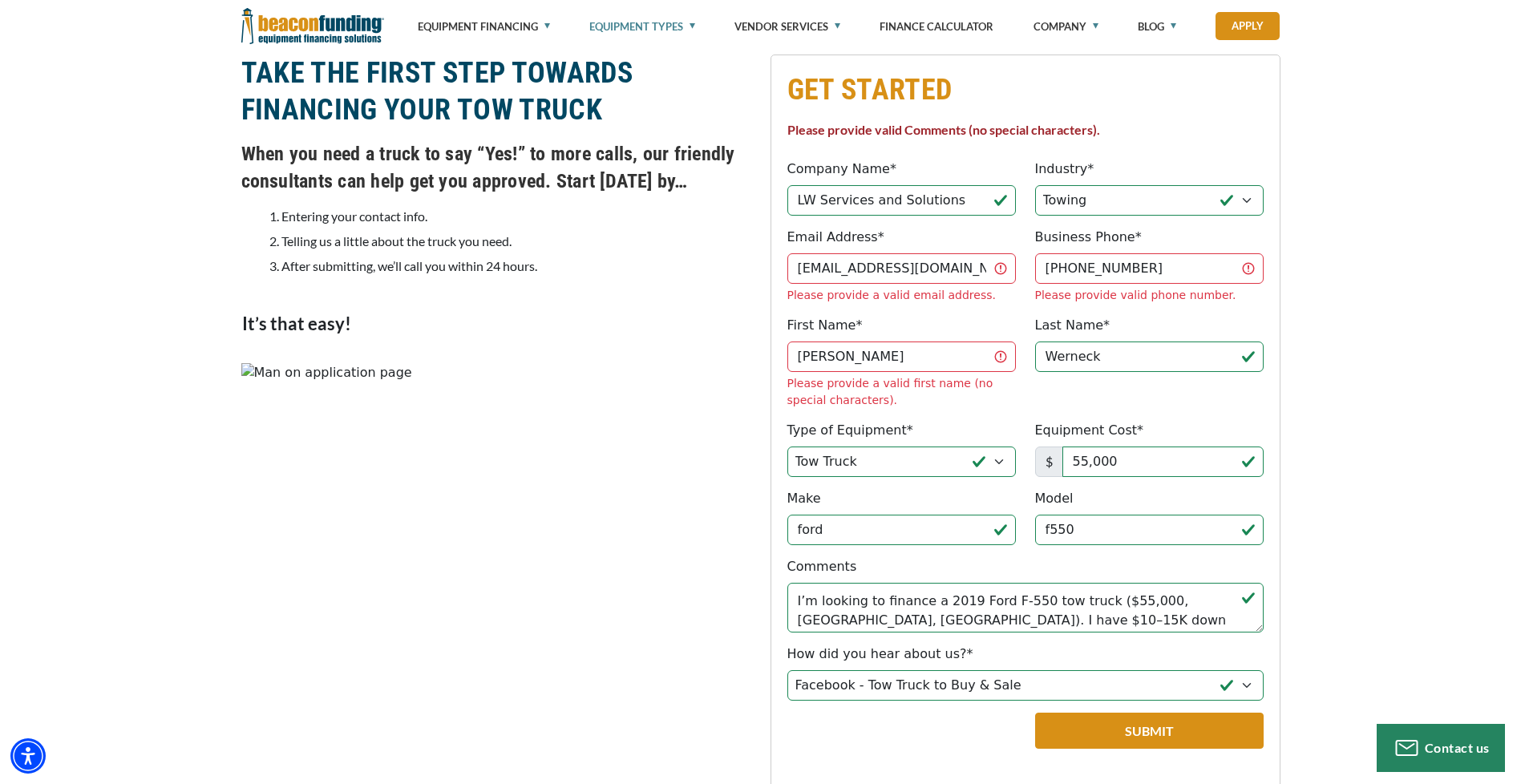
scroll to position [173, 0]
click at [915, 583] on textarea "Hello, this is [PERSON_NAME]. I own LW Services & Solutions LLC, registered in …" at bounding box center [1026, 608] width 476 height 50
drag, startPoint x: 1085, startPoint y: 540, endPoint x: 1104, endPoint y: 569, distance: 34.7
click at [1104, 583] on textarea "Hello, this is [PERSON_NAME]. I own LW Services & Solutions LLC, registered in …" at bounding box center [1026, 608] width 476 height 50
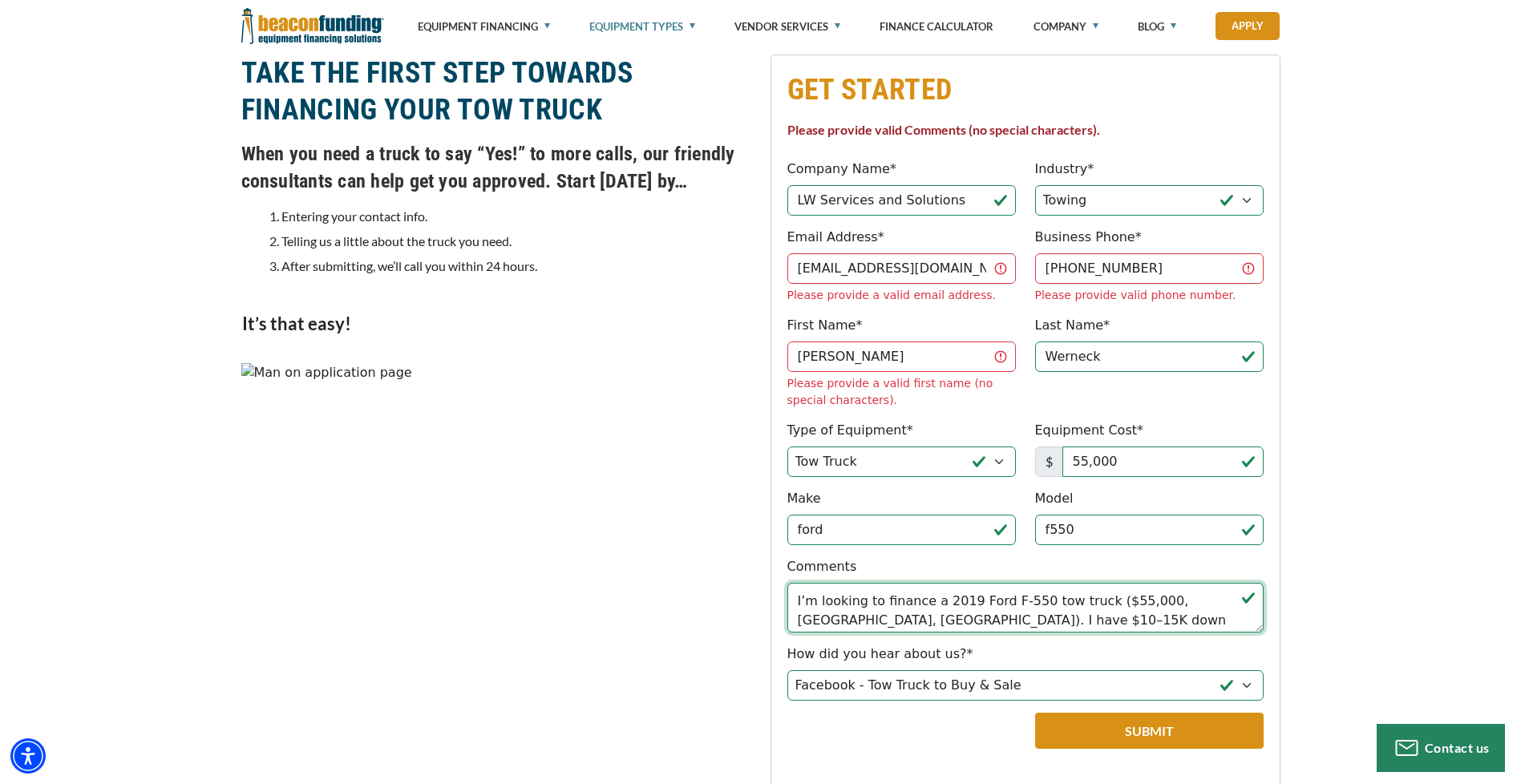
click at [1044, 583] on textarea "Hello, this is [PERSON_NAME]. I own LW Services & Solutions LLC, registered in …" at bounding box center [1026, 608] width 476 height 50
click at [984, 583] on textarea "Hello, this is [PERSON_NAME]. I own LW Services & Solutions LLC, registered in …" at bounding box center [1026, 608] width 476 height 50
click at [1205, 583] on textarea "Hello, this is [PERSON_NAME]. I own LW Services & Solutions LLC, registered in …" at bounding box center [1026, 608] width 476 height 50
click at [1101, 583] on textarea "Hello, this is [PERSON_NAME]. I own LW Services & Solutions LLC, registered in …" at bounding box center [1026, 608] width 476 height 50
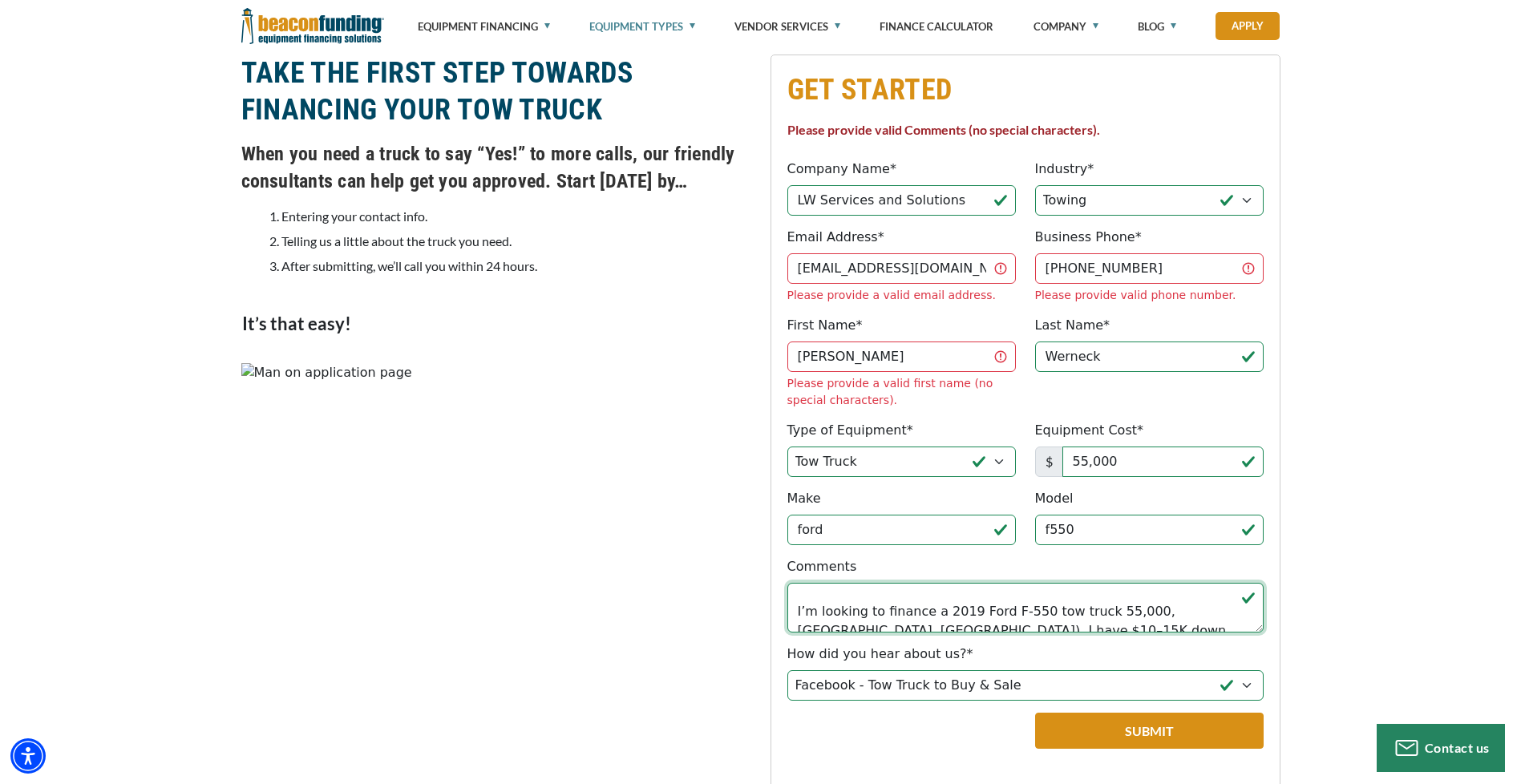
click at [1187, 583] on textarea "Hello, this is [PERSON_NAME]. I own LW Services & Solutions LLC, registered in …" at bounding box center [1026, 608] width 476 height 50
click at [1197, 583] on textarea "Hello, this is [PERSON_NAME]. I own LW Services & Solutions LLC, registered in …" at bounding box center [1026, 608] width 476 height 50
click at [1187, 583] on textarea "Hello, this is [PERSON_NAME]. I own LW Services & Solutions LLC, registered in …" at bounding box center [1026, 608] width 476 height 50
click at [836, 583] on textarea "Hello, this is [PERSON_NAME]. I own LW Services & Solutions LLC, registered in …" at bounding box center [1026, 608] width 476 height 50
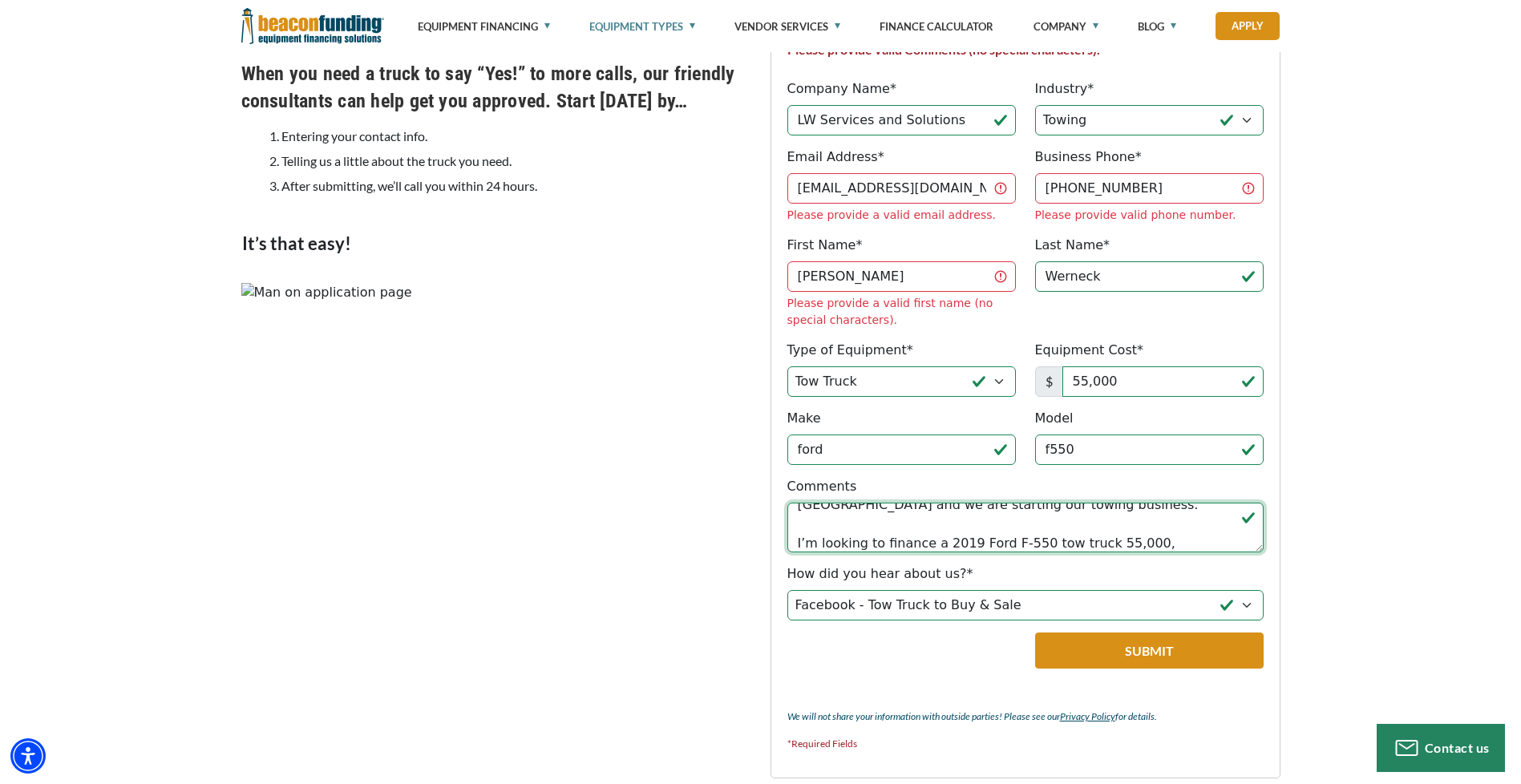
scroll to position [103, 0]
click at [801, 502] on textarea "Hello, this is [PERSON_NAME]. I own LW Services & Solutions LLC, registered in …" at bounding box center [1026, 527] width 476 height 50
click at [1222, 502] on textarea "Hello, this is [PERSON_NAME]. I own LW Services & Solutions LLC, registered in …" at bounding box center [1026, 527] width 476 height 50
click at [964, 502] on textarea "Hello, this is [PERSON_NAME]. I own LW Services & Solutions LLC, registered in …" at bounding box center [1026, 527] width 476 height 50
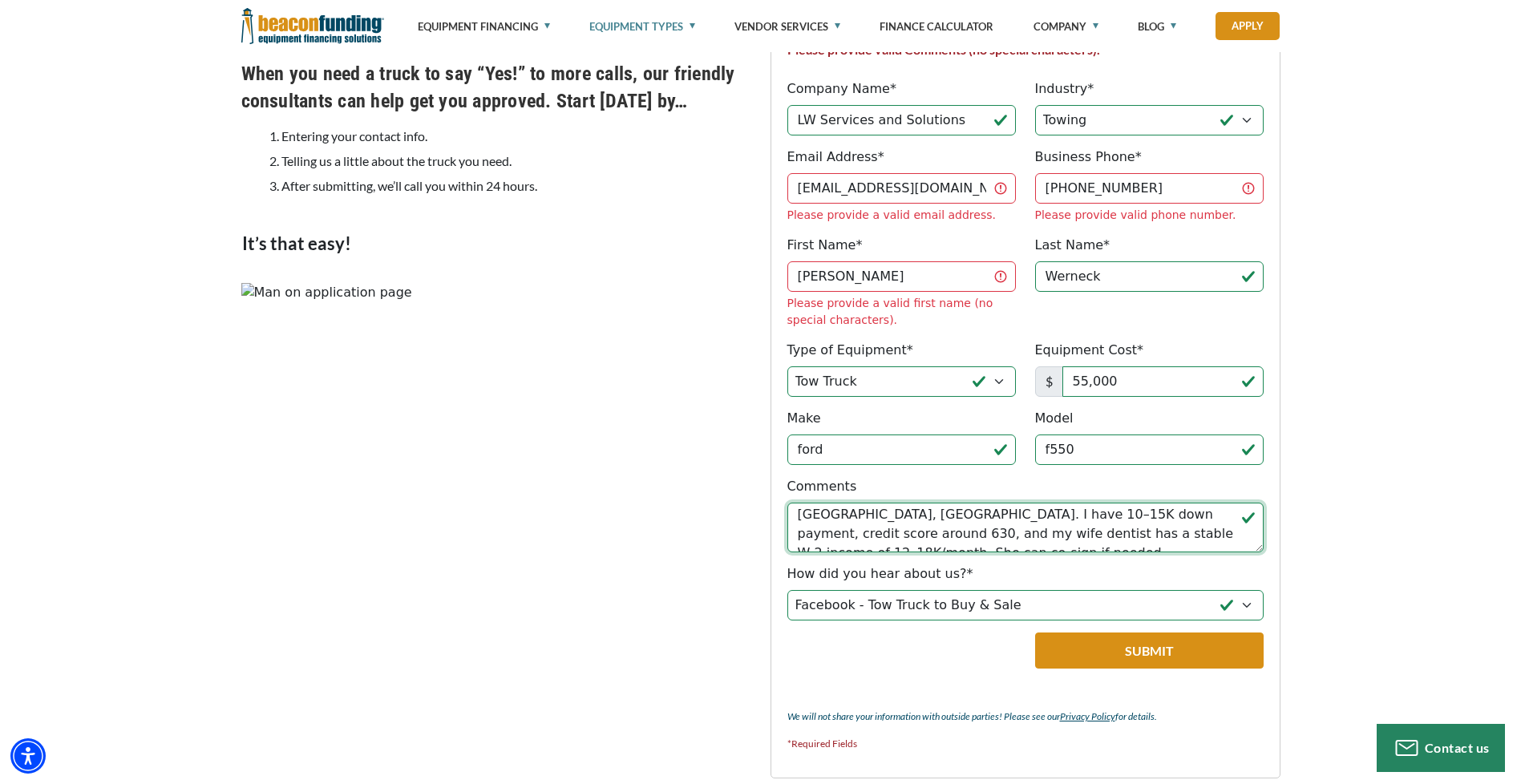
scroll to position [133, 0]
click at [913, 502] on textarea "Hello, this is [PERSON_NAME]. I own LW Services & Solutions LLC, registered in …" at bounding box center [1026, 527] width 476 height 50
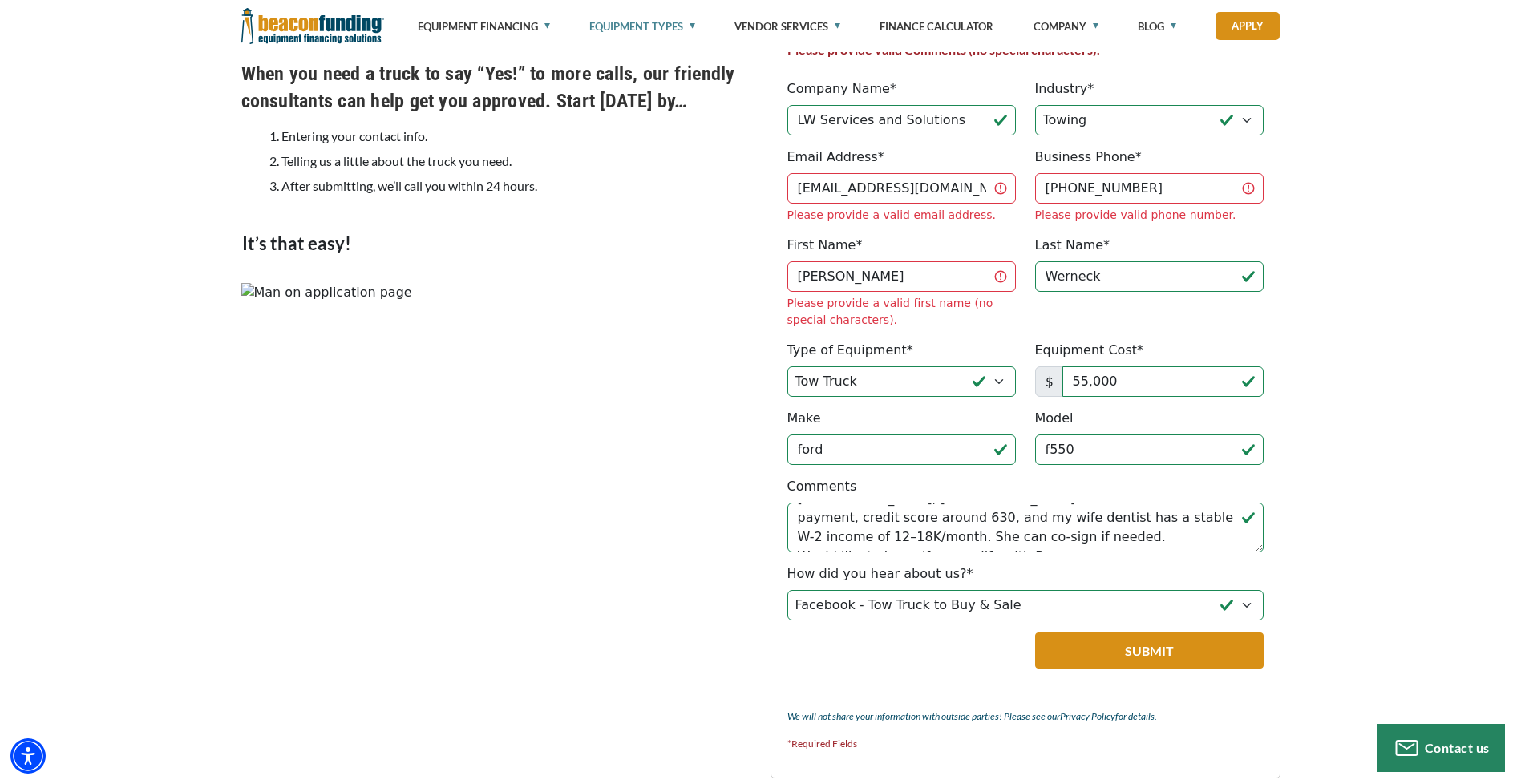
click at [1176, 633] on button "Submit" at bounding box center [1149, 651] width 229 height 36
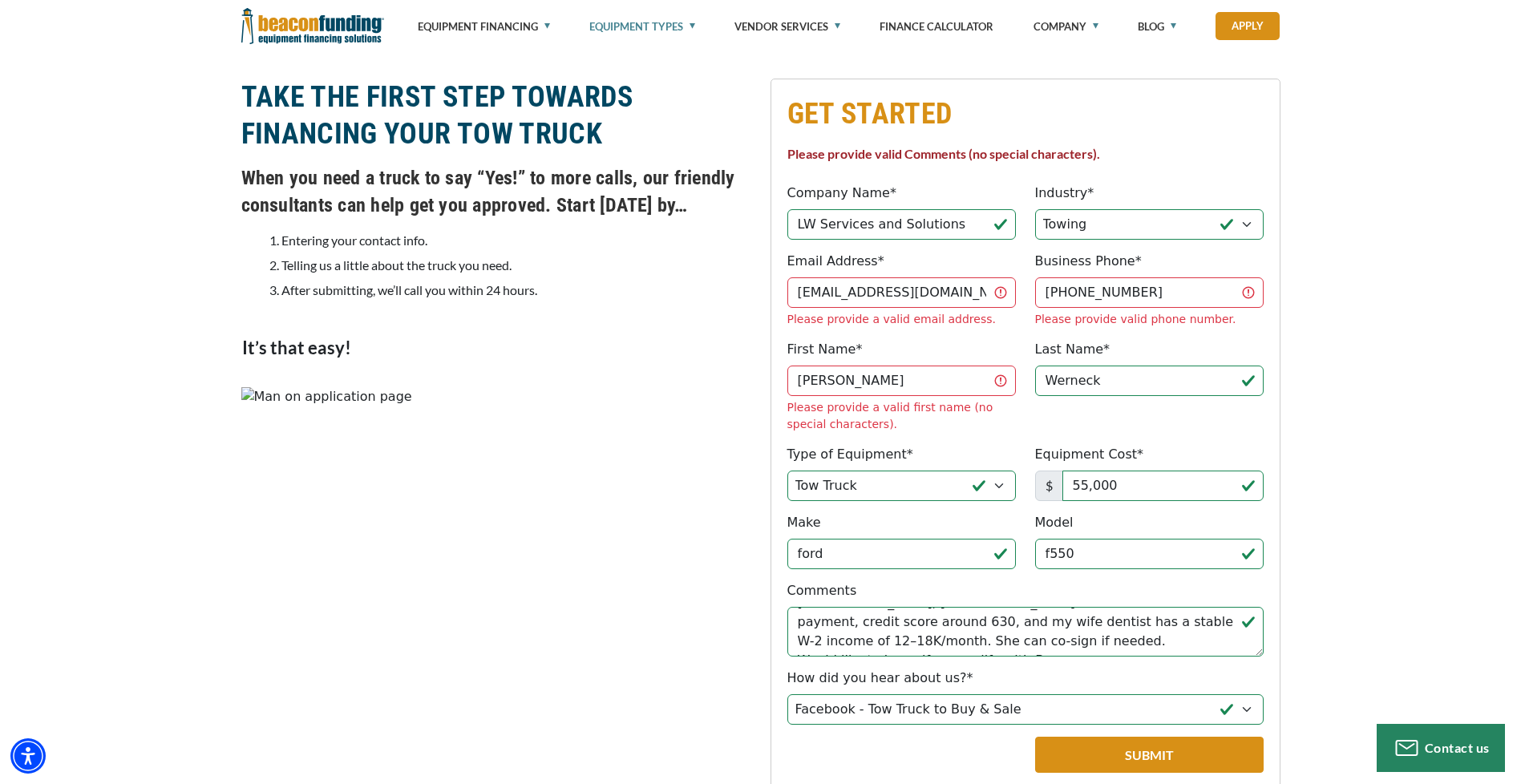
scroll to position [1364, 0]
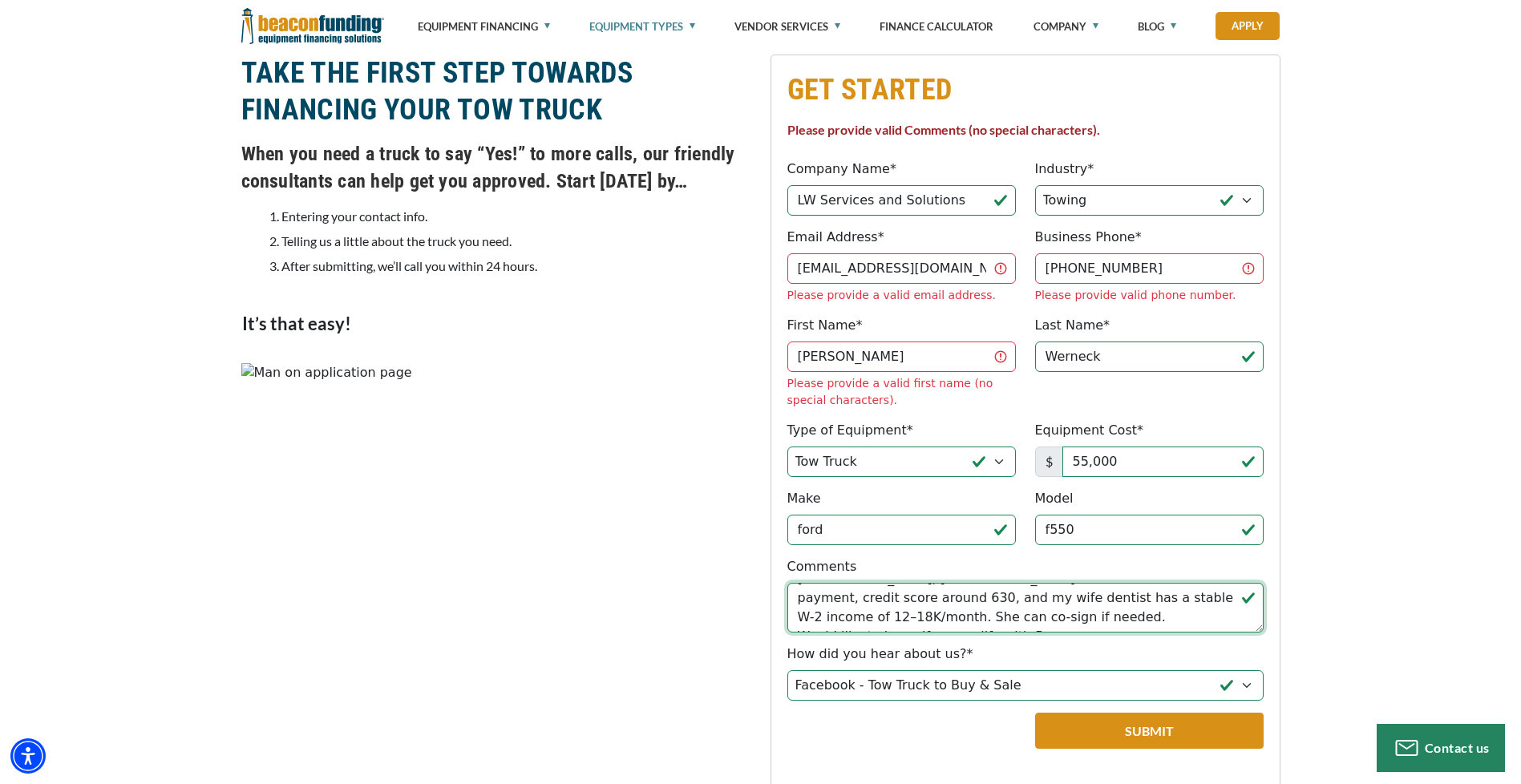
click at [1139, 583] on textarea "Hello, this is [PERSON_NAME]. I own LW Services & Solutions LLC, registered in …" at bounding box center [1026, 608] width 476 height 50
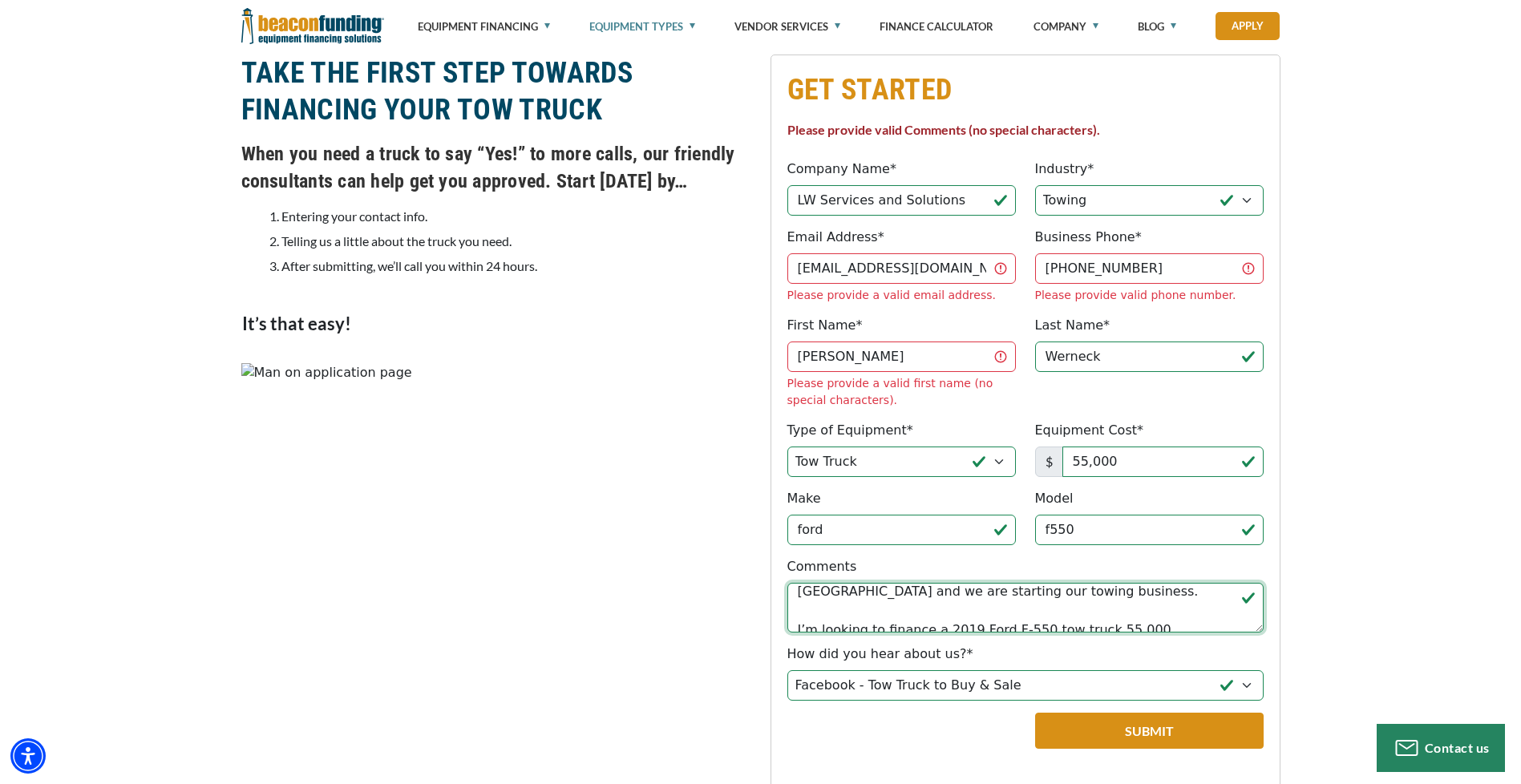
click at [827, 583] on textarea "Hello, this is [PERSON_NAME]. I own LW Services & Solutions LLC, registered in …" at bounding box center [1026, 608] width 476 height 50
click at [842, 583] on textarea "Hello, this is [PERSON_NAME]. I own LW Services & Solutions LLC, registered in …" at bounding box center [1026, 608] width 476 height 50
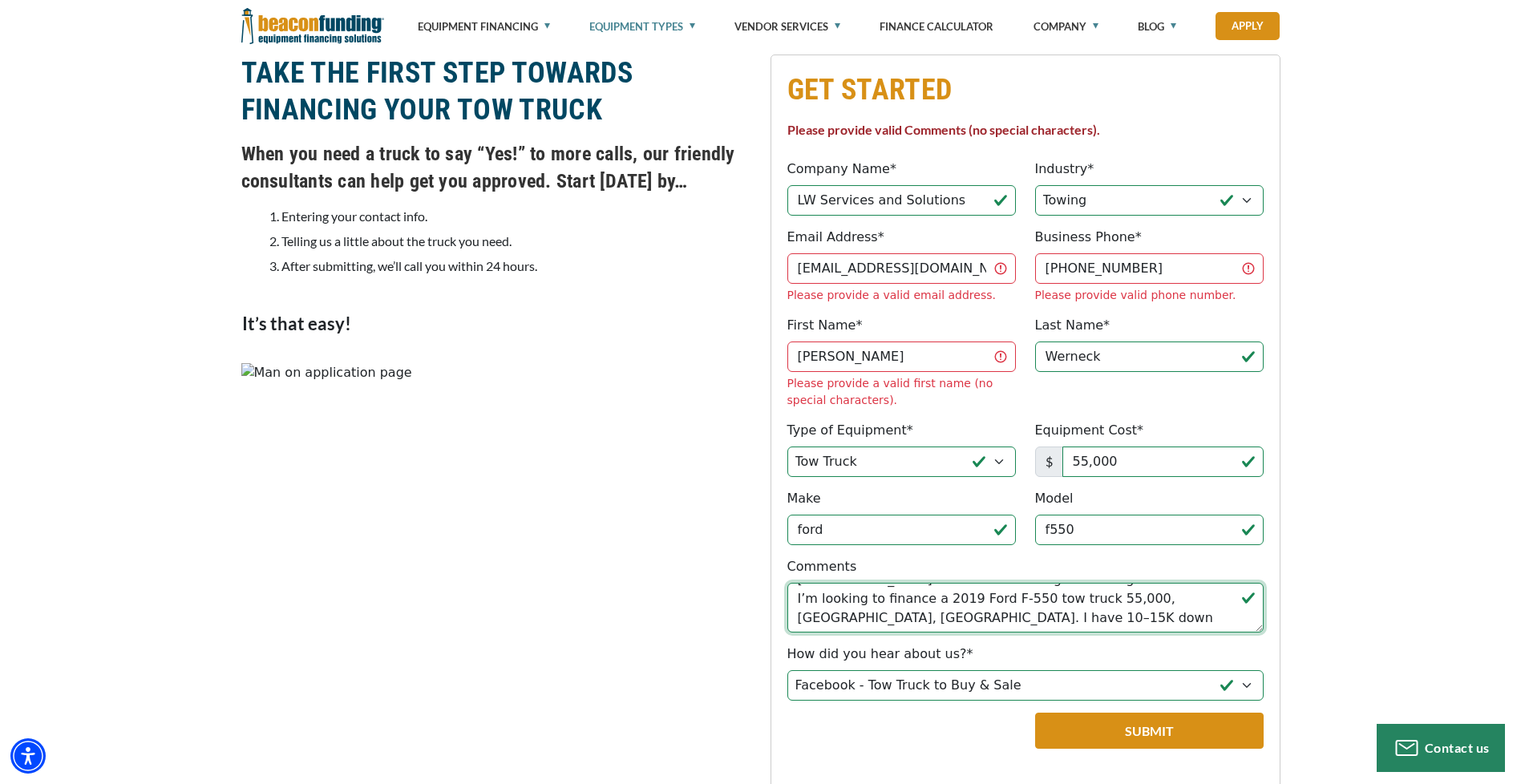
click at [849, 583] on textarea "Hello, this is [PERSON_NAME]. I own LW Services & Solutions LLC, registered in …" at bounding box center [1026, 608] width 476 height 50
click at [1002, 583] on textarea "Hello, this is [PERSON_NAME]. I own LW Services & Solutions LLC, registered in …" at bounding box center [1026, 608] width 476 height 50
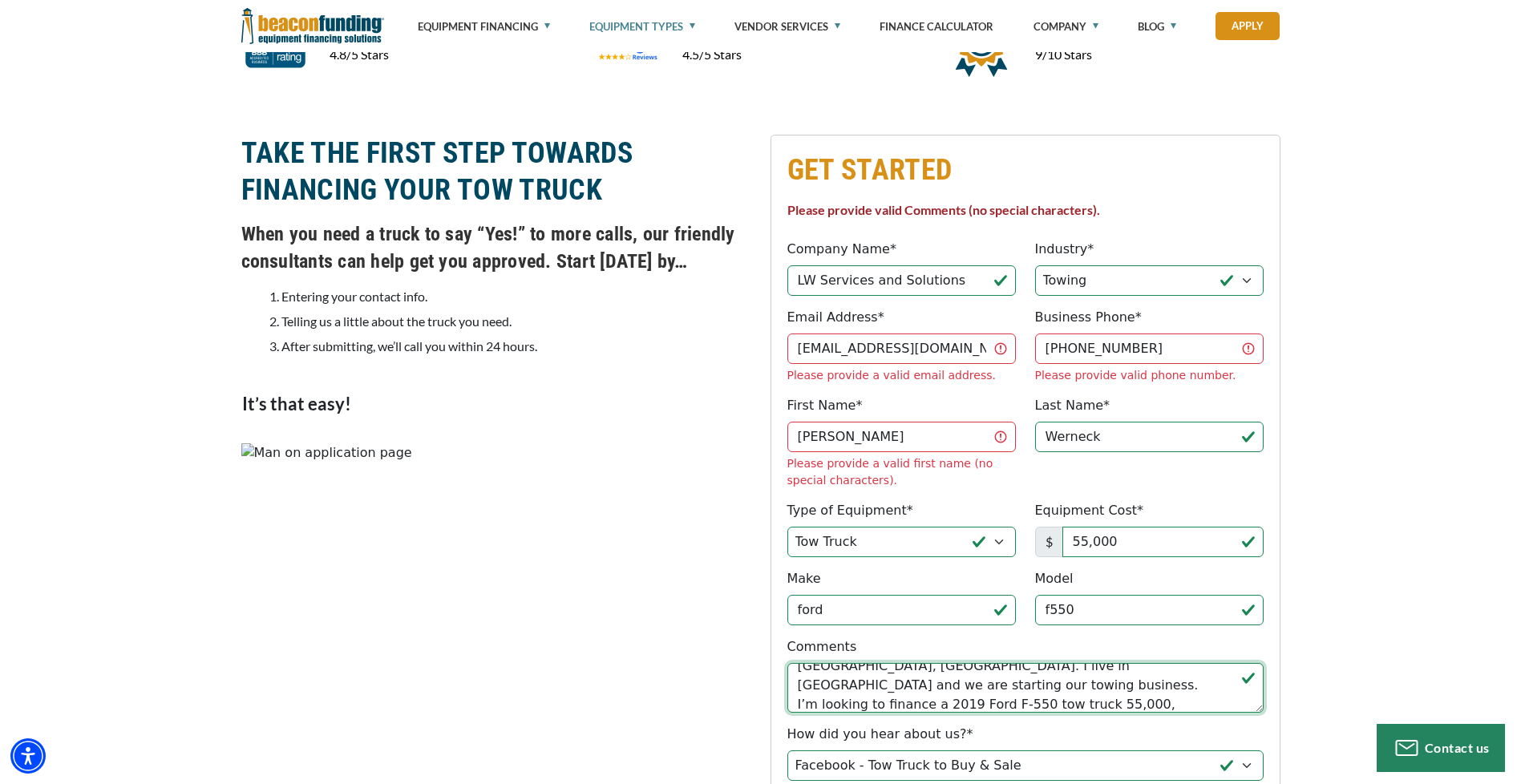
scroll to position [64, 0]
click at [1004, 664] on textarea "Hello, this is [PERSON_NAME]. I own LW Services & Solutions LLC, registered in …" at bounding box center [1026, 689] width 476 height 50
click at [942, 664] on textarea "Hello, this is [PERSON_NAME]. I own LW Services & Solutions LLC, registered in …" at bounding box center [1026, 689] width 476 height 50
click at [851, 664] on textarea "Hello, this is [PERSON_NAME]. I own LW Services & Solutions LLC, registered in …" at bounding box center [1026, 689] width 476 height 50
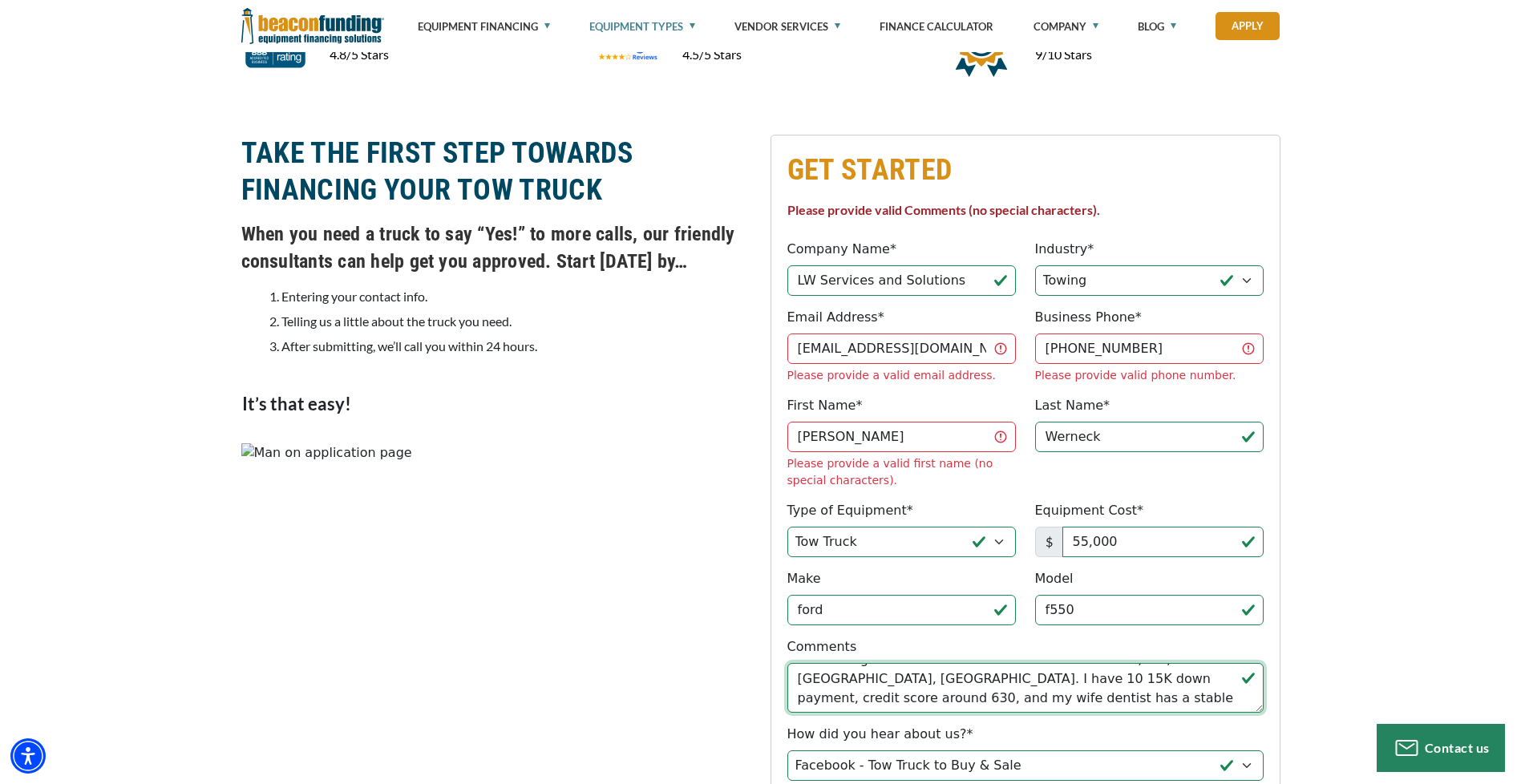
type textarea "Hello, this is [PERSON_NAME]. I own LW Services & Solutions LLC, registered in …"
drag, startPoint x: 883, startPoint y: 643, endPoint x: 777, endPoint y: 574, distance: 126.5
click at [777, 574] on fieldset "GET STARTED Please provide valid Comments (no special characters). Company Name…" at bounding box center [1025, 537] width 510 height 804
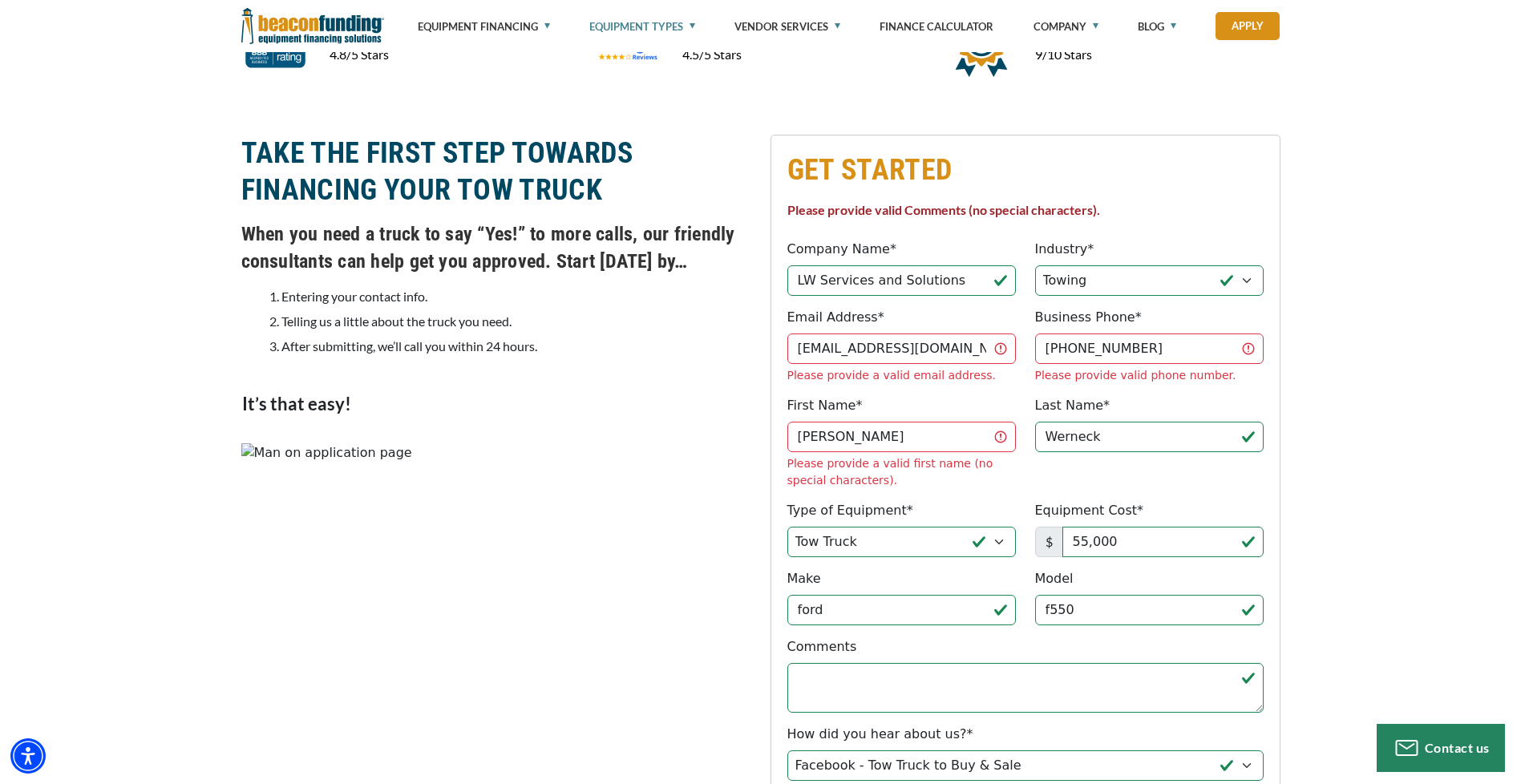
click at [1398, 350] on div "GET STARTED Please provide valid Comments (no special characters). Company Name…" at bounding box center [760, 537] width 1521 height 868
click at [828, 664] on textarea "Comments" at bounding box center [1026, 689] width 476 height 50
paste textarea "Hello, this is [PERSON_NAME]. I own LW Services & Solutions LLC, registered in …"
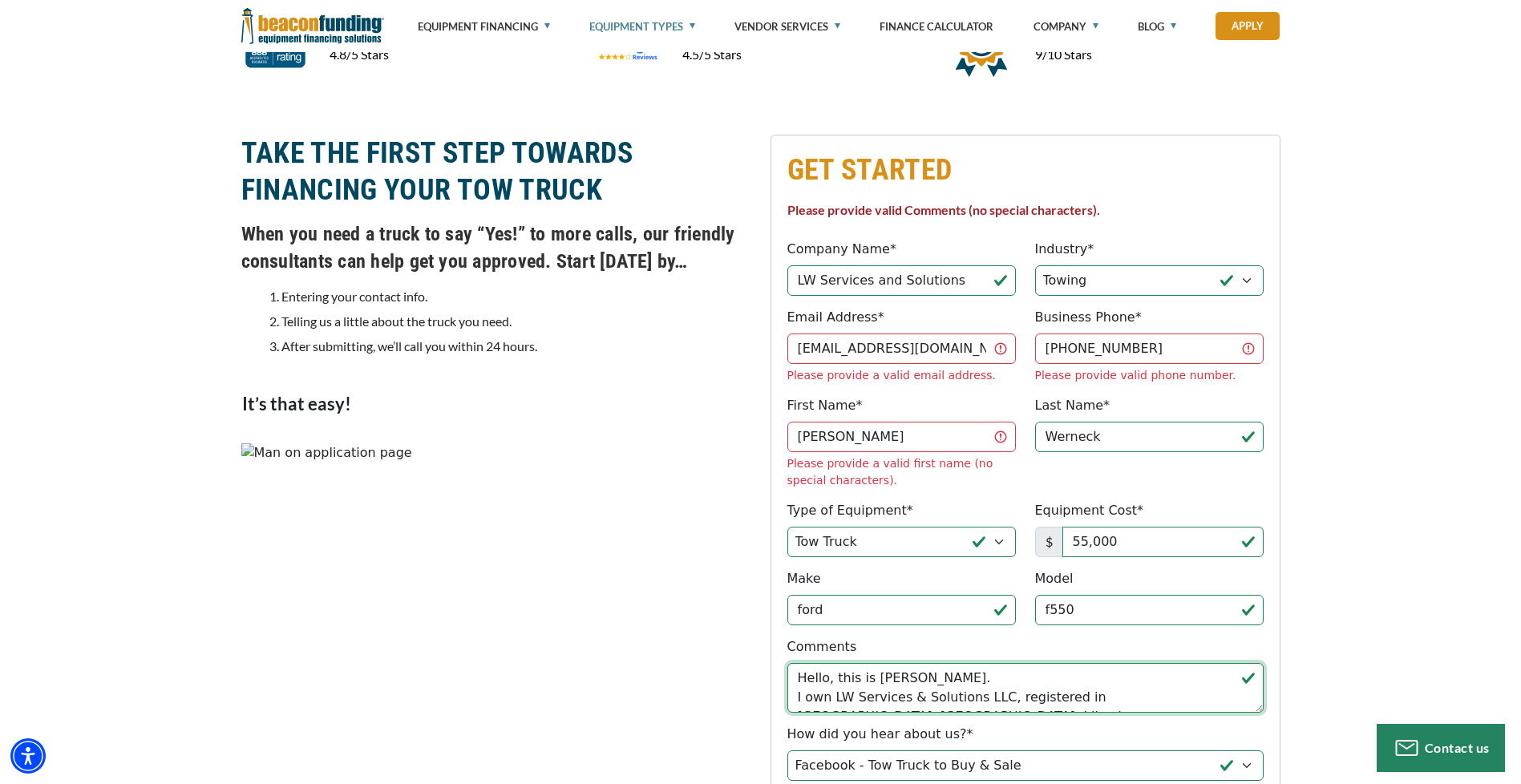
scroll to position [109, 0]
type textarea "Hello, this is [PERSON_NAME]. I own LW Services & Solutions LLC, registered in …"
drag, startPoint x: 870, startPoint y: 649, endPoint x: 793, endPoint y: 591, distance: 96.4
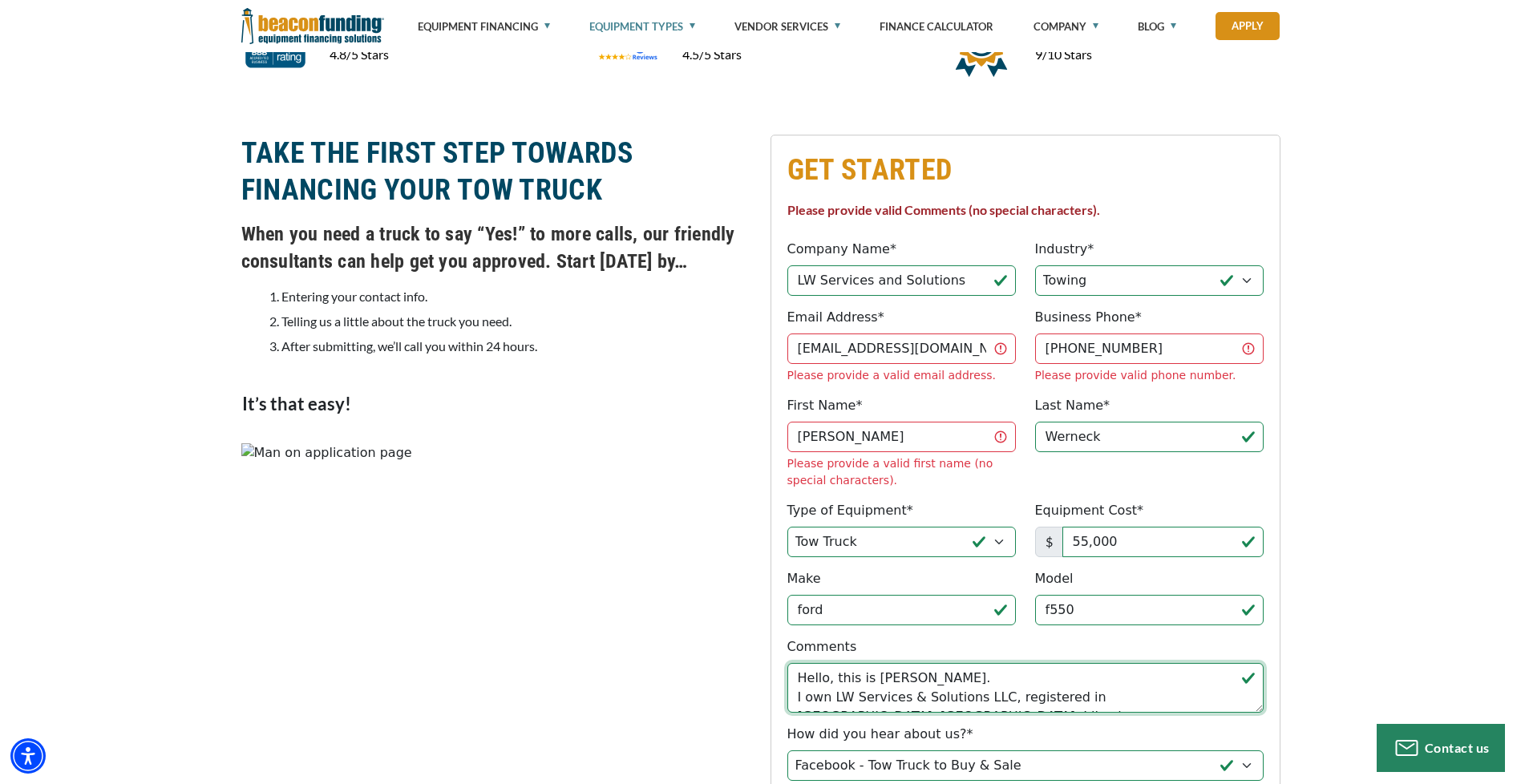
click at [785, 638] on div "Comments Hello, this is [PERSON_NAME]. I own LW Services & Solutions LLC, regis…" at bounding box center [1025, 675] width 496 height 75
click at [1229, 664] on textarea "Hello, this is [PERSON_NAME]. I own LW Services & Solutions LLC, registered in …" at bounding box center [1026, 689] width 476 height 50
drag, startPoint x: 796, startPoint y: 615, endPoint x: 824, endPoint y: 619, distance: 28.3
click at [824, 664] on textarea "Hello, this is [PERSON_NAME]. I own LW Services & Solutions LLC, registered in …" at bounding box center [1026, 689] width 476 height 50
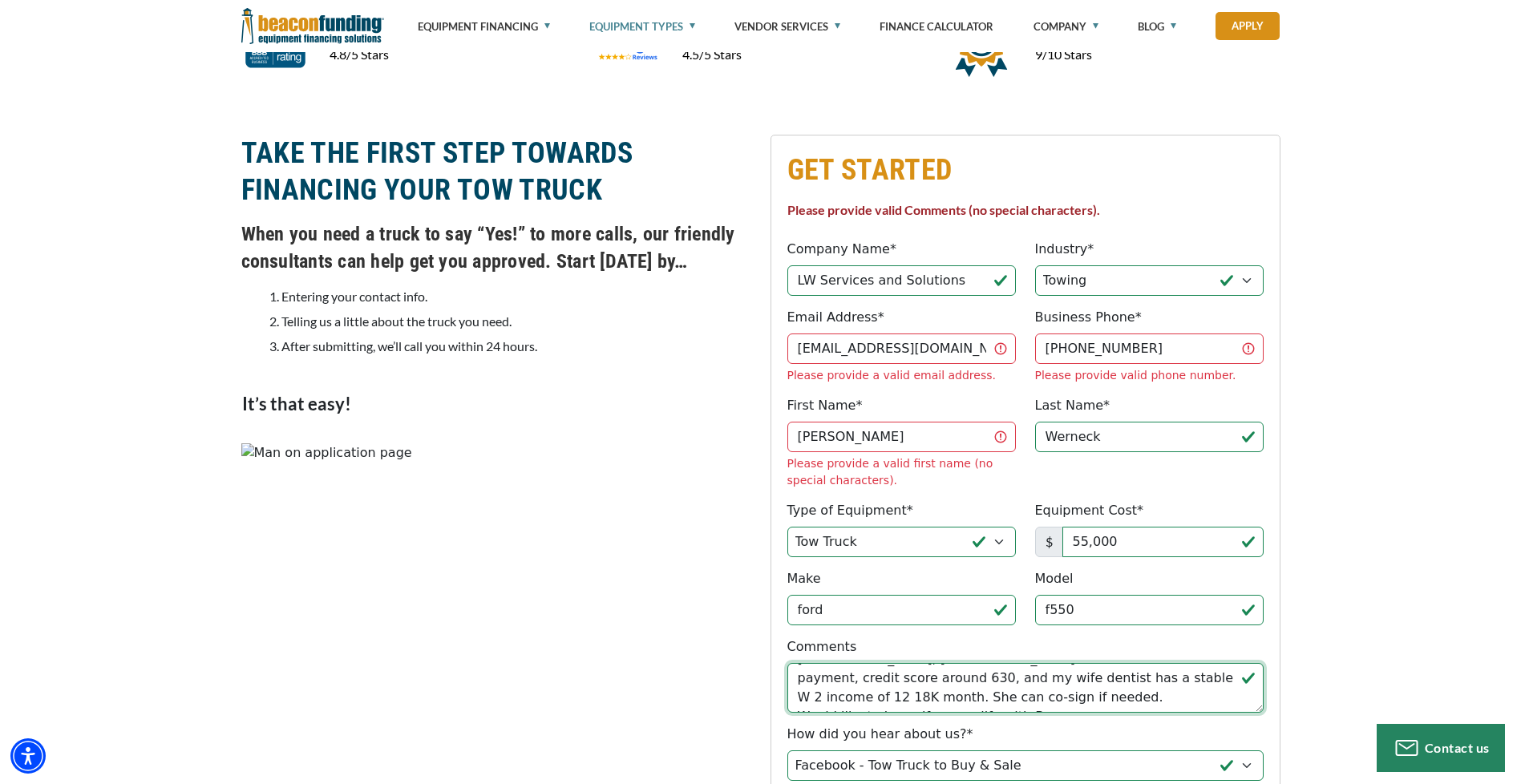
drag, startPoint x: 795, startPoint y: 619, endPoint x: 1086, endPoint y: 699, distance: 301.8
click at [1086, 699] on fieldset "GET STARTED Please provide valid Comments (no special characters). Company Name…" at bounding box center [1025, 537] width 510 height 804
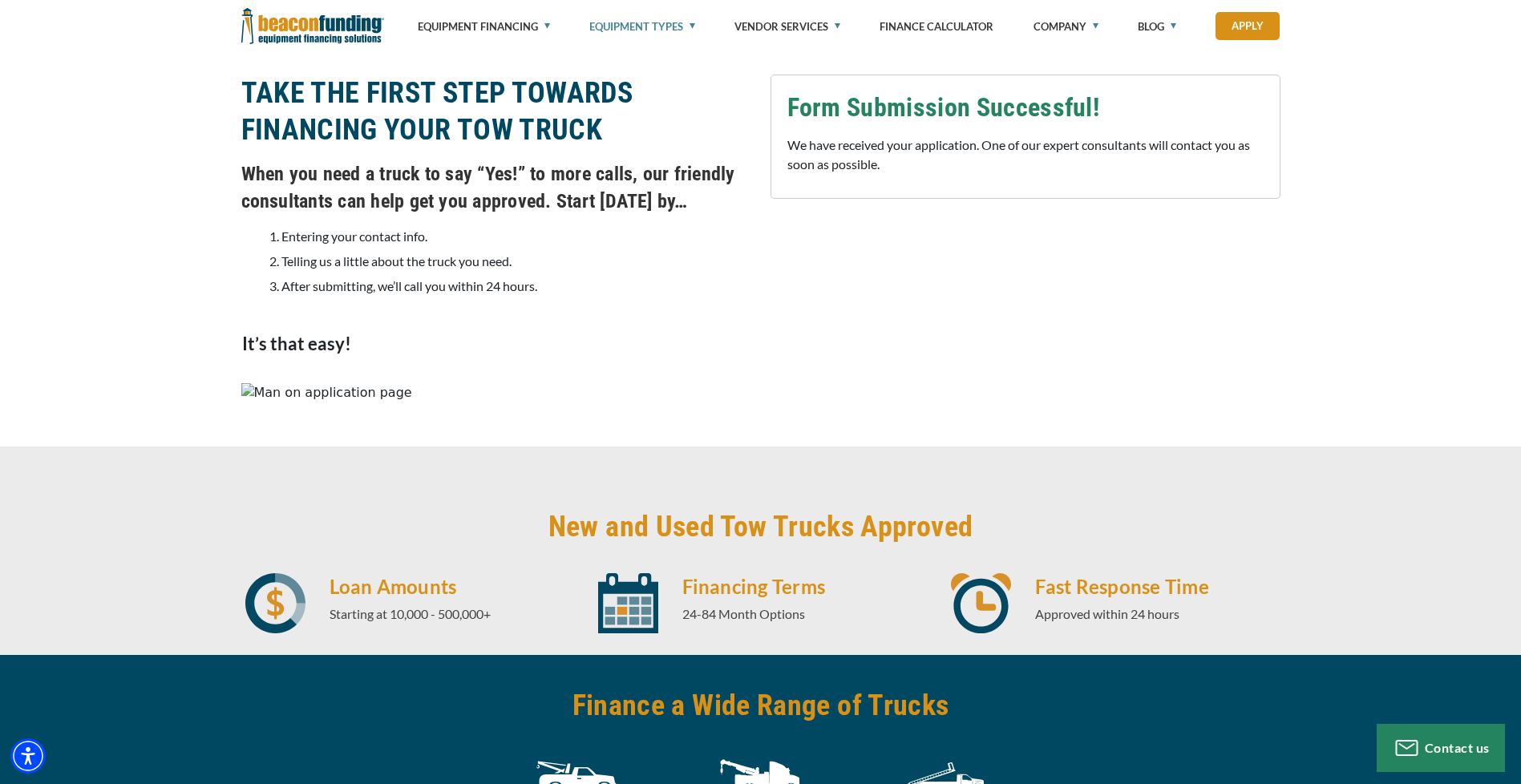
scroll to position [1353, 0]
